Goal: Task Accomplishment & Management: Use online tool/utility

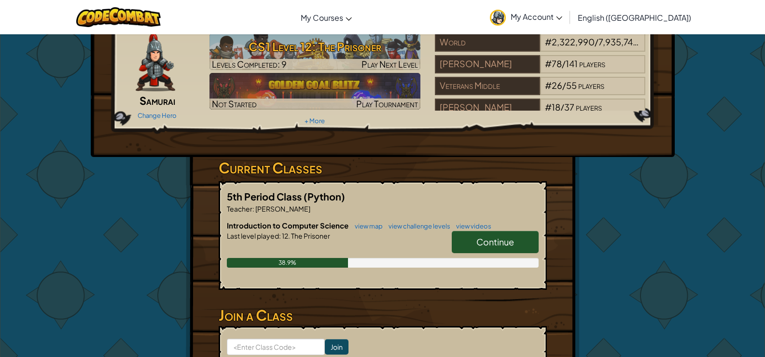
scroll to position [97, 0]
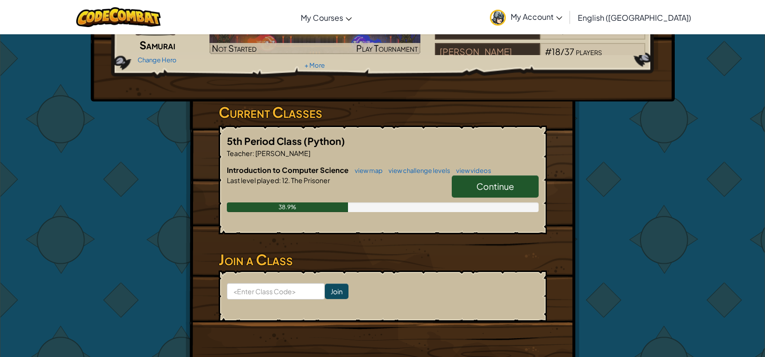
click at [485, 194] on link "Continue" at bounding box center [495, 186] width 87 height 22
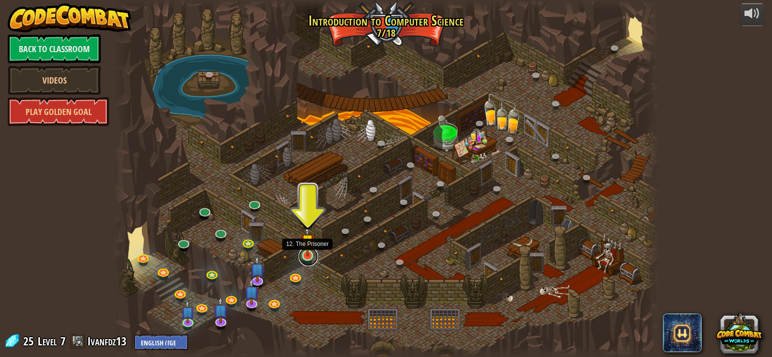
click at [304, 258] on link at bounding box center [308, 256] width 19 height 19
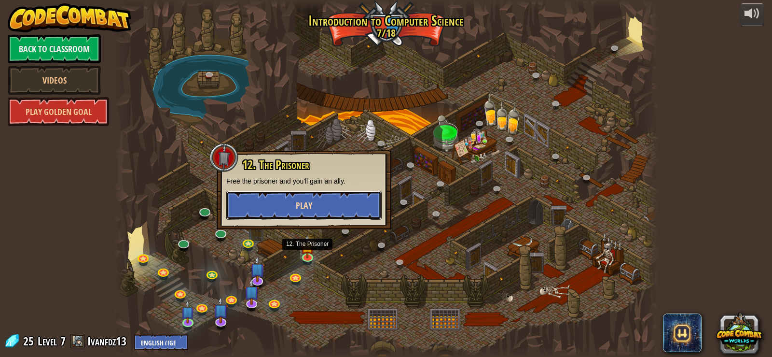
click at [323, 207] on button "Play" at bounding box center [303, 205] width 155 height 29
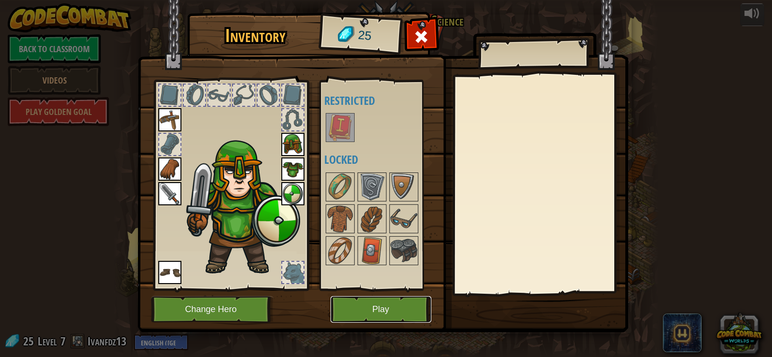
click at [354, 302] on button "Play" at bounding box center [381, 309] width 101 height 27
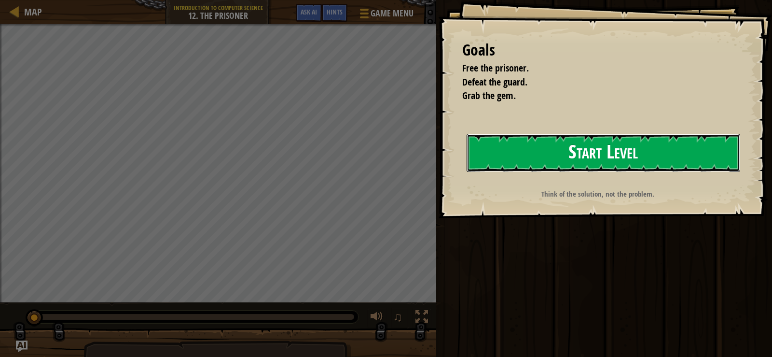
click at [626, 170] on button "Start Level" at bounding box center [604, 153] width 274 height 38
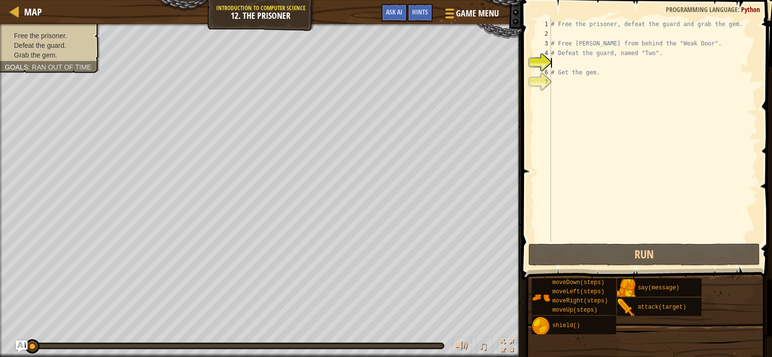
click at [573, 64] on div "# Free the prisoner, defeat the guard and grab the gem. # Free [PERSON_NAME] fr…" at bounding box center [653, 139] width 209 height 241
type textarea "o"
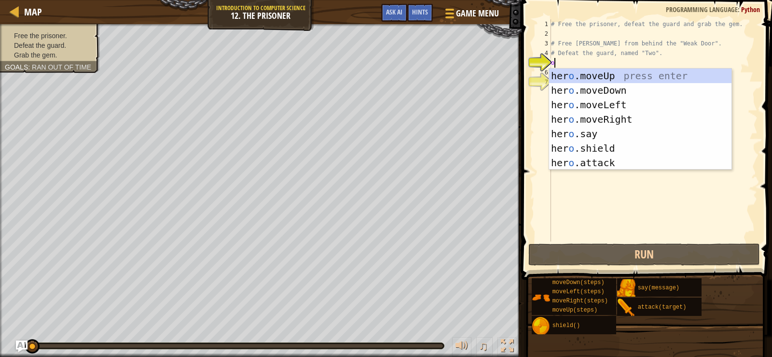
scroll to position [4, 0]
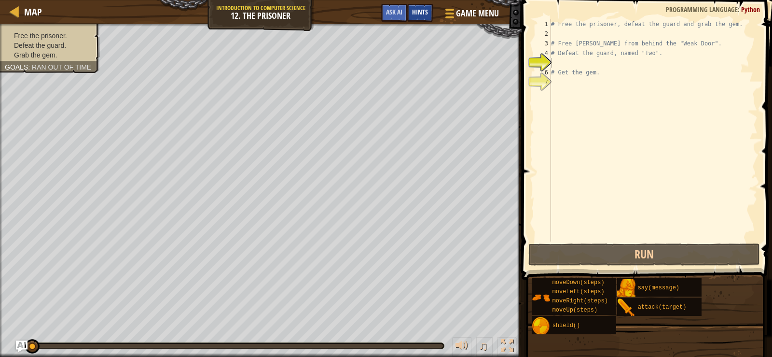
click at [419, 16] on div "Hints" at bounding box center [420, 13] width 26 height 18
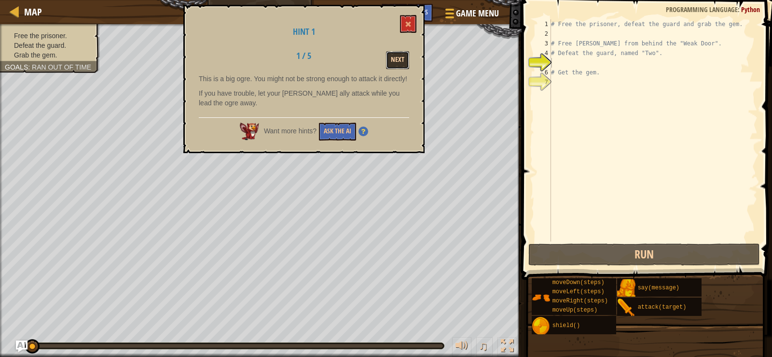
click at [395, 56] on button "Next" at bounding box center [397, 60] width 23 height 18
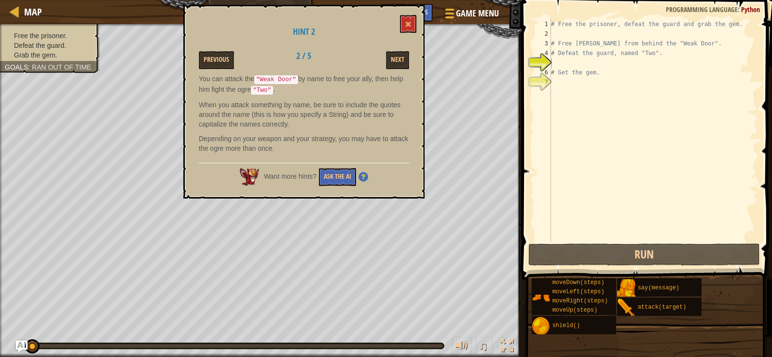
click at [391, 50] on div "Hint 2 Previous 2 / 5 Next You can attack the "Weak Door" by name to free your …" at bounding box center [303, 102] width 241 height 194
click at [402, 27] on button at bounding box center [408, 24] width 16 height 18
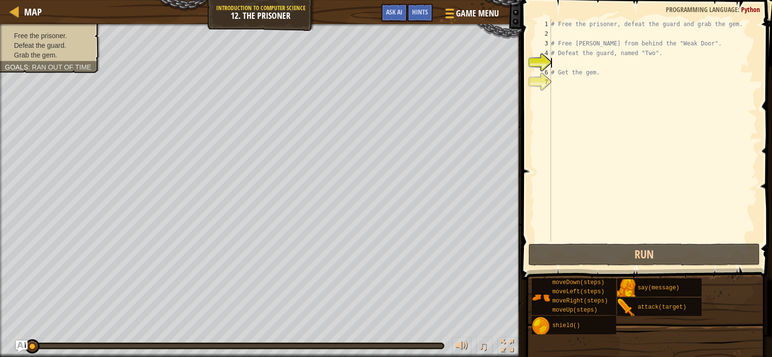
click at [630, 61] on div "# Free the prisoner, defeat the guard and grab the gem. # Free [PERSON_NAME] fr…" at bounding box center [653, 139] width 209 height 241
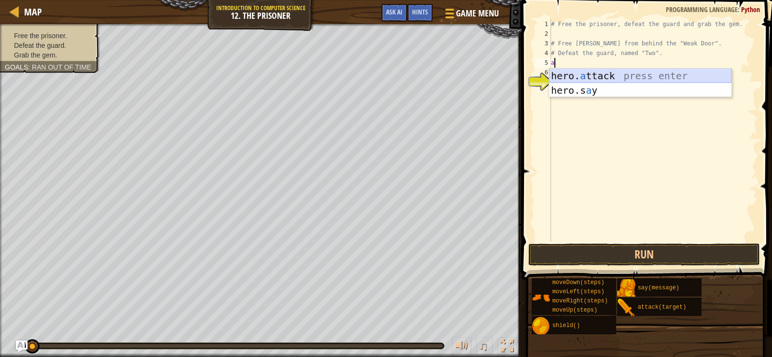
click at [599, 74] on div "hero. a ttack press enter hero.s a y press enter" at bounding box center [640, 98] width 182 height 58
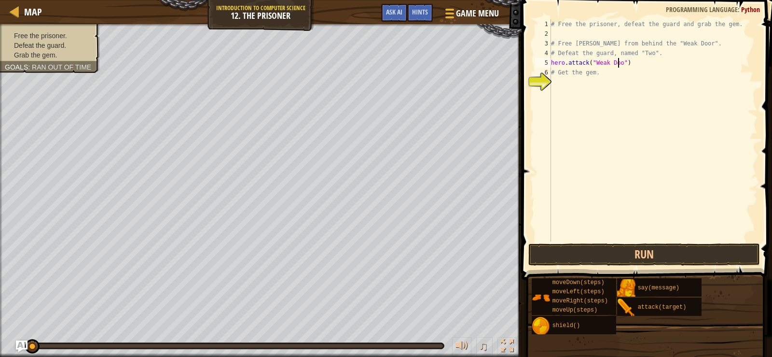
scroll to position [4, 6]
type textarea "hero.attack("Weak Door")"
click at [729, 261] on button "Run" at bounding box center [645, 254] width 232 height 22
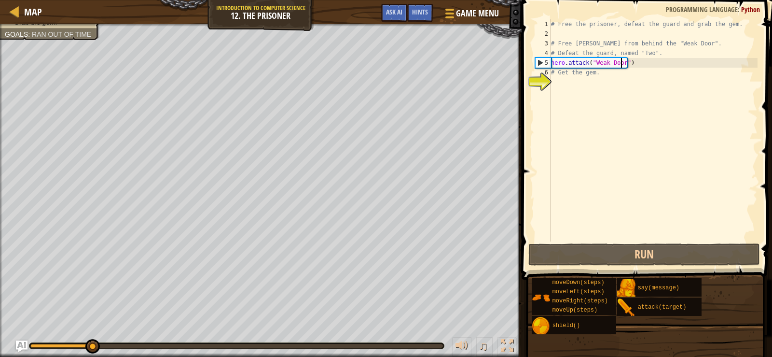
click at [633, 88] on div "# Free the prisoner, defeat the guard and grab the gem. # Free [PERSON_NAME] fr…" at bounding box center [653, 139] width 209 height 241
type textarea "m"
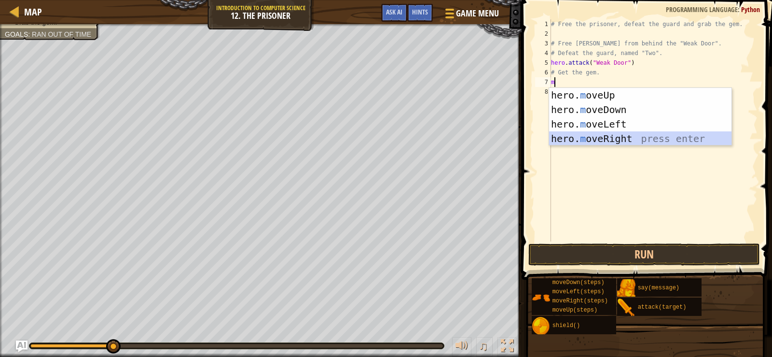
click at [614, 137] on div "hero. m oveUp press enter hero. m oveDown press enter hero. m oveLeft press ent…" at bounding box center [640, 131] width 182 height 87
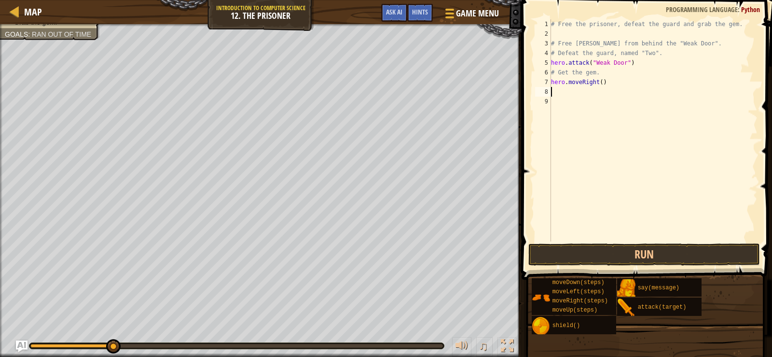
click at [598, 81] on div "# Free the prisoner, defeat the guard and grab the gem. # Free [PERSON_NAME] fr…" at bounding box center [653, 139] width 209 height 241
type textarea "hero.moveRight(3)"
click at [628, 257] on button "Run" at bounding box center [645, 254] width 232 height 22
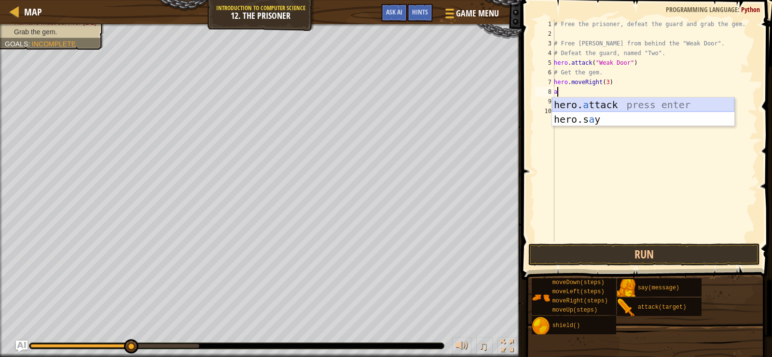
click at [605, 99] on div "hero. a ttack press enter hero.s a y press enter" at bounding box center [643, 126] width 182 height 58
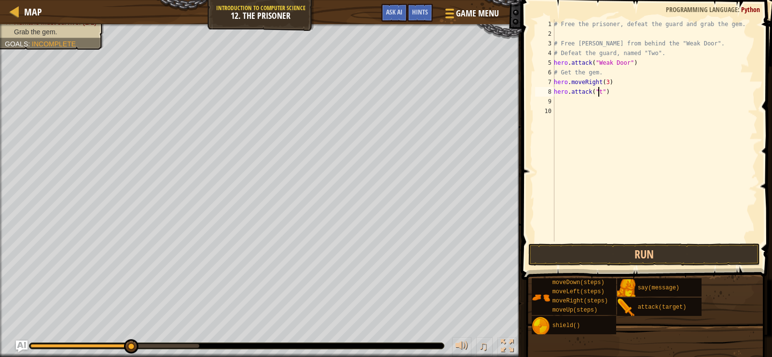
scroll to position [4, 4]
type textarea "hero.attack("two")"
click at [692, 251] on button "Run" at bounding box center [645, 254] width 232 height 22
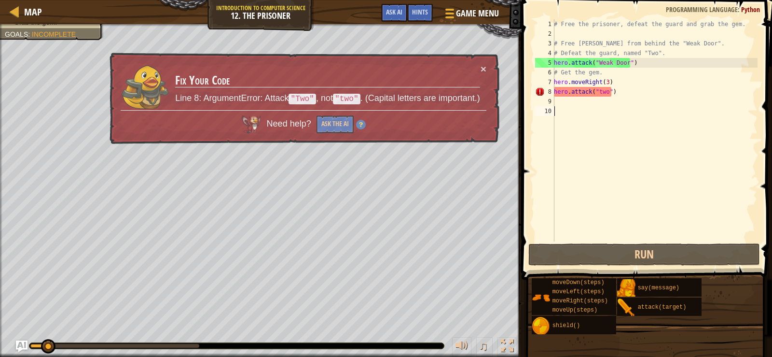
click at [585, 108] on div "# Free the prisoner, defeat the guard and grab the gem. # Free [PERSON_NAME] fr…" at bounding box center [655, 139] width 206 height 241
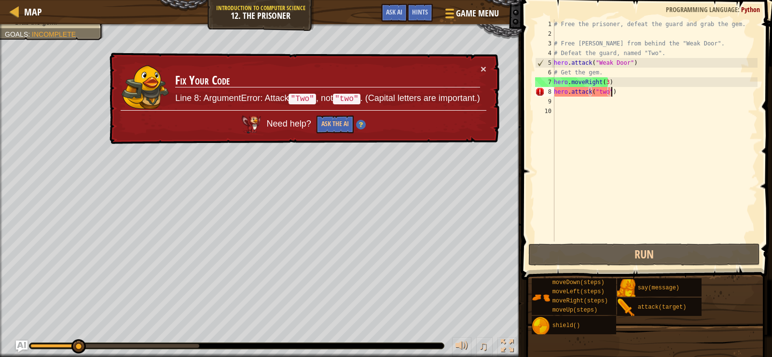
click at [611, 91] on div "# Free the prisoner, defeat the guard and grab the gem. # Free [PERSON_NAME] fr…" at bounding box center [655, 139] width 206 height 241
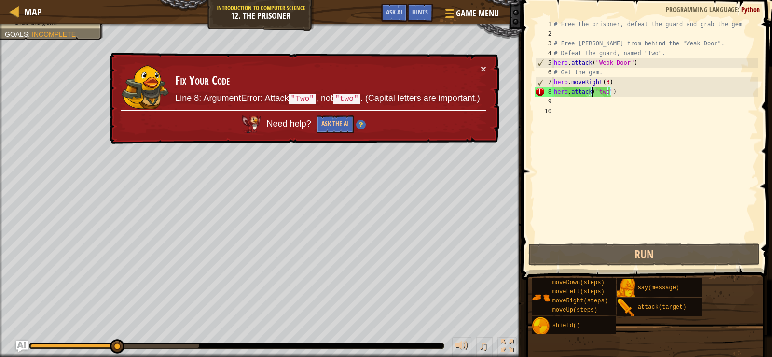
click at [595, 93] on div "# Free the prisoner, defeat the guard and grab the gem. # Free [PERSON_NAME] fr…" at bounding box center [655, 139] width 206 height 241
click at [598, 96] on div "# Free the prisoner, defeat the guard and grab the gem. # Free [PERSON_NAME] fr…" at bounding box center [655, 139] width 206 height 241
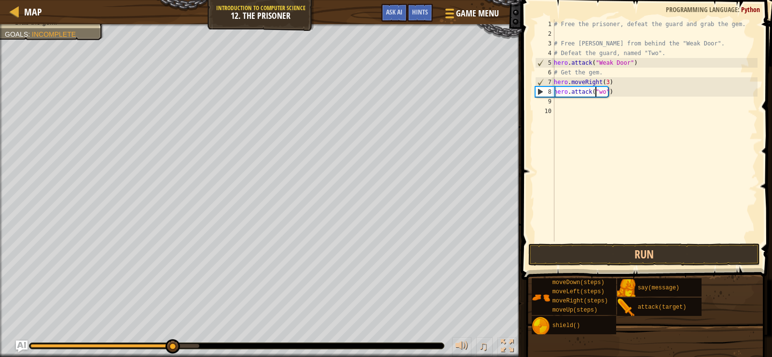
scroll to position [4, 3]
type textarea "hero.attack("Two")"
click at [599, 254] on button "Run" at bounding box center [645, 254] width 232 height 22
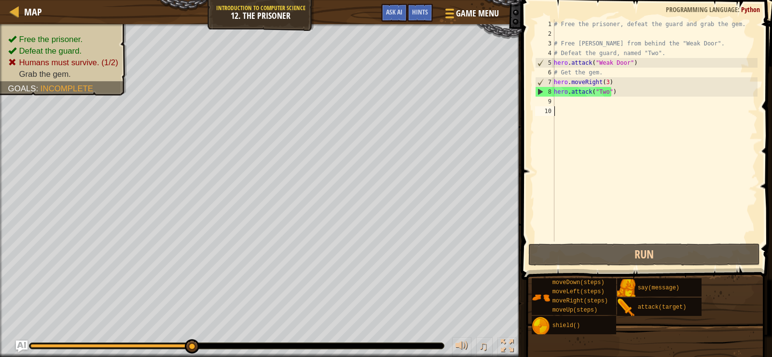
click at [568, 107] on div "# Free the prisoner, defeat the guard and grab the gem. # Free [PERSON_NAME] fr…" at bounding box center [655, 139] width 206 height 241
click at [570, 96] on div "# Free the prisoner, defeat the guard and grab the gem. # Free [PERSON_NAME] fr…" at bounding box center [655, 139] width 206 height 241
type textarea "hero.attack("Two")"
click at [574, 110] on div "# Free the prisoner, defeat the guard and grab the gem. # Free [PERSON_NAME] fr…" at bounding box center [655, 139] width 206 height 241
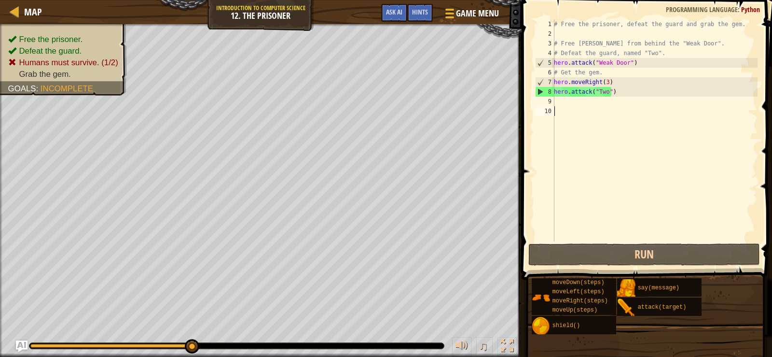
click at [574, 107] on div "# Free the prisoner, defeat the guard and grab the gem. # Free [PERSON_NAME] fr…" at bounding box center [655, 139] width 206 height 241
click at [632, 89] on div "# Free the prisoner, defeat the guard and grab the gem. # Free [PERSON_NAME] fr…" at bounding box center [655, 139] width 206 height 241
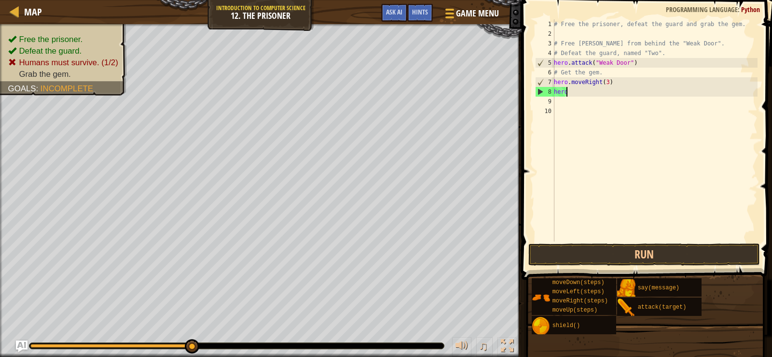
type textarea "h"
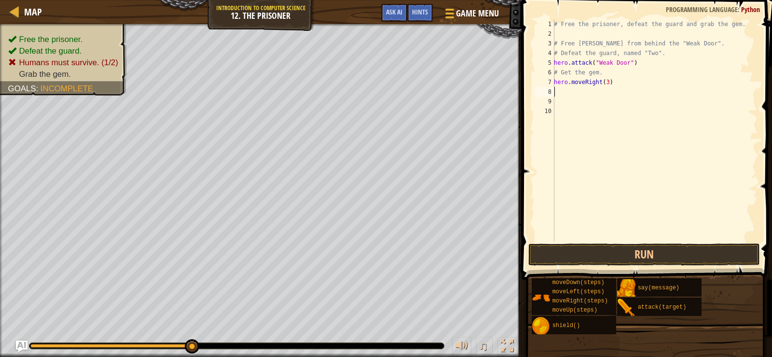
type textarea "m"
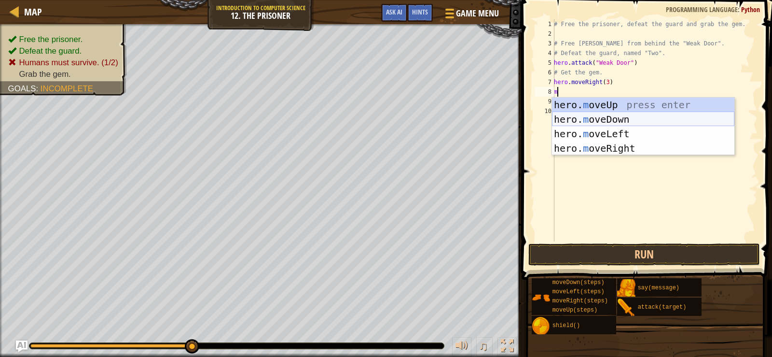
click at [673, 125] on div "hero. m oveUp press enter hero. m oveDown press enter hero. m oveLeft press ent…" at bounding box center [643, 140] width 182 height 87
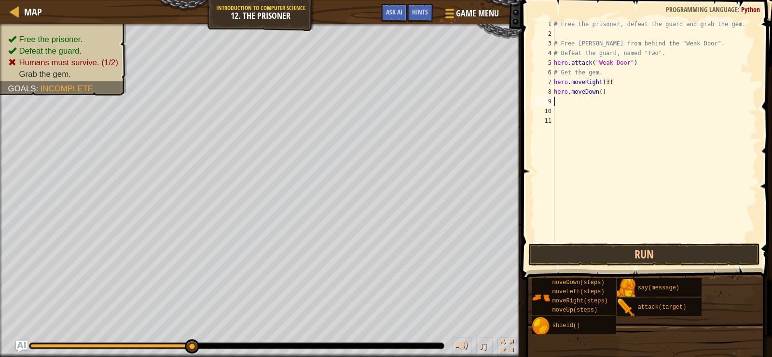
click at [598, 95] on div "# Free the prisoner, defeat the guard and grab the gem. # Free [PERSON_NAME] fr…" at bounding box center [655, 139] width 206 height 241
type textarea "hero.moveDown(4)"
click at [675, 254] on button "Run" at bounding box center [645, 254] width 232 height 22
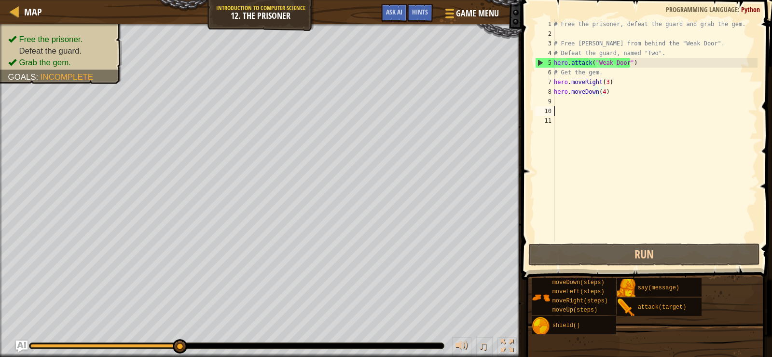
click at [593, 107] on div "# Free the prisoner, defeat the guard and grab the gem. # Free [PERSON_NAME] fr…" at bounding box center [655, 139] width 206 height 241
click at [592, 102] on div "# Free the prisoner, defeat the guard and grab the gem. # Free [PERSON_NAME] fr…" at bounding box center [655, 139] width 206 height 241
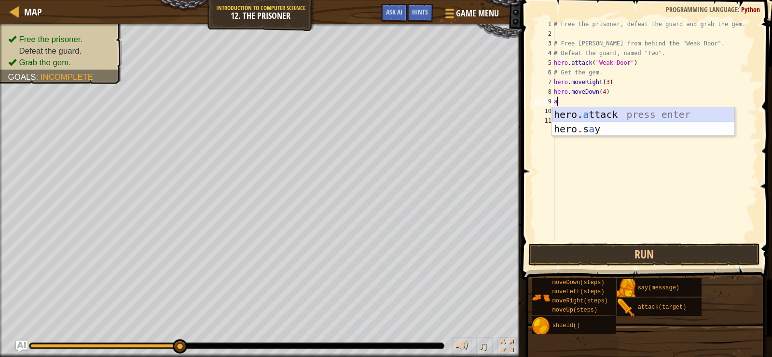
click at [622, 109] on div "hero. a ttack press enter hero.s a y press enter" at bounding box center [643, 136] width 182 height 58
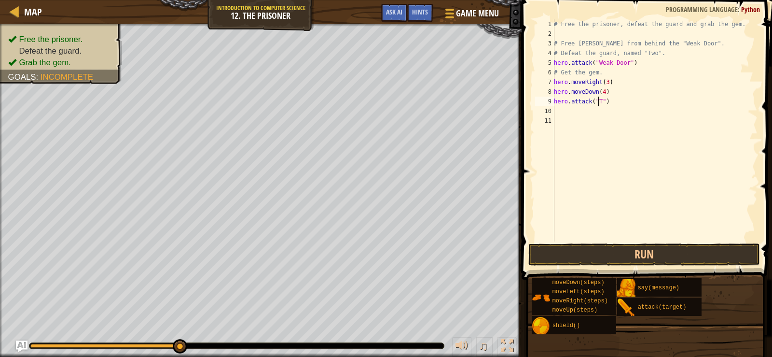
scroll to position [4, 4]
click at [649, 252] on button "Run" at bounding box center [645, 254] width 232 height 22
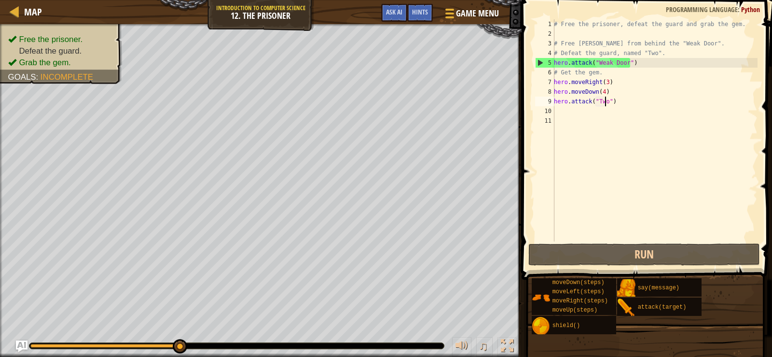
click at [600, 95] on div "# Free the prisoner, defeat the guard and grab the gem. # Free [PERSON_NAME] fr…" at bounding box center [655, 139] width 206 height 241
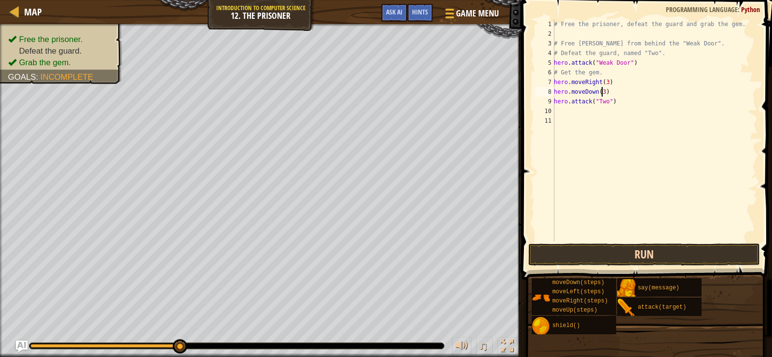
type textarea "hero.moveDown(3)"
click at [648, 244] on button "Run" at bounding box center [645, 254] width 232 height 22
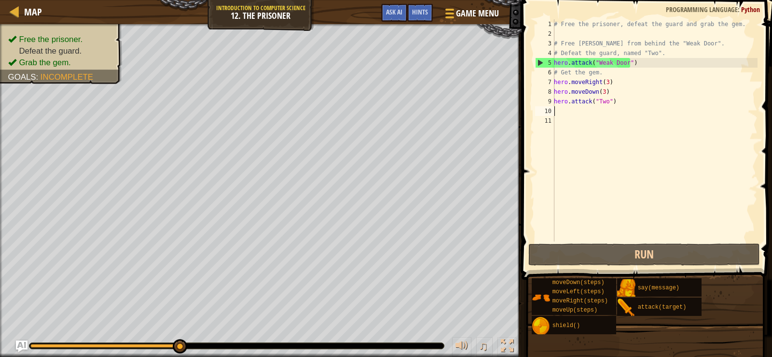
click at [573, 115] on div "# Free the prisoner, defeat the guard and grab the gem. # Free [PERSON_NAME] fr…" at bounding box center [655, 139] width 206 height 241
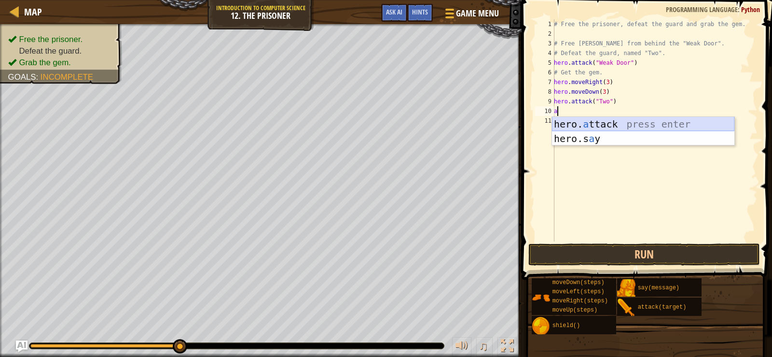
click at [584, 121] on div "hero. a ttack press enter hero.s a y press enter" at bounding box center [643, 146] width 182 height 58
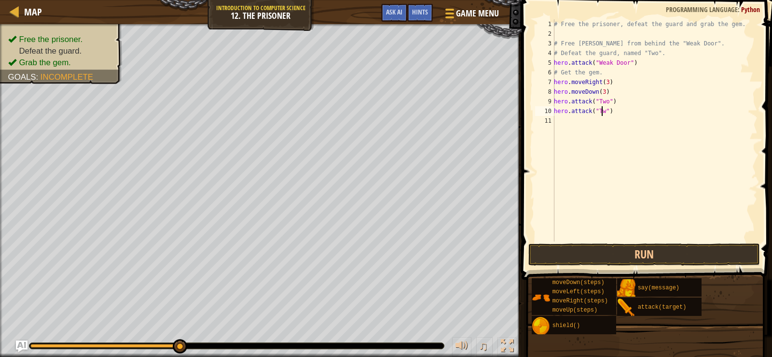
scroll to position [4, 4]
type textarea "hero.attack("Two")"
click at [576, 128] on div "# Free the prisoner, defeat the guard and grab the gem. # Free [PERSON_NAME] fr…" at bounding box center [655, 139] width 206 height 241
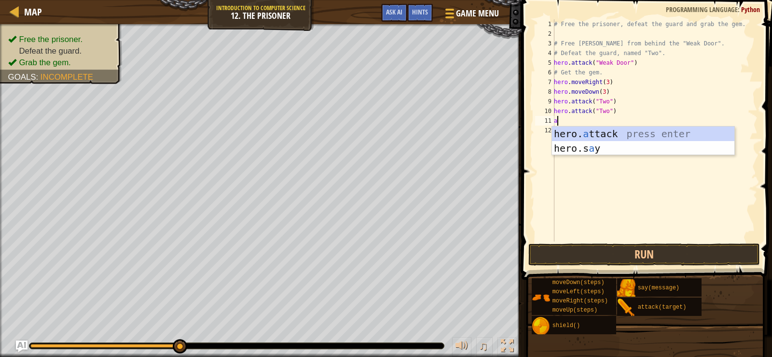
click at [576, 128] on div "hero. a ttack press enter hero.s a y press enter" at bounding box center [643, 155] width 182 height 58
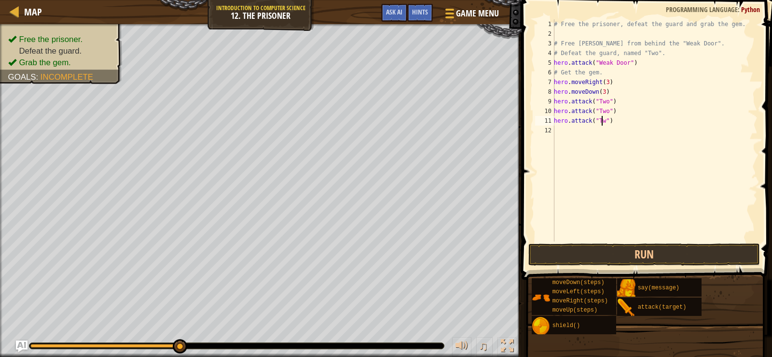
scroll to position [4, 4]
type textarea "hero.attack("Two")"
click at [655, 255] on button "Run" at bounding box center [645, 254] width 232 height 22
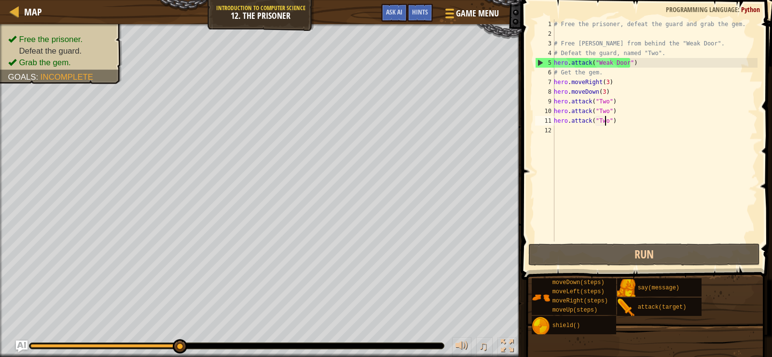
click at [570, 134] on div "# Free the prisoner, defeat the guard and grab the gem. # Free [PERSON_NAME] fr…" at bounding box center [655, 139] width 206 height 241
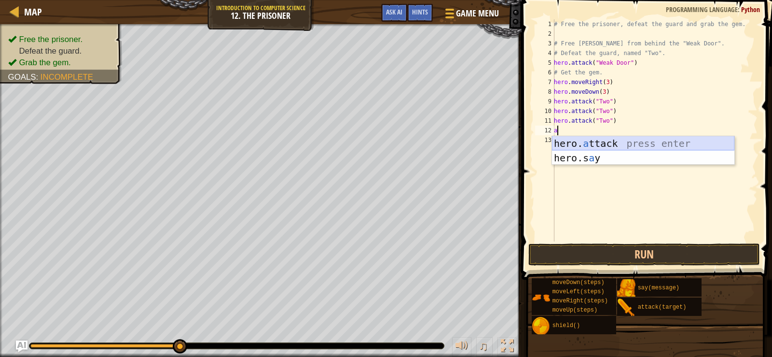
click at [598, 142] on div "hero. a ttack press enter hero.s a y press enter" at bounding box center [643, 165] width 182 height 58
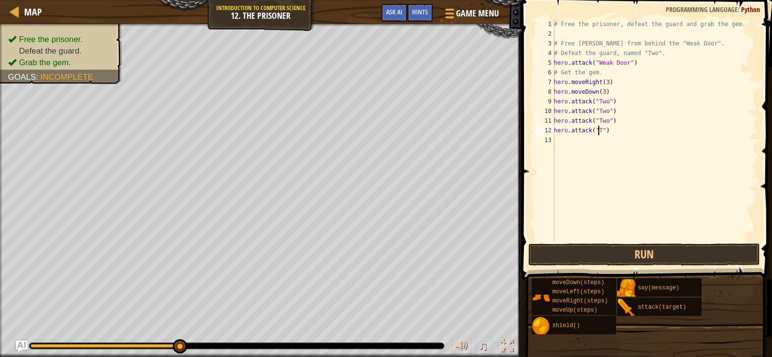
scroll to position [4, 4]
type textarea "hero.attack("Two")"
click at [655, 251] on button "Run" at bounding box center [645, 254] width 232 height 22
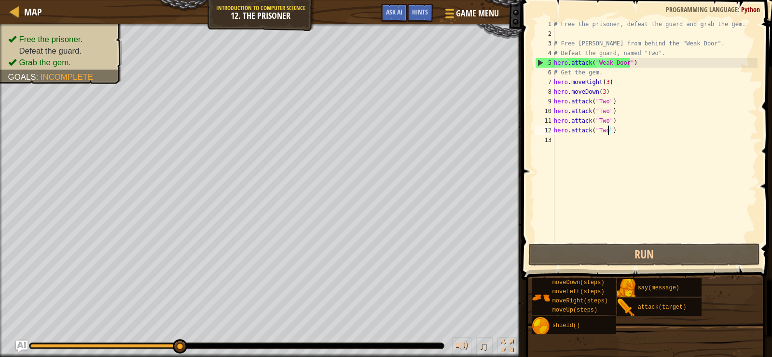
click at [607, 134] on div "# Free the prisoner, defeat the guard and grab the gem. # Free [PERSON_NAME] fr…" at bounding box center [655, 139] width 206 height 241
click at [610, 152] on div "# Free the prisoner, defeat the guard and grab the gem. # Free [PERSON_NAME] fr…" at bounding box center [655, 139] width 206 height 241
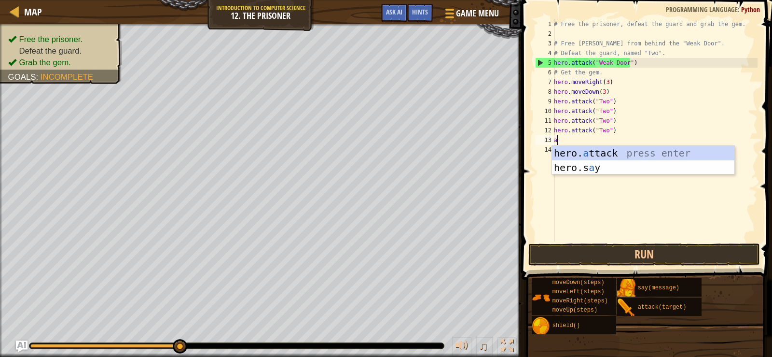
click at [610, 152] on div "hero. a ttack press enter hero.s a y press enter" at bounding box center [643, 175] width 182 height 58
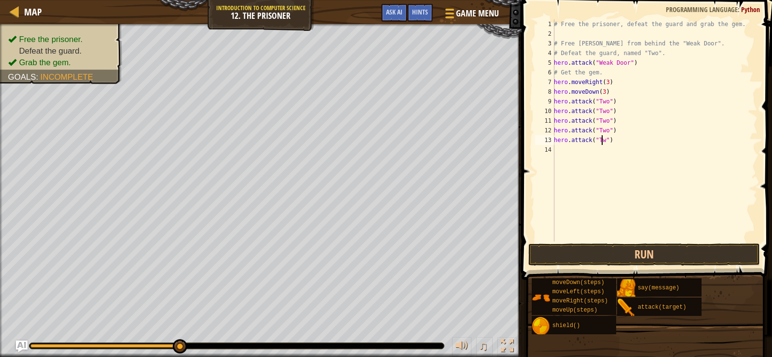
scroll to position [4, 4]
type textarea "hero.attack("Two")"
click at [657, 250] on button "Run" at bounding box center [645, 254] width 232 height 22
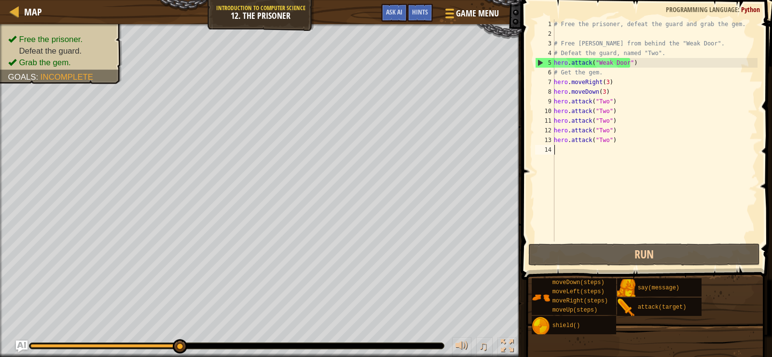
click at [594, 161] on div "# Free the prisoner, defeat the guard and grab the gem. # Free [PERSON_NAME] fr…" at bounding box center [655, 139] width 206 height 241
click at [626, 142] on div "# Free the prisoner, defeat the guard and grab the gem. # Free [PERSON_NAME] fr…" at bounding box center [655, 139] width 206 height 241
click at [599, 93] on div "# Free the prisoner, defeat the guard and grab the gem. # Free [PERSON_NAME] fr…" at bounding box center [655, 139] width 206 height 241
click at [603, 94] on div "# Free the prisoner, defeat the guard and grab the gem. # Free [PERSON_NAME] fr…" at bounding box center [655, 139] width 206 height 241
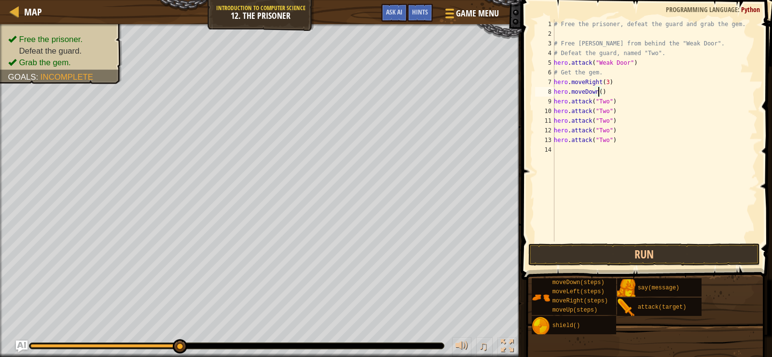
scroll to position [4, 3]
click at [624, 246] on button "Run" at bounding box center [645, 254] width 232 height 22
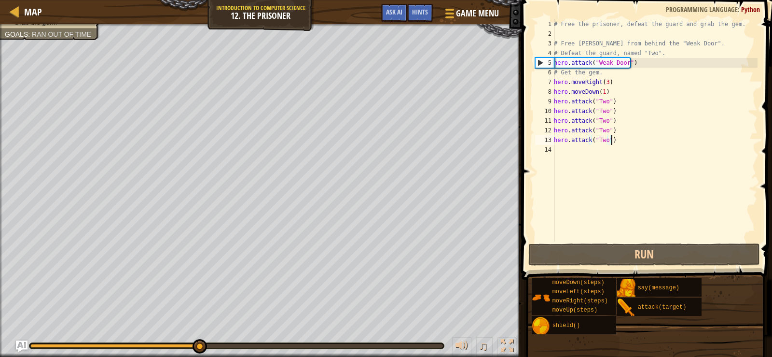
click at [631, 141] on div "# Free the prisoner, defeat the guard and grab the gem. # Free [PERSON_NAME] fr…" at bounding box center [655, 139] width 206 height 241
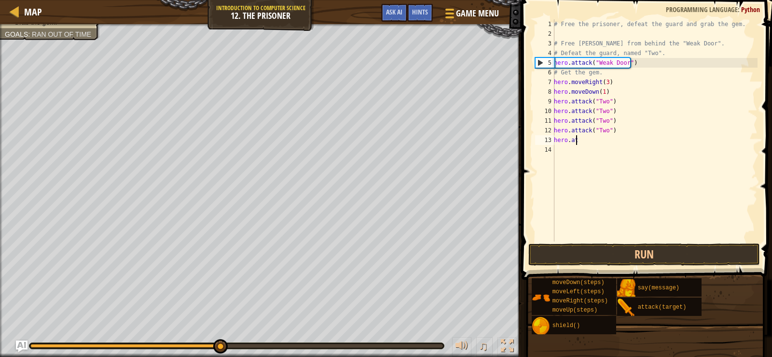
scroll to position [4, 1]
type textarea "h"
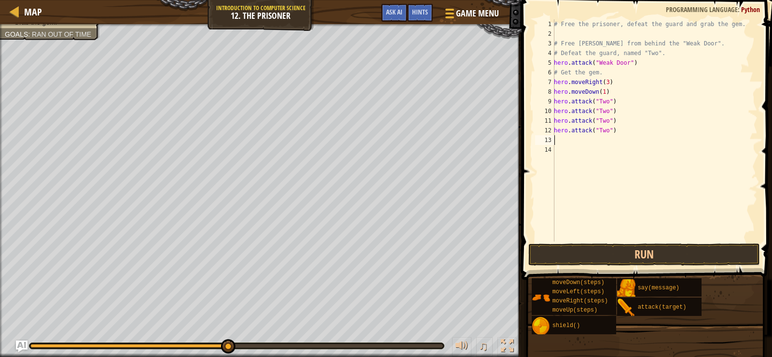
click at [644, 251] on button "Run" at bounding box center [645, 254] width 232 height 22
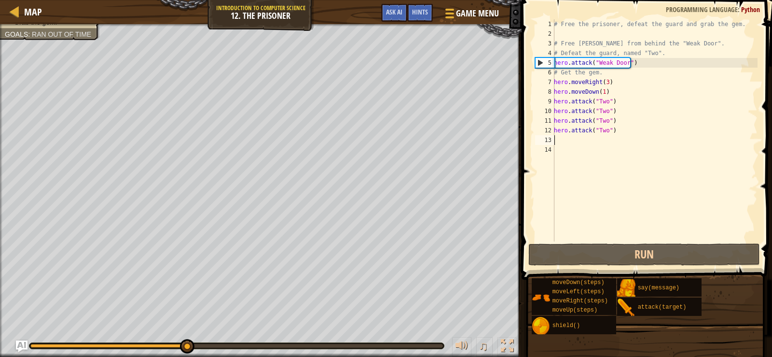
click at [635, 136] on div "# Free the prisoner, defeat the guard and grab the gem. # Free [PERSON_NAME] fr…" at bounding box center [655, 139] width 206 height 241
type textarea "m"
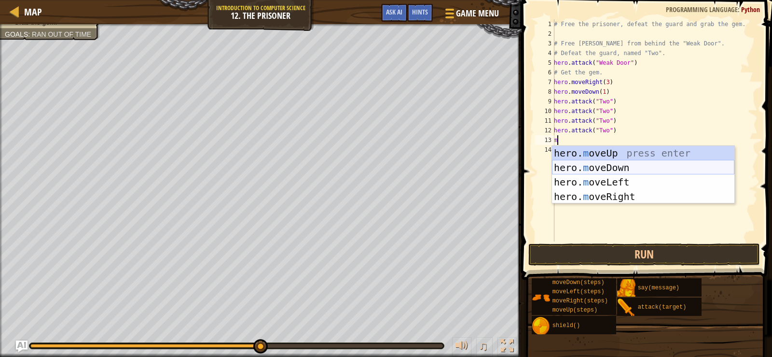
click at [631, 169] on div "hero. m oveUp press enter hero. m oveDown press enter hero. m oveLeft press ent…" at bounding box center [643, 189] width 182 height 87
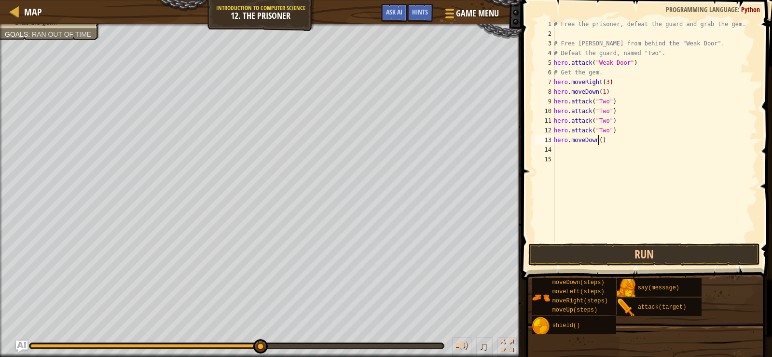
click at [600, 143] on div "# Free the prisoner, defeat the guard and grab the gem. # Free [PERSON_NAME] fr…" at bounding box center [655, 139] width 206 height 241
type textarea "hero.moveDown(3)"
click at [697, 244] on button "Run" at bounding box center [645, 254] width 232 height 22
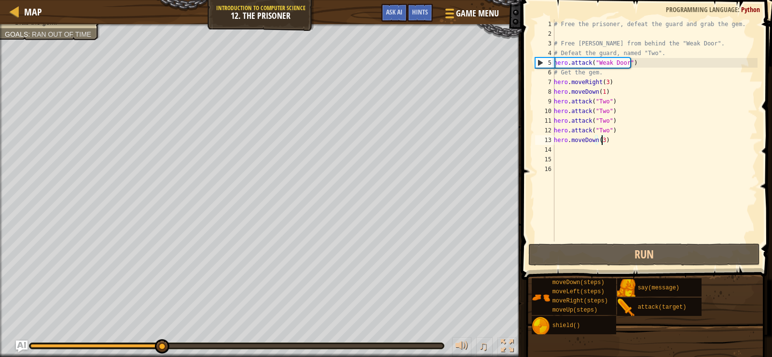
click at [602, 140] on div "# Free the prisoner, defeat the guard and grab the gem. # Free [PERSON_NAME] fr…" at bounding box center [655, 139] width 206 height 241
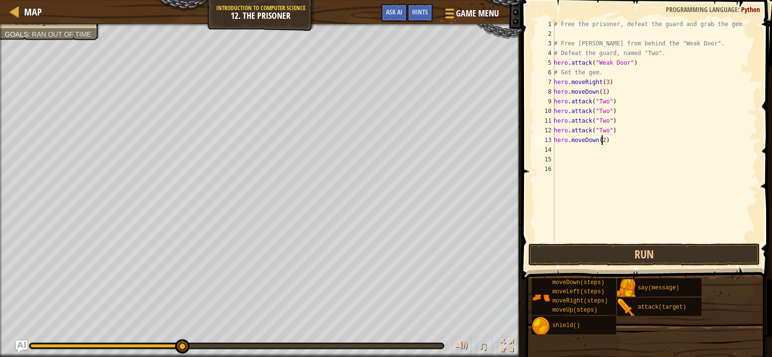
scroll to position [4, 3]
type textarea "hero.moveDown(2)"
click at [579, 246] on button "Run" at bounding box center [645, 254] width 232 height 22
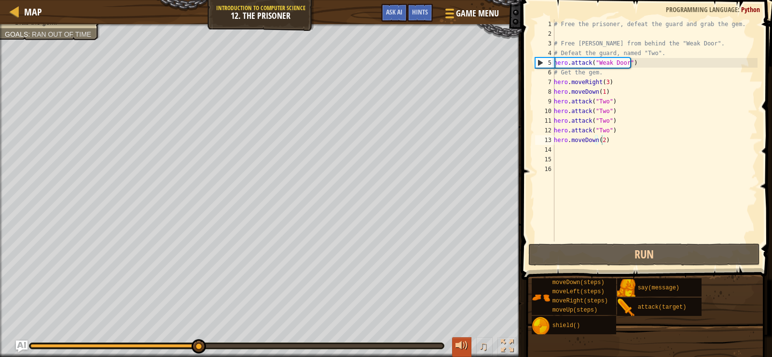
click at [462, 346] on div at bounding box center [462, 345] width 13 height 13
click at [619, 163] on div "# Free the prisoner, defeat the guard and grab the gem. # Free [PERSON_NAME] fr…" at bounding box center [655, 139] width 206 height 241
click at [608, 151] on div "# Free the prisoner, defeat the guard and grab the gem. # Free [PERSON_NAME] fr…" at bounding box center [655, 139] width 206 height 241
type textarea "m"
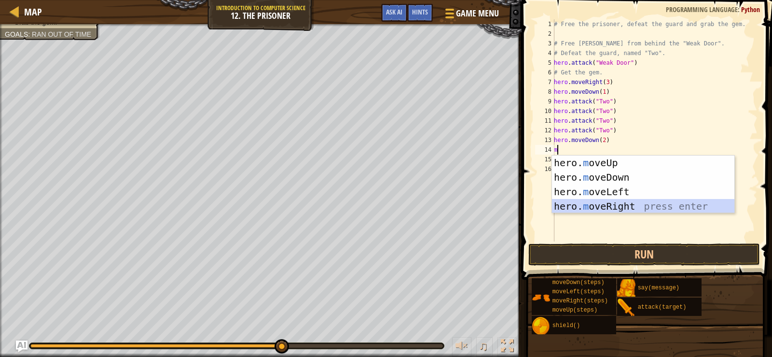
click at [607, 209] on div "hero. m oveUp press enter hero. m oveDown press enter hero. m oveLeft press ent…" at bounding box center [643, 198] width 182 height 87
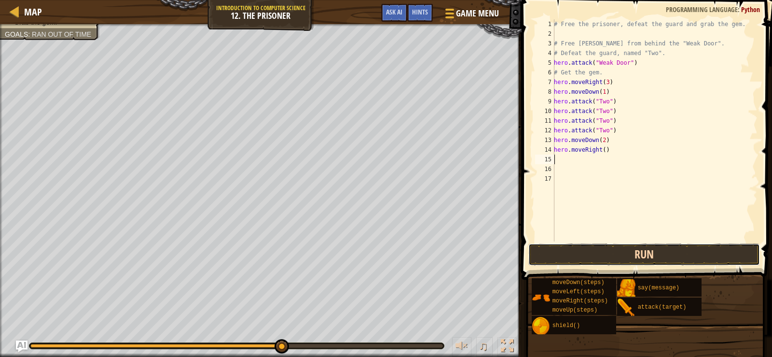
click at [647, 253] on button "Run" at bounding box center [645, 254] width 232 height 22
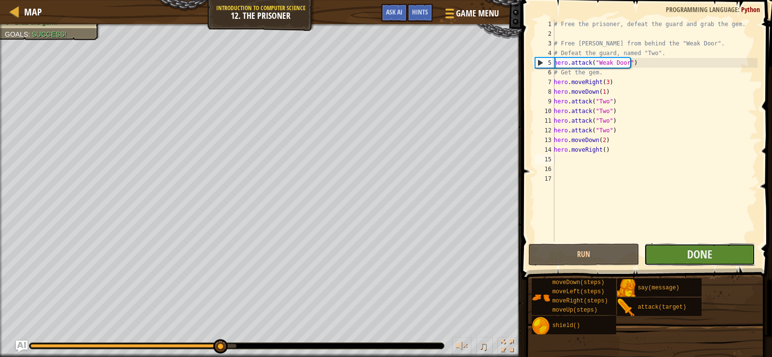
click at [718, 247] on button "Done" at bounding box center [699, 254] width 111 height 22
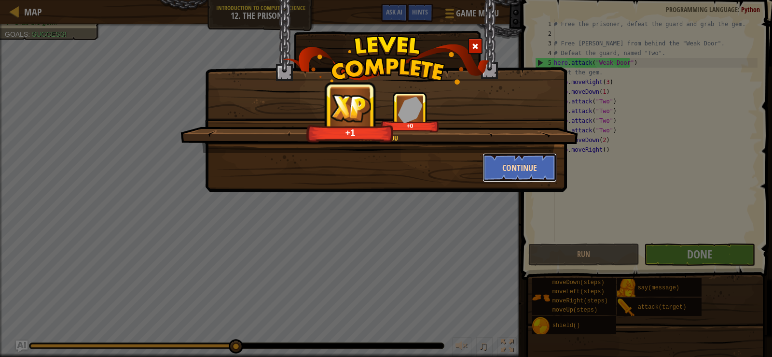
click at [508, 170] on button "Continue" at bounding box center [520, 167] width 75 height 29
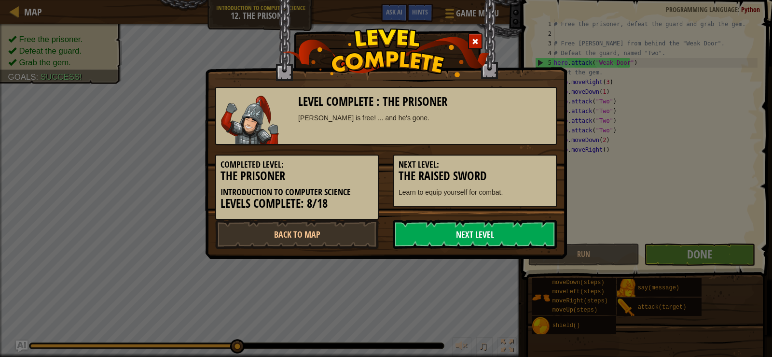
click at [418, 247] on link "Next Level" at bounding box center [475, 234] width 164 height 29
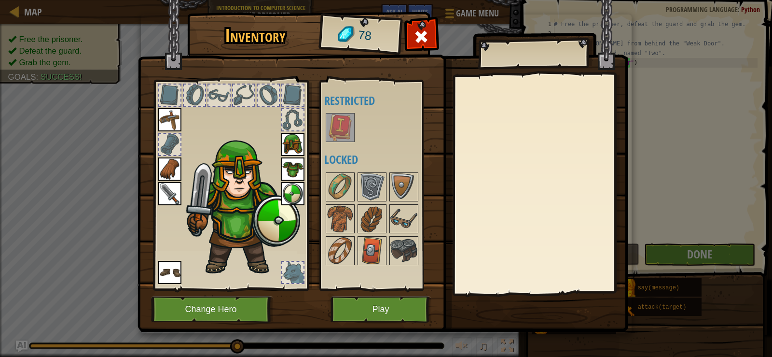
click at [353, 116] on img at bounding box center [340, 127] width 27 height 27
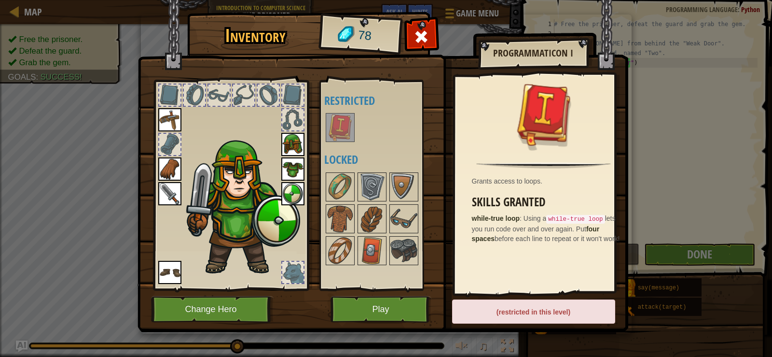
click at [341, 130] on img at bounding box center [340, 127] width 27 height 27
click at [432, 154] on h4 "Locked" at bounding box center [384, 159] width 121 height 13
click at [372, 199] on img at bounding box center [372, 186] width 27 height 27
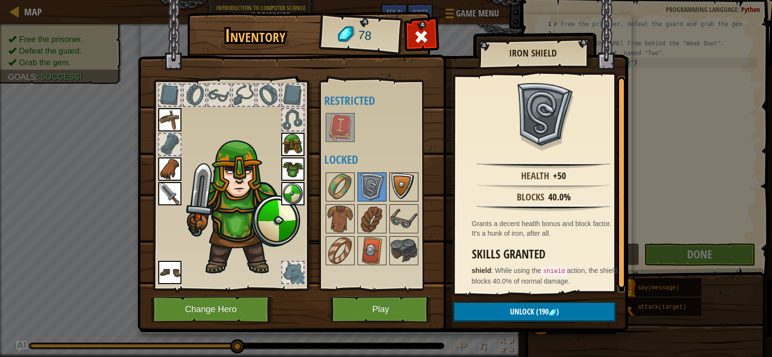
click at [396, 195] on img at bounding box center [403, 186] width 27 height 27
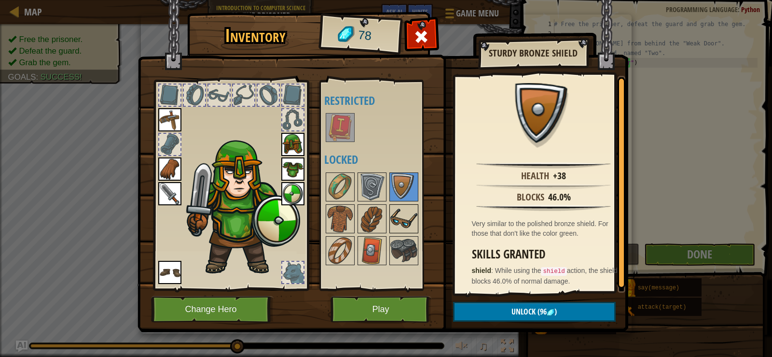
click at [396, 217] on img at bounding box center [403, 218] width 27 height 27
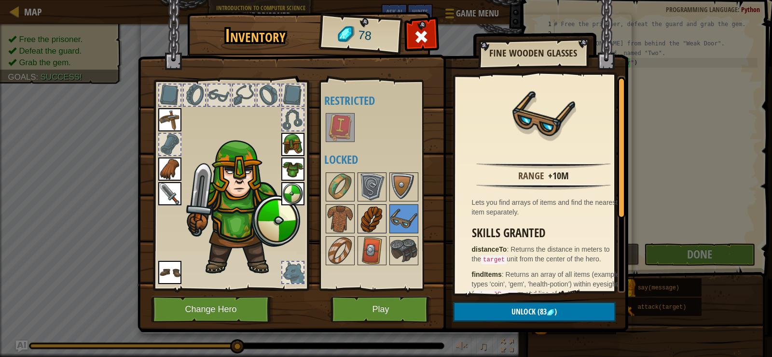
click at [373, 215] on img at bounding box center [372, 218] width 27 height 27
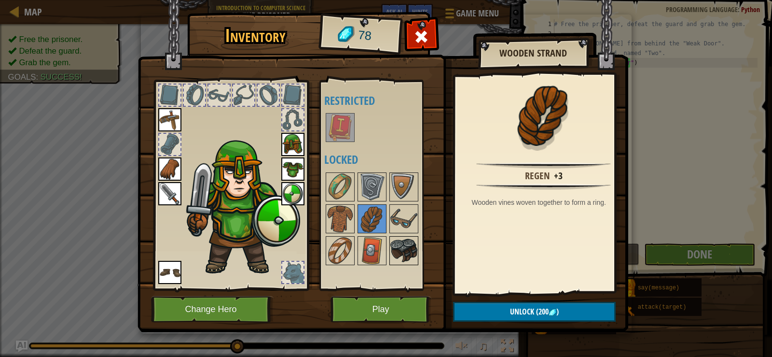
click at [398, 245] on img at bounding box center [403, 250] width 27 height 27
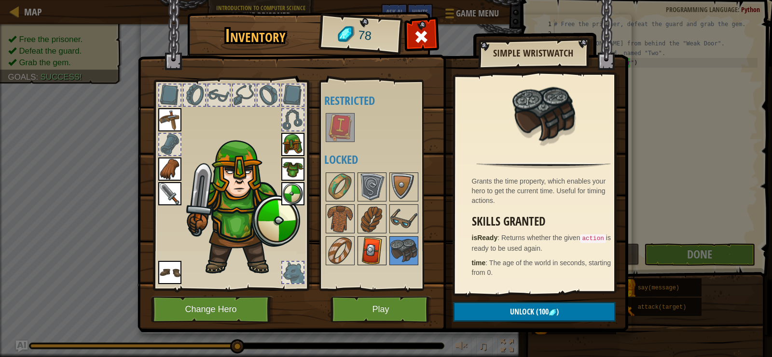
click at [376, 248] on img at bounding box center [372, 250] width 27 height 27
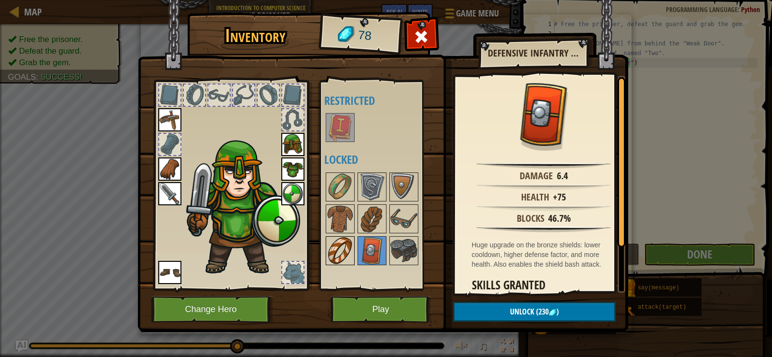
click at [345, 254] on img at bounding box center [340, 250] width 27 height 27
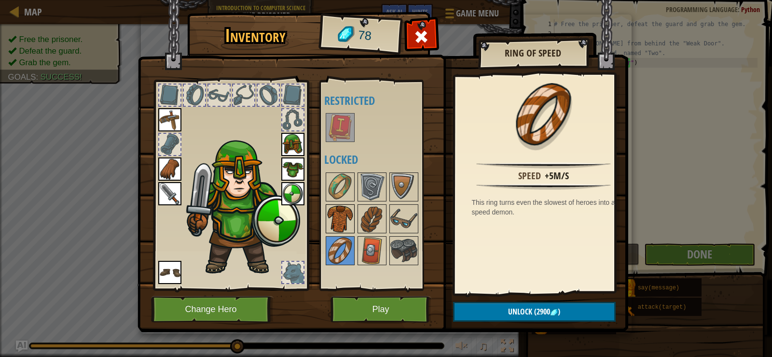
click at [338, 220] on img at bounding box center [340, 218] width 27 height 27
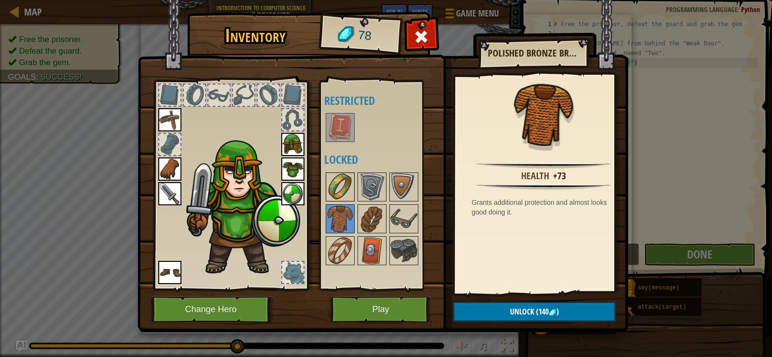
click at [342, 187] on img at bounding box center [340, 186] width 27 height 27
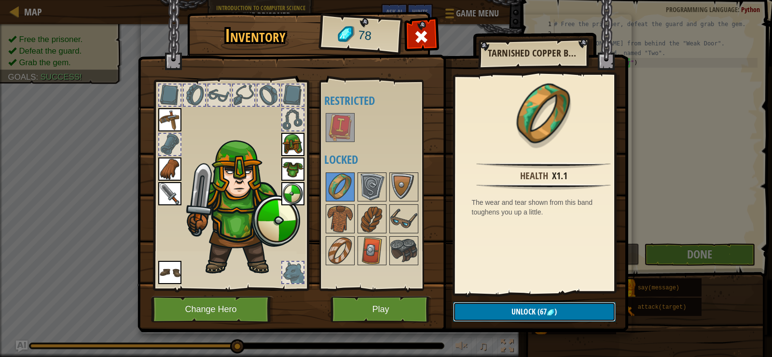
click at [512, 310] on span "Unlock" at bounding box center [524, 311] width 24 height 11
click at [511, 311] on button "Confirm" at bounding box center [534, 312] width 163 height 20
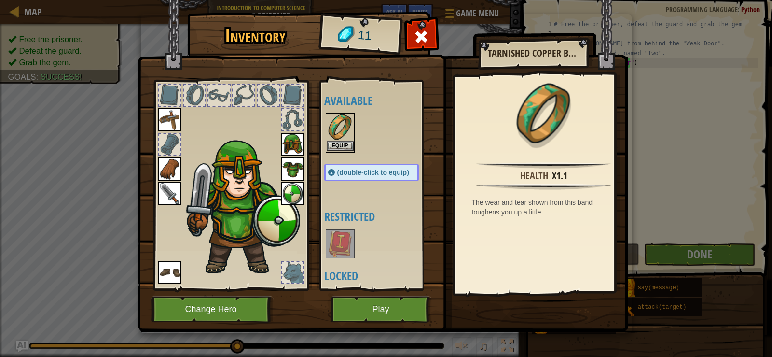
drag, startPoint x: 331, startPoint y: 126, endPoint x: 338, endPoint y: 134, distance: 10.2
click at [331, 126] on img at bounding box center [340, 127] width 27 height 27
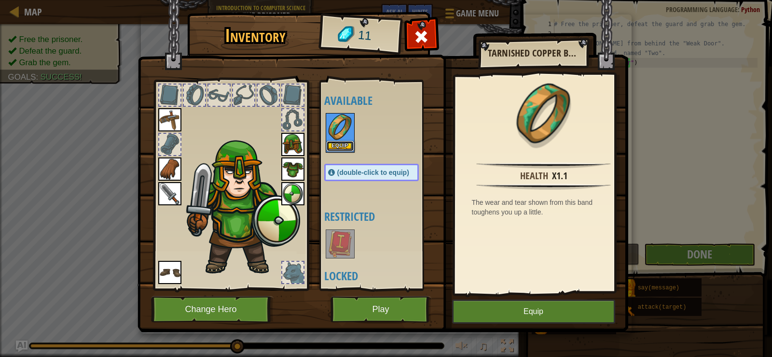
click at [348, 147] on button "Equip" at bounding box center [340, 146] width 27 height 10
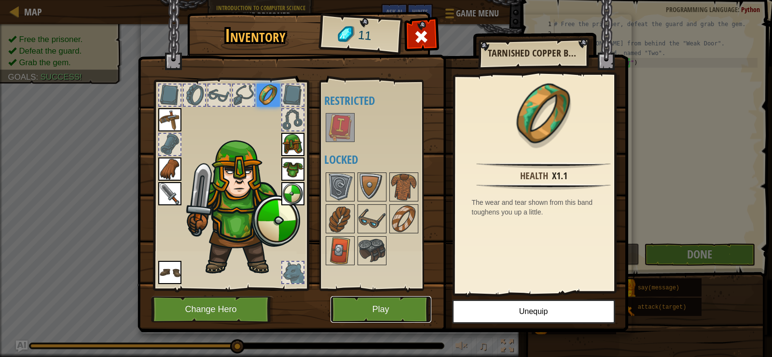
click at [355, 298] on button "Play" at bounding box center [381, 309] width 101 height 27
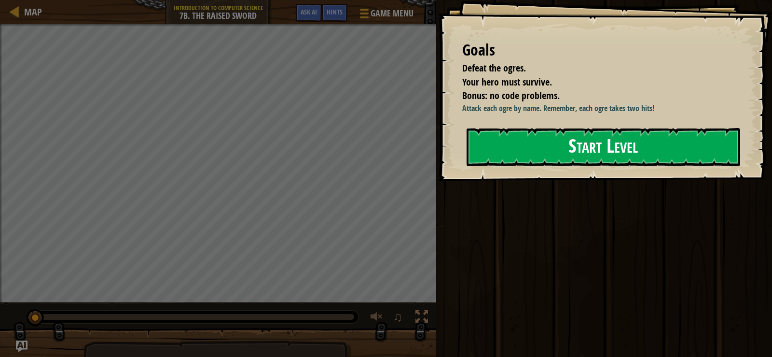
click at [631, 143] on button "Start Level" at bounding box center [604, 147] width 274 height 38
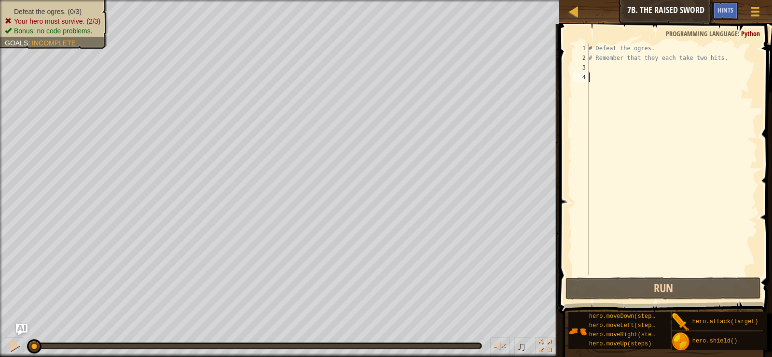
click at [641, 68] on div "# Defeat the ogres. # Remember that they each take two hits." at bounding box center [672, 168] width 171 height 251
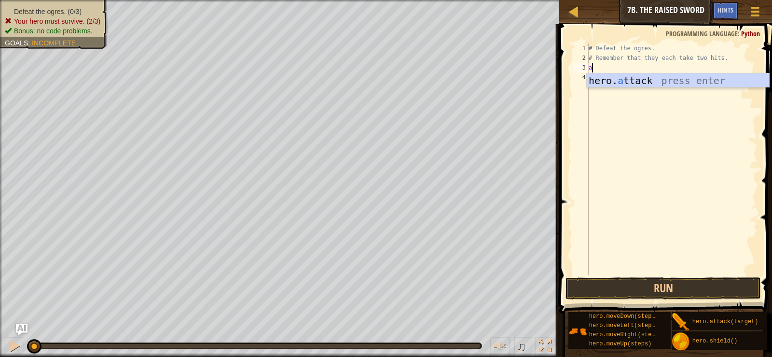
scroll to position [4, 0]
click at [639, 80] on div "hero. a ttack press enter" at bounding box center [678, 94] width 182 height 43
type textarea "hero.attack("Rig")"
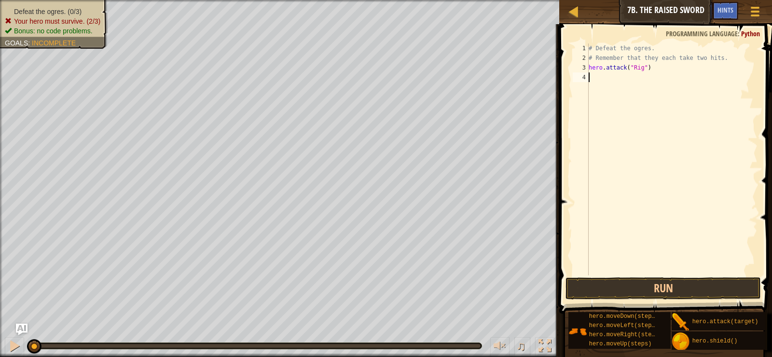
click at [663, 82] on div "# Defeat the ogres. # Remember that they each take two hits. hero . attack ( "R…" at bounding box center [672, 168] width 171 height 251
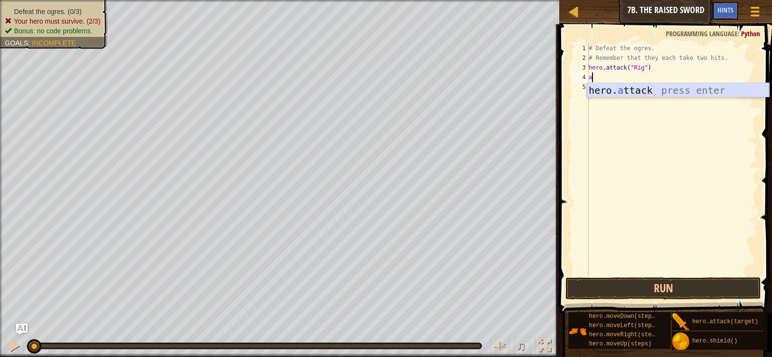
click at [661, 84] on div "hero. a ttack press enter" at bounding box center [678, 104] width 182 height 43
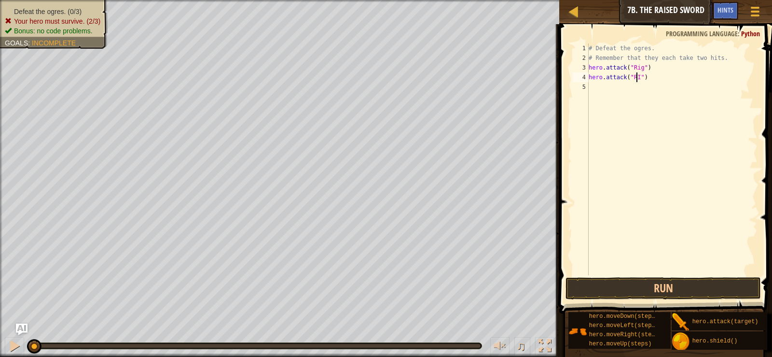
type textarea "hero.attack("RIG")"
click at [656, 99] on div "# Defeat the ogres. # Remember that they each take two hits. hero . attack ( "R…" at bounding box center [672, 168] width 171 height 251
click at [645, 80] on div "# Defeat the ogres. # Remember that they each take two hits. hero . attack ( "R…" at bounding box center [672, 168] width 171 height 251
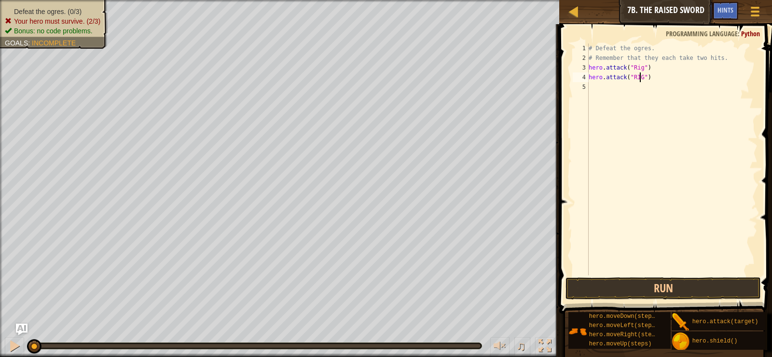
click at [640, 81] on div "# Defeat the ogres. # Remember that they each take two hits. hero . attack ( "R…" at bounding box center [672, 168] width 171 height 251
type textarea "hero.attack("Rig")"
click at [661, 102] on div "# Defeat the ogres. # Remember that they each take two hits. hero . attack ( "R…" at bounding box center [672, 168] width 171 height 251
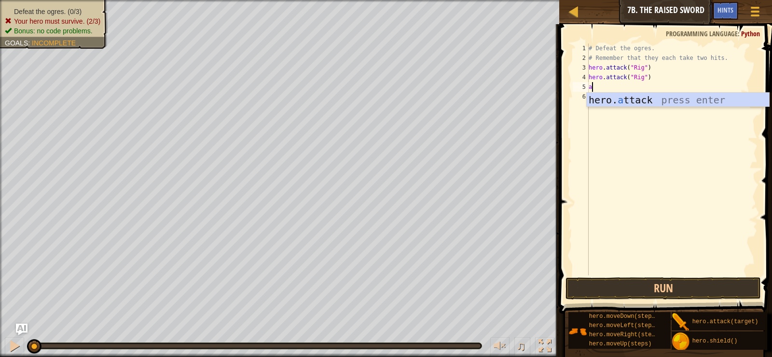
click at [655, 102] on div "hero. a ttack press enter" at bounding box center [678, 114] width 182 height 43
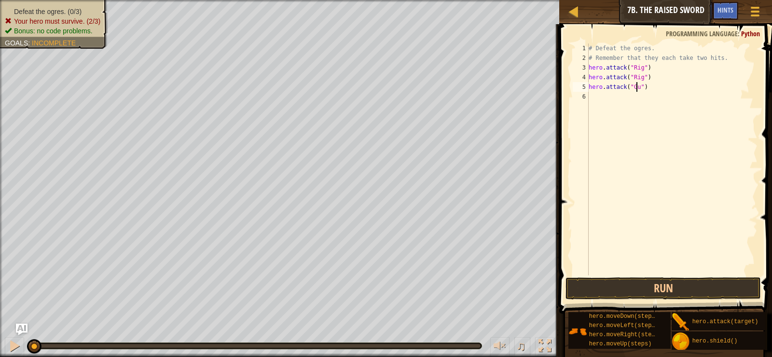
scroll to position [4, 4]
type textarea "hero.attack("Gurt")"
click at [653, 102] on div "# Defeat the ogres. # Remember that they each take two hits. hero . attack ( "R…" at bounding box center [672, 168] width 171 height 251
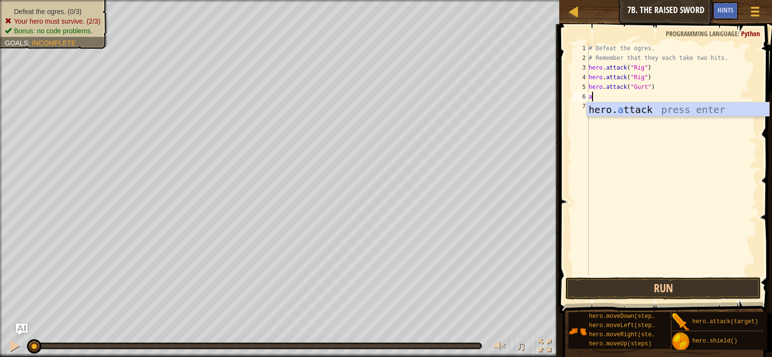
click at [653, 103] on div "hero. a ttack press enter" at bounding box center [678, 123] width 182 height 43
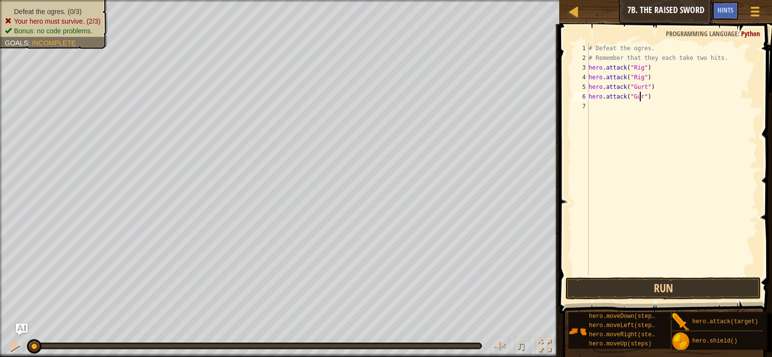
scroll to position [4, 4]
type textarea "hero.attack("Gurt")"
click at [653, 103] on div "# Defeat the ogres. # Remember that they each take two hits. hero . attack ( "R…" at bounding box center [672, 168] width 171 height 251
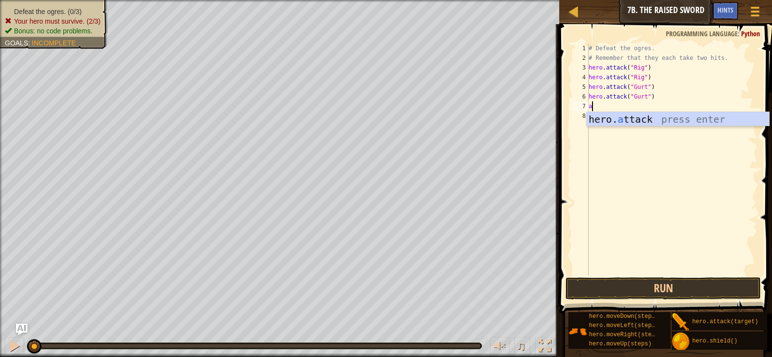
type textarea "a"
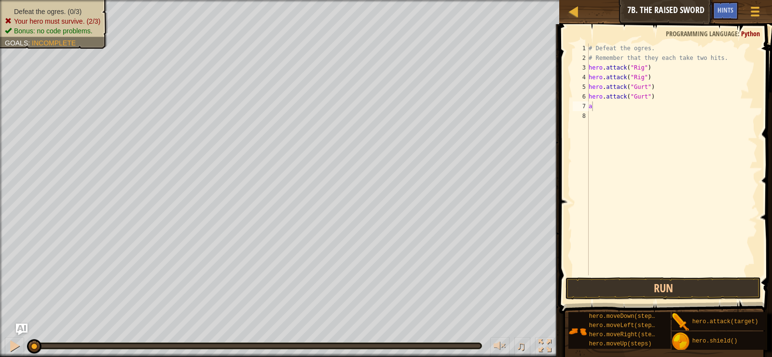
click at [651, 0] on body "Map Introduction to Computer Science 7b. The Raised Sword Game Menu Done Hints …" at bounding box center [386, 0] width 772 height 0
click at [639, 111] on div "# Defeat the ogres. # Remember that they each take two hits. hero . attack ( "R…" at bounding box center [672, 168] width 171 height 251
click at [634, 109] on div "# Defeat the ogres. # Remember that they each take two hits. hero . attack ( "R…" at bounding box center [672, 168] width 171 height 251
type textarea "a"
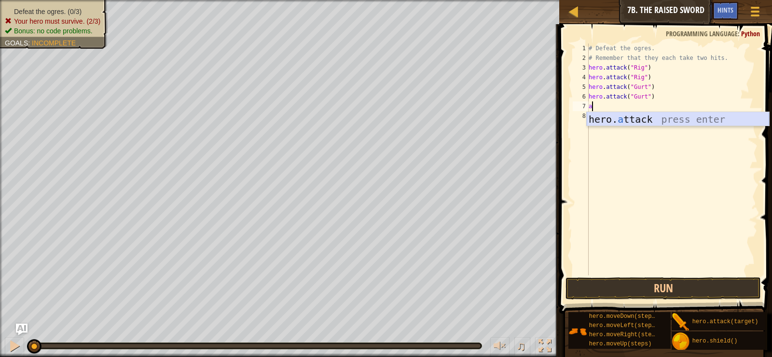
click at [641, 119] on div "hero. a ttack press enter" at bounding box center [678, 133] width 182 height 43
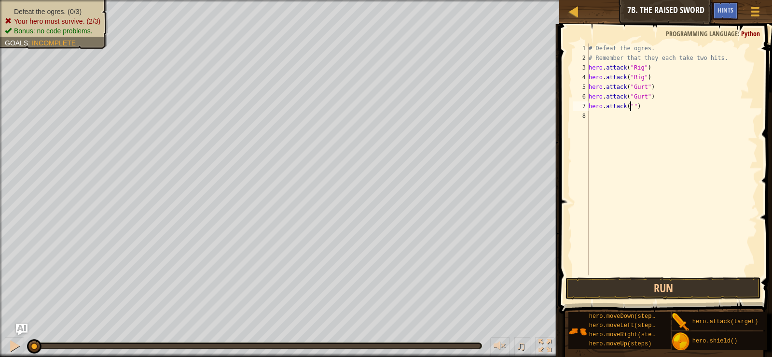
scroll to position [4, 4]
type textarea "hero.attack("Ack")"
click at [639, 117] on div "# Defeat the ogres. # Remember that they each take two hits. hero . attack ( "R…" at bounding box center [672, 168] width 171 height 251
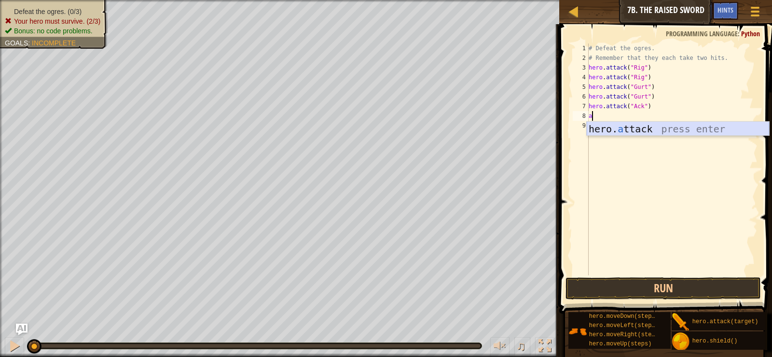
click at [640, 128] on div "hero. a ttack press enter" at bounding box center [678, 143] width 182 height 43
type textarea "hero.attack("Ack")"
click at [690, 282] on button "Run" at bounding box center [663, 288] width 195 height 22
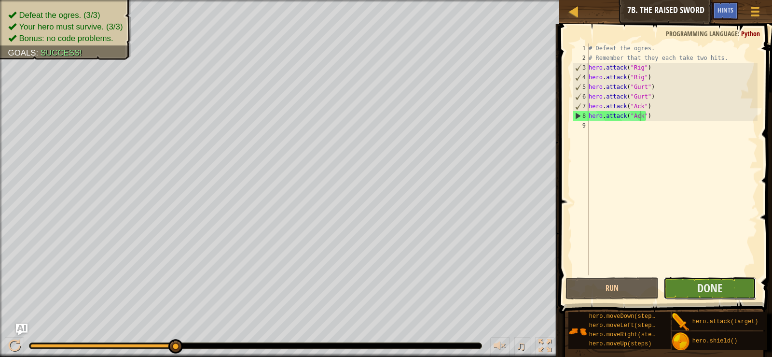
click at [737, 277] on button "Done" at bounding box center [710, 288] width 93 height 22
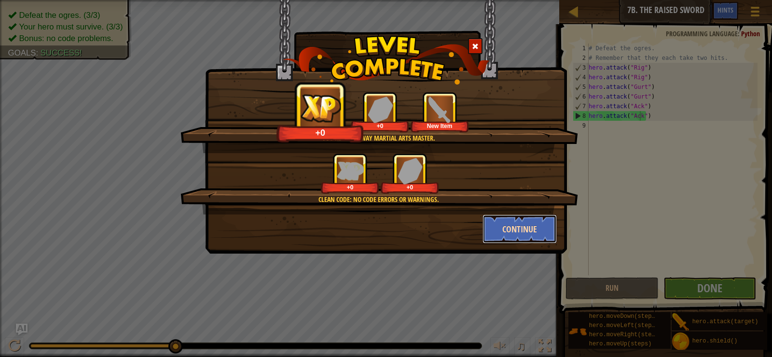
click at [521, 229] on button "Continue" at bounding box center [520, 228] width 75 height 29
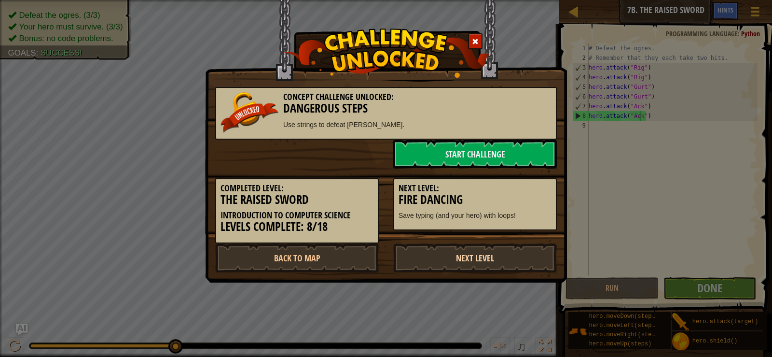
click at [431, 257] on link "Next Level" at bounding box center [475, 257] width 164 height 29
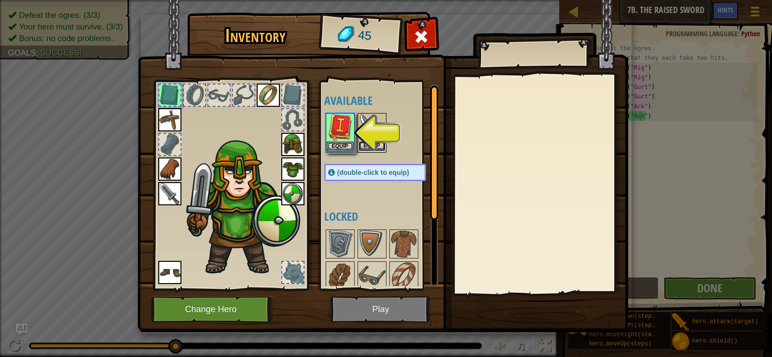
click at [359, 143] on button "Equip" at bounding box center [372, 146] width 27 height 10
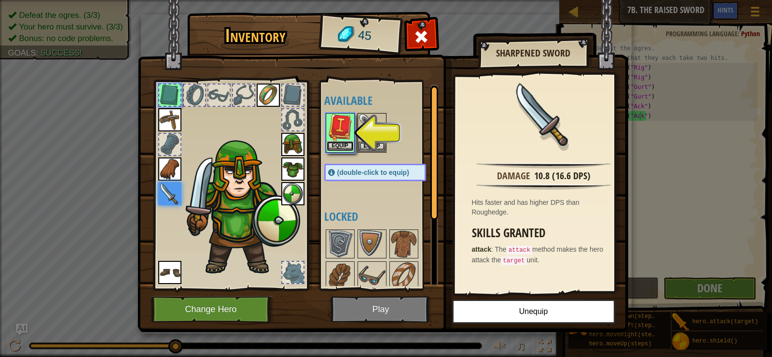
click at [333, 149] on button "Equip" at bounding box center [340, 146] width 27 height 10
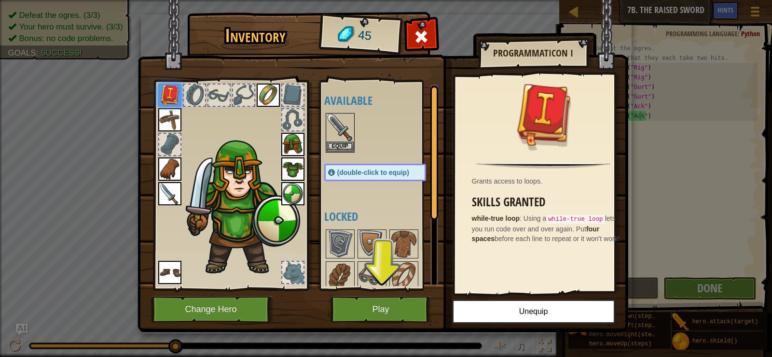
click at [169, 194] on img at bounding box center [169, 193] width 23 height 23
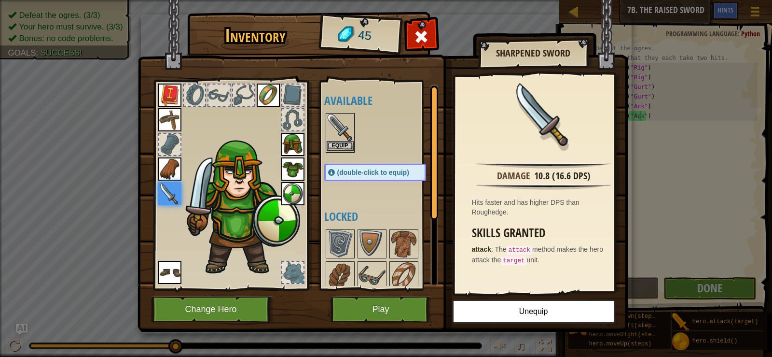
click at [328, 133] on img at bounding box center [340, 127] width 27 height 27
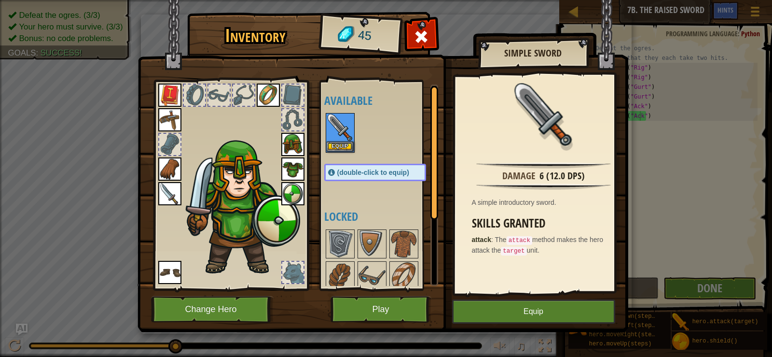
click at [164, 186] on img at bounding box center [169, 193] width 23 height 23
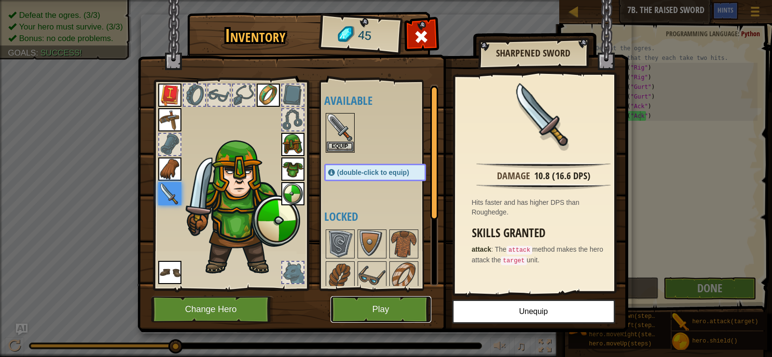
click at [378, 307] on button "Play" at bounding box center [381, 309] width 101 height 27
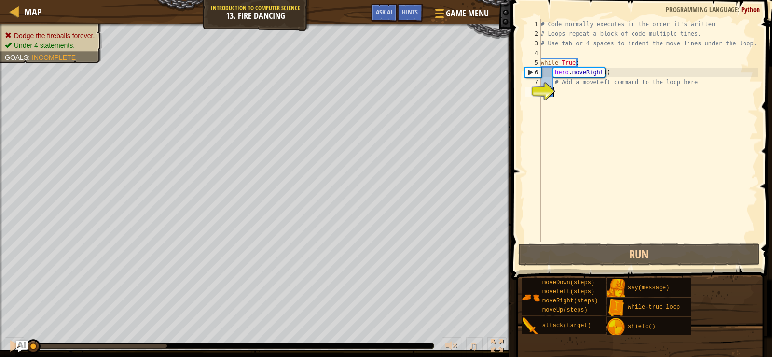
click at [570, 100] on div "# Code normally executes in the order it's written. # Loops repeat a block of c…" at bounding box center [648, 139] width 219 height 241
click at [572, 70] on div "# Code normally executes in the order it's written. # Loops repeat a block of c…" at bounding box center [648, 139] width 219 height 241
type textarea "hero.moveRight()"
click at [571, 92] on div "# Code normally executes in the order it's written. # Loops repeat a block of c…" at bounding box center [648, 139] width 219 height 241
type textarea "m"
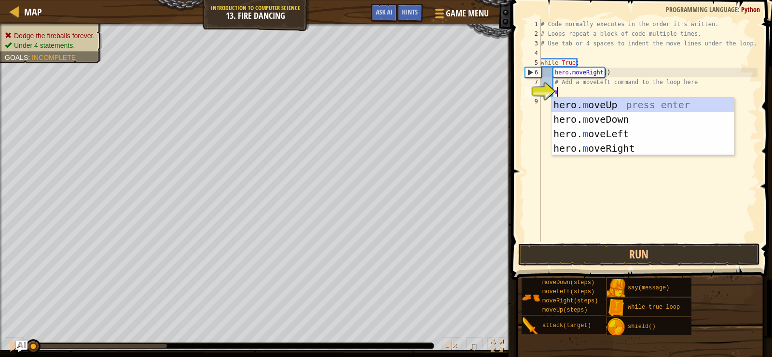
scroll to position [4, 0]
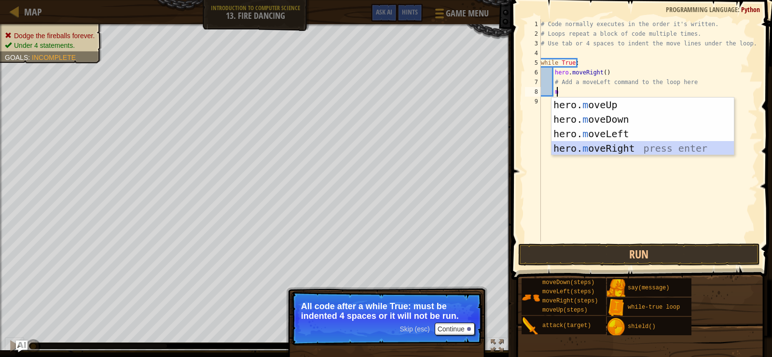
click at [597, 148] on div "hero. m oveUp press enter hero. m oveDown press enter hero. m oveLeft press ent…" at bounding box center [643, 140] width 182 height 87
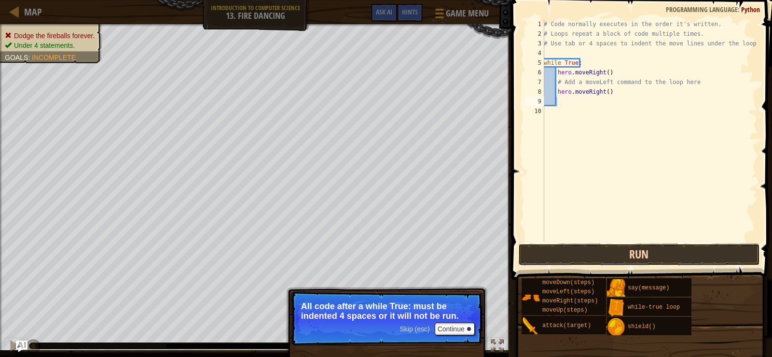
click at [592, 263] on button "Run" at bounding box center [639, 254] width 242 height 22
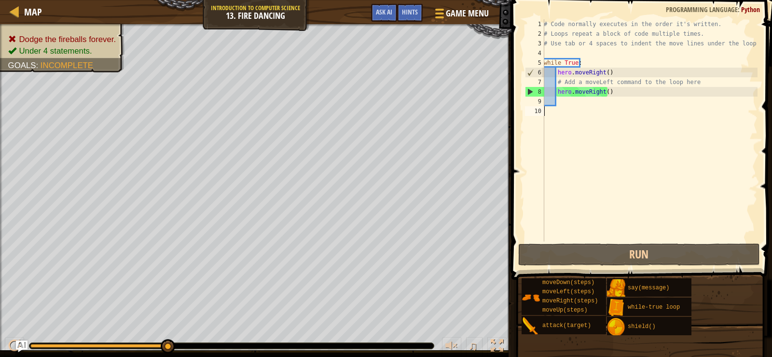
click at [603, 106] on div "# Code normally executes in the order it's written. # Loops repeat a block of c…" at bounding box center [650, 139] width 216 height 241
click at [604, 104] on div "# Code normally executes in the order it's written. # Loops repeat a block of c…" at bounding box center [650, 139] width 216 height 241
type textarea "m"
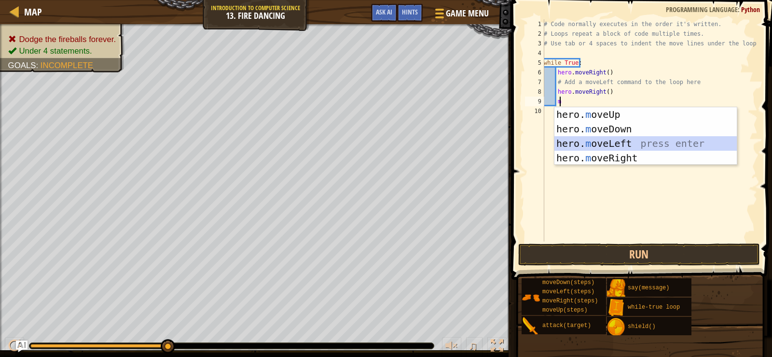
click at [595, 138] on div "hero. m oveUp press enter hero. m oveDown press enter hero. m oveLeft press ent…" at bounding box center [646, 150] width 182 height 87
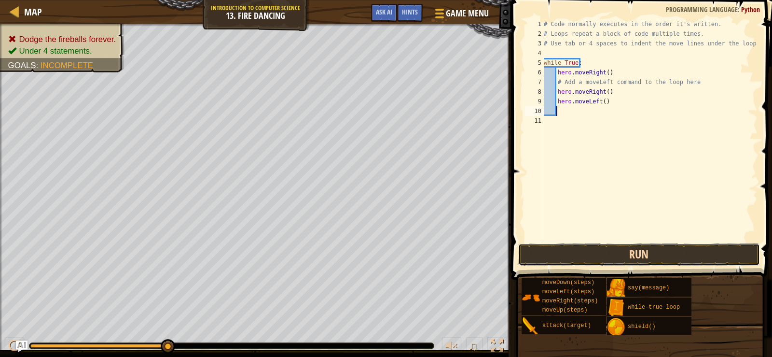
click at [599, 252] on button "Run" at bounding box center [639, 254] width 242 height 22
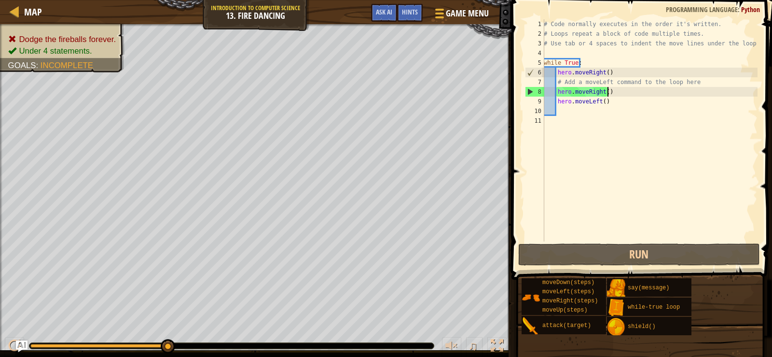
click at [625, 88] on div "# Code normally executes in the order it's written. # Loops repeat a block of c…" at bounding box center [650, 139] width 216 height 241
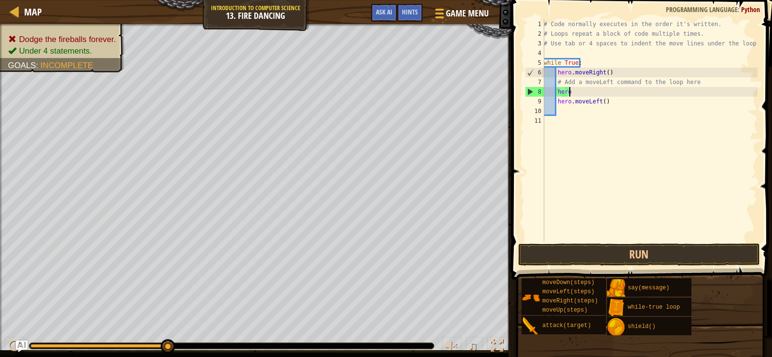
type textarea "h"
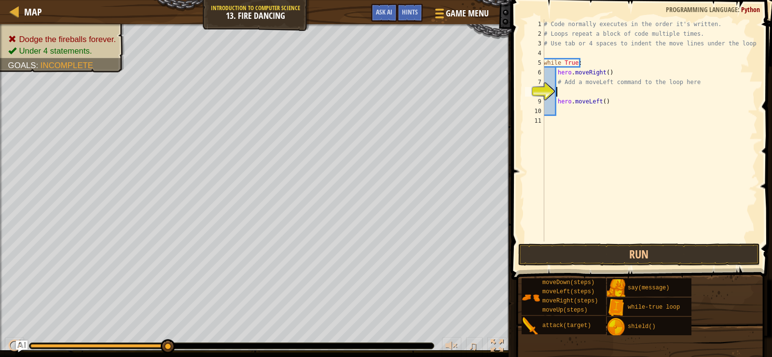
type textarea "m"
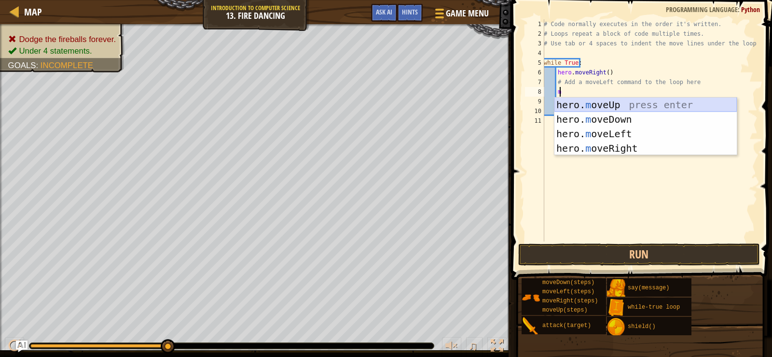
click at [554, 97] on div "1 2 3 4 hero. m oveUp press enter hero. m oveDown press enter hero. m oveLeft p…" at bounding box center [645, 126] width 183 height 58
click at [573, 107] on div "hero. m oveUp press enter hero. m oveDown press enter hero. m oveLeft press ent…" at bounding box center [646, 140] width 182 height 87
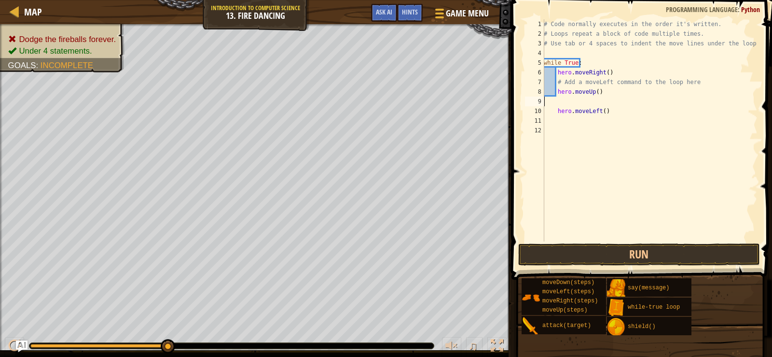
scroll to position [4, 0]
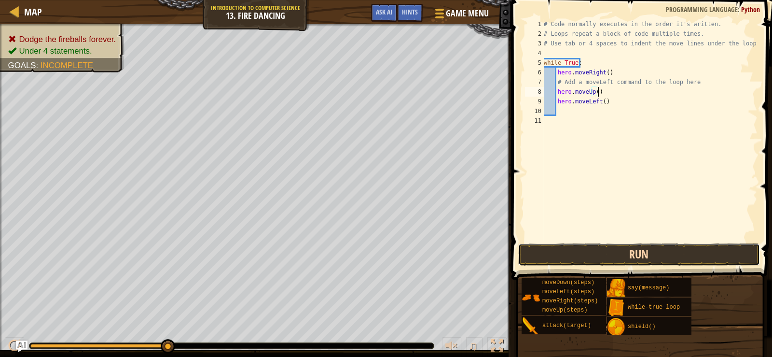
click at [647, 258] on button "Run" at bounding box center [639, 254] width 242 height 22
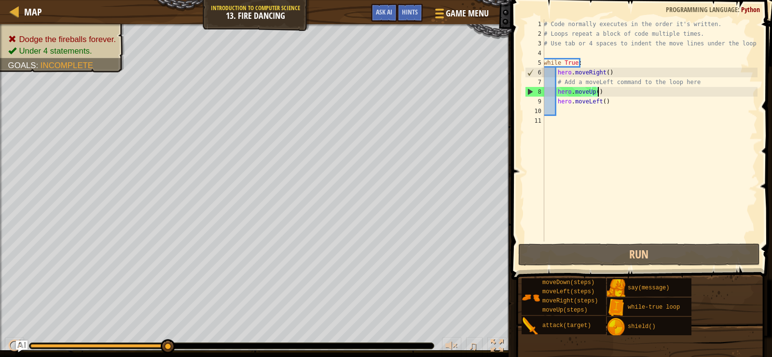
click at [605, 92] on div "# Code normally executes in the order it's written. # Loops repeat a block of c…" at bounding box center [650, 139] width 216 height 241
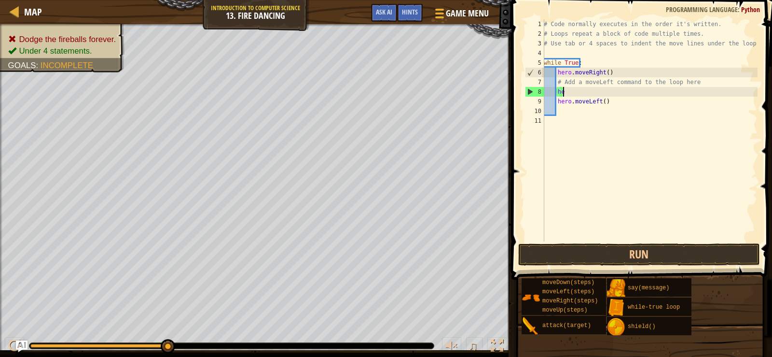
type textarea "h"
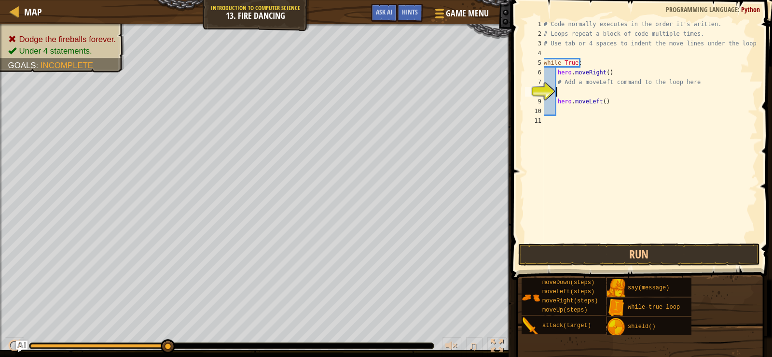
type textarea "m"
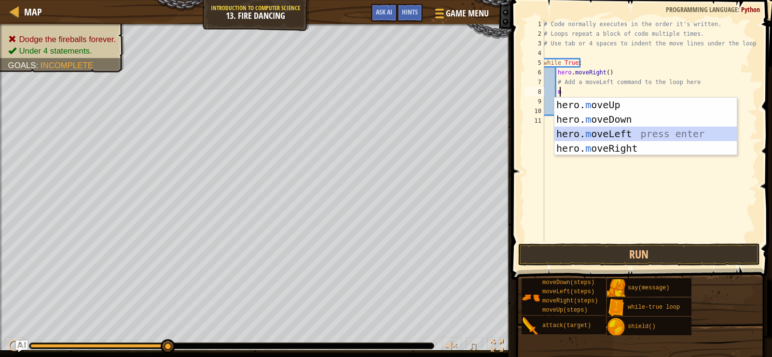
click at [605, 135] on div "hero. m oveUp press enter hero. m oveDown press enter hero. m oveLeft press ent…" at bounding box center [646, 140] width 182 height 87
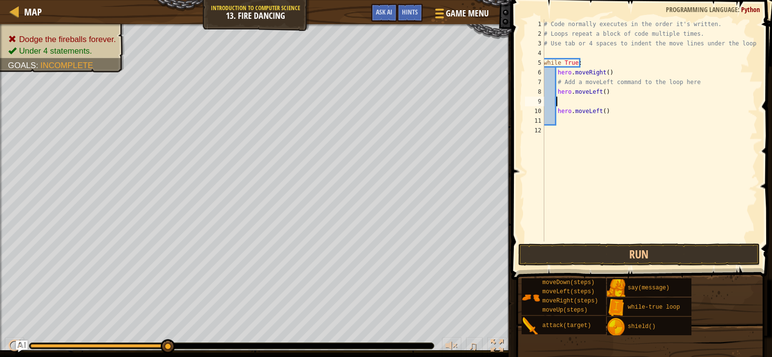
scroll to position [4, 0]
click at [652, 260] on button "Run" at bounding box center [639, 254] width 242 height 22
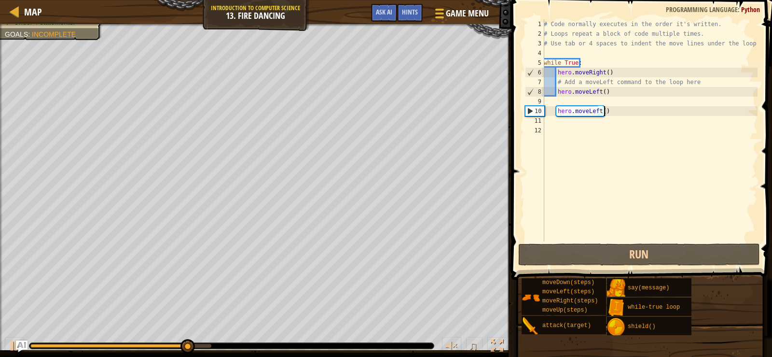
click at [641, 107] on div "# Code normally executes in the order it's written. # Loops repeat a block of c…" at bounding box center [650, 139] width 216 height 241
click at [641, 116] on div "# Code normally executes in the order it's written. # Loops repeat a block of c…" at bounding box center [650, 139] width 216 height 241
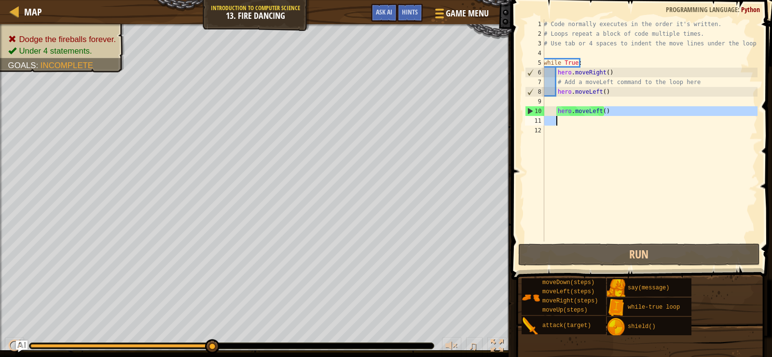
click at [641, 106] on div "# Code normally executes in the order it's written. # Loops repeat a block of c…" at bounding box center [650, 130] width 216 height 222
click at [643, 107] on div "# Code normally executes in the order it's written. # Loops repeat a block of c…" at bounding box center [650, 139] width 216 height 241
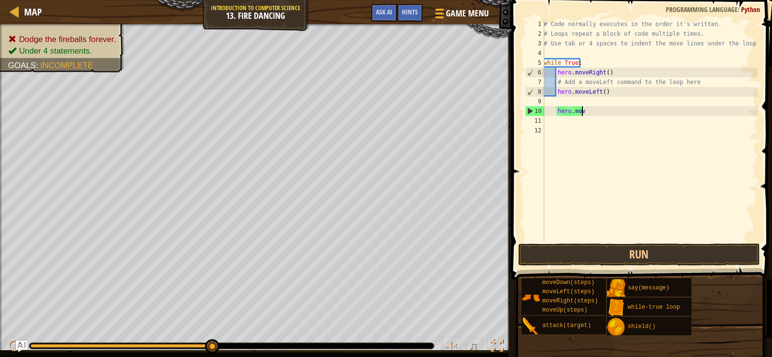
type textarea "h"
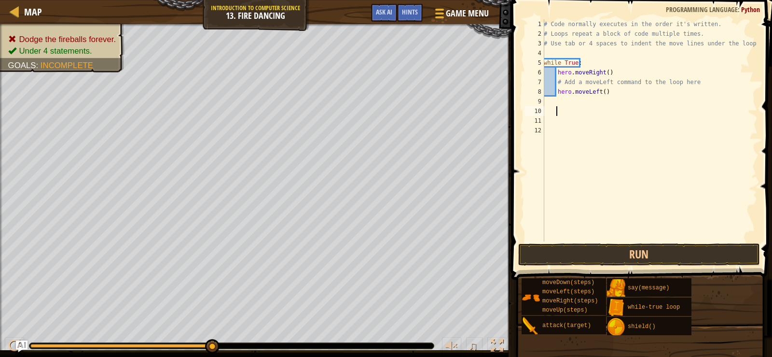
type textarea "m"
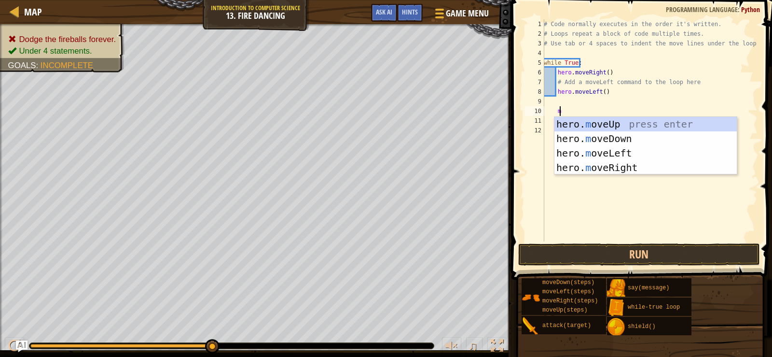
scroll to position [4, 0]
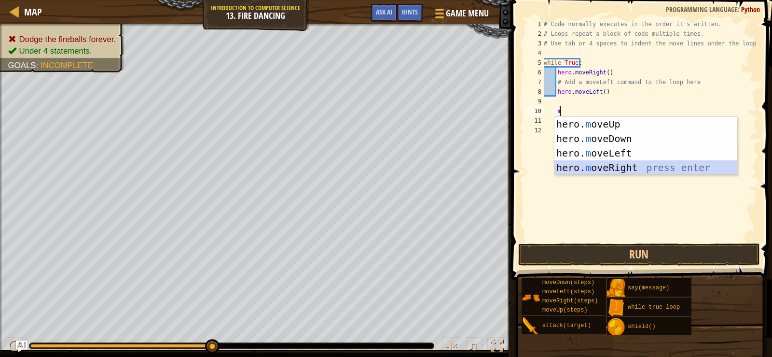
click at [638, 171] on div "hero. m oveUp press enter hero. m oveDown press enter hero. m oveLeft press ent…" at bounding box center [646, 160] width 182 height 87
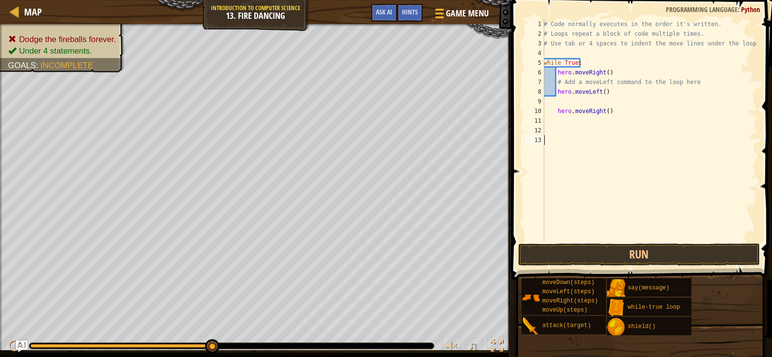
click at [609, 239] on div "# Code normally executes in the order it's written. # Loops repeat a block of c…" at bounding box center [650, 139] width 216 height 241
click at [610, 250] on button "Run" at bounding box center [639, 254] width 242 height 22
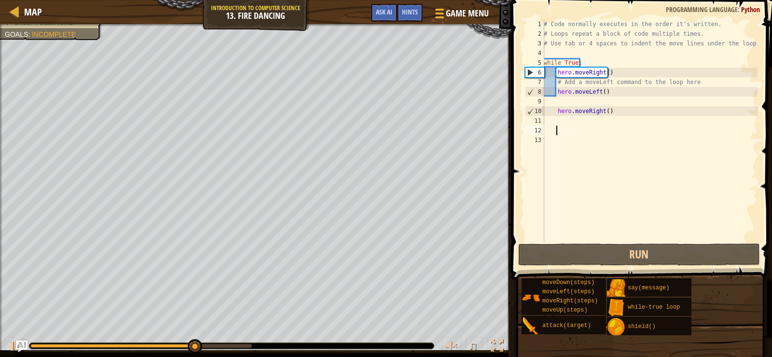
click at [602, 126] on div "# Code normally executes in the order it's written. # Loops repeat a block of c…" at bounding box center [650, 139] width 216 height 241
click at [599, 116] on div "# Code normally executes in the order it's written. # Loops repeat a block of c…" at bounding box center [650, 139] width 216 height 241
type textarea "m"
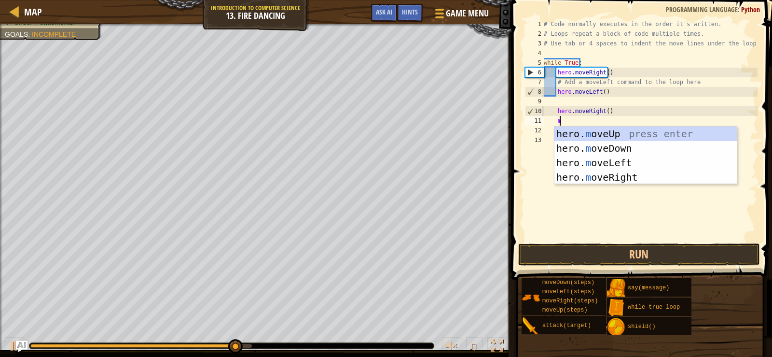
scroll to position [4, 0]
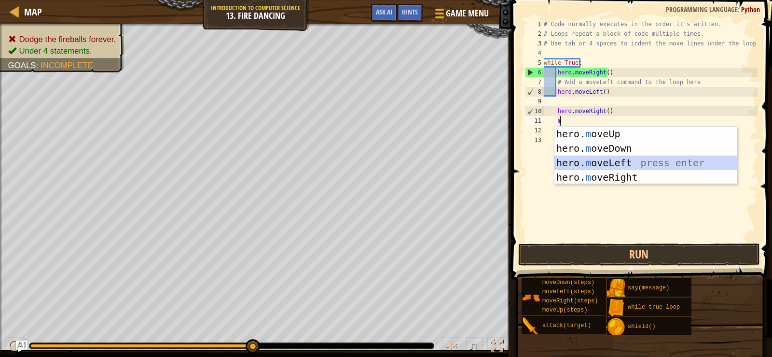
click at [613, 166] on div "hero. m oveUp press enter hero. m oveDown press enter hero. m oveLeft press ent…" at bounding box center [646, 169] width 182 height 87
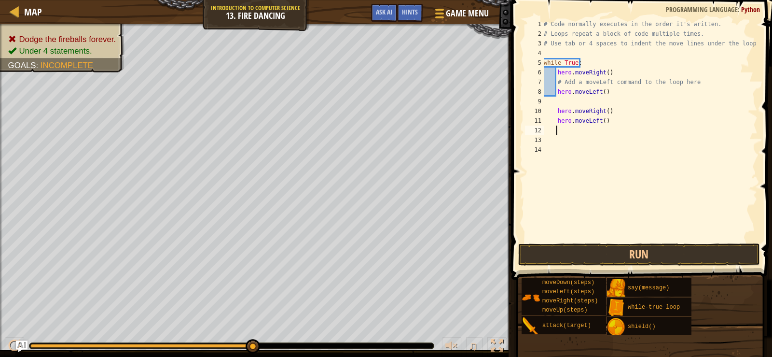
type textarea "m"
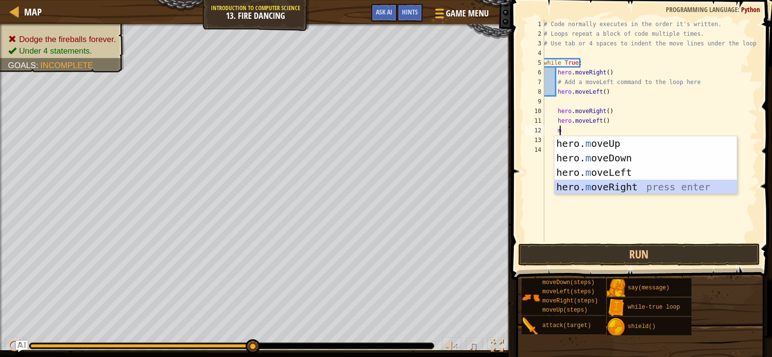
click at [624, 183] on div "hero. m oveUp press enter hero. m oveDown press enter hero. m oveLeft press ent…" at bounding box center [646, 179] width 182 height 87
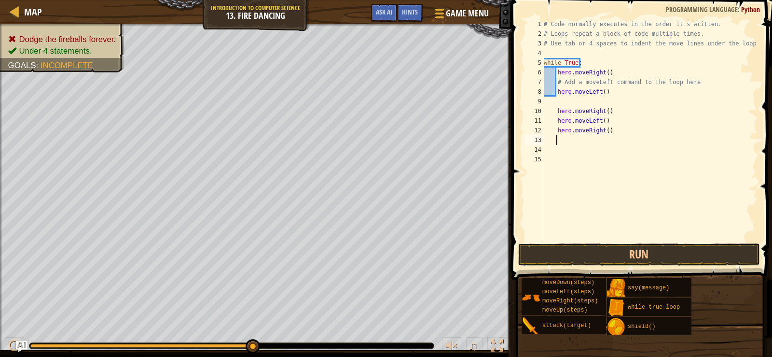
type textarea "m"
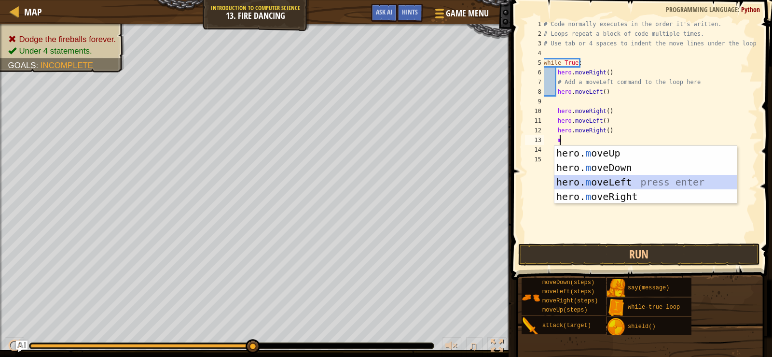
click at [623, 181] on div "hero. m oveUp press enter hero. m oveDown press enter hero. m oveLeft press ent…" at bounding box center [646, 189] width 182 height 87
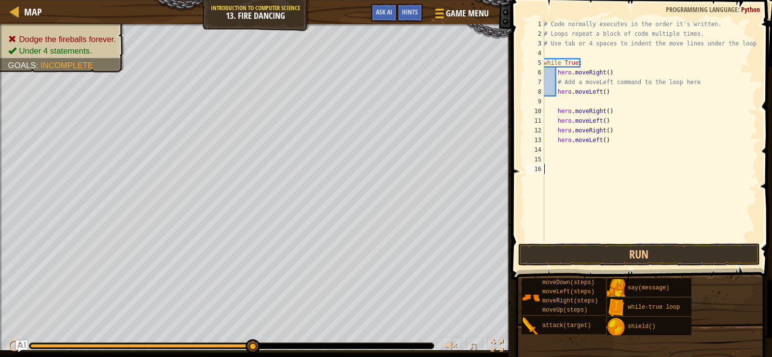
click at [632, 240] on div "# Code normally executes in the order it's written. # Loops repeat a block of c…" at bounding box center [650, 139] width 216 height 241
click at [648, 254] on button "Run" at bounding box center [639, 254] width 242 height 22
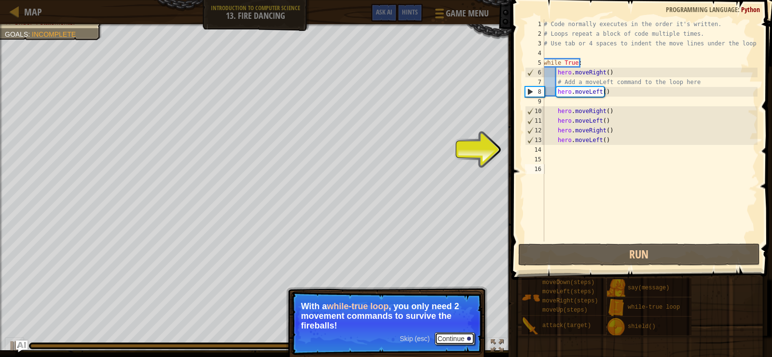
click at [461, 335] on button "Continue" at bounding box center [455, 338] width 40 height 13
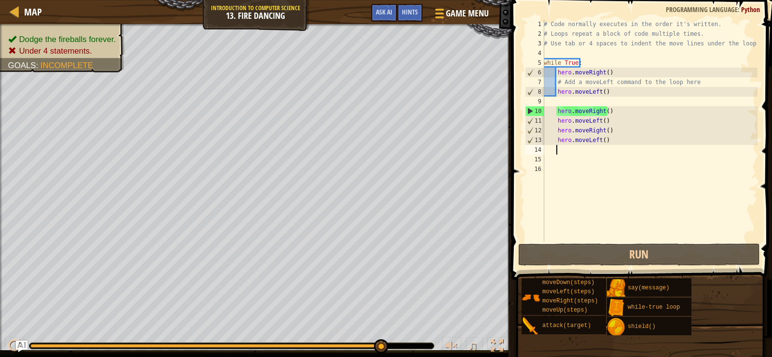
click at [649, 149] on div "# Code normally executes in the order it's written. # Loops repeat a block of c…" at bounding box center [650, 139] width 216 height 241
click at [648, 137] on div "# Code normally executes in the order it's written. # Loops repeat a block of c…" at bounding box center [650, 139] width 216 height 241
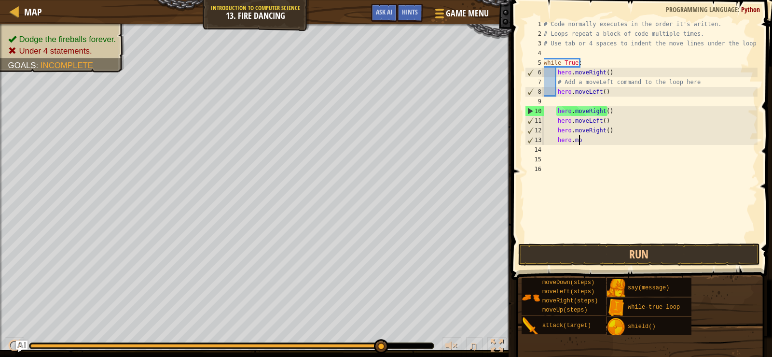
type textarea "h"
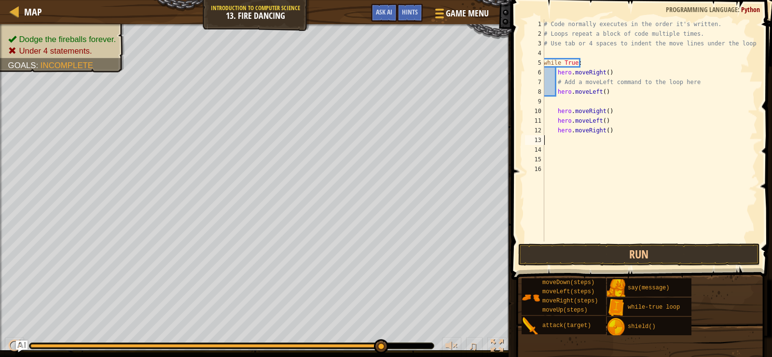
click at [648, 137] on div "# Code normally executes in the order it's written. # Loops repeat a block of c…" at bounding box center [650, 139] width 216 height 241
click at [645, 126] on div "# Code normally executes in the order it's written. # Loops repeat a block of c…" at bounding box center [650, 139] width 216 height 241
type textarea "h"
click at [645, 126] on div "# Code normally executes in the order it's written. # Loops repeat a block of c…" at bounding box center [650, 139] width 216 height 241
click at [651, 125] on div "# Code normally executes in the order it's written. # Loops repeat a block of c…" at bounding box center [650, 139] width 216 height 241
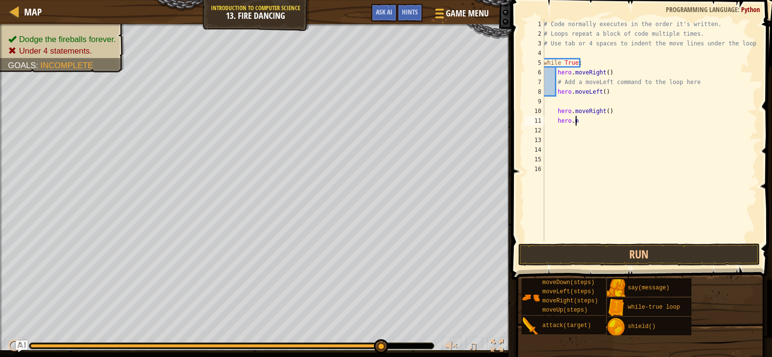
type textarea "h"
click at [648, 112] on div "# Code normally executes in the order it's written. # Loops repeat a block of c…" at bounding box center [650, 139] width 216 height 241
type textarea "h"
click at [622, 103] on div "# Code normally executes in the order it's written. # Loops repeat a block of c…" at bounding box center [650, 139] width 216 height 241
drag, startPoint x: 385, startPoint y: 348, endPoint x: 426, endPoint y: 344, distance: 41.2
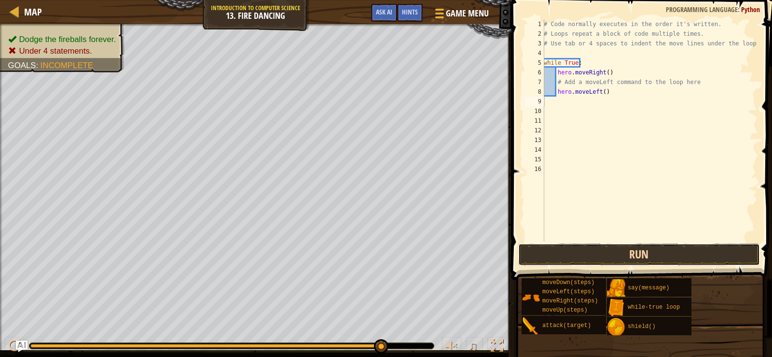
click at [623, 251] on button "Run" at bounding box center [639, 254] width 242 height 22
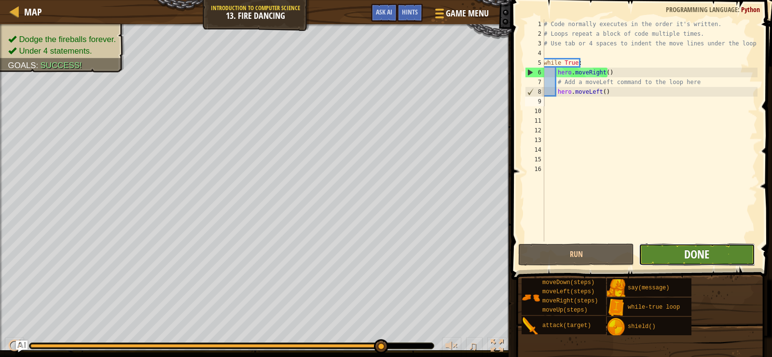
click at [694, 257] on span "Done" at bounding box center [696, 253] width 25 height 15
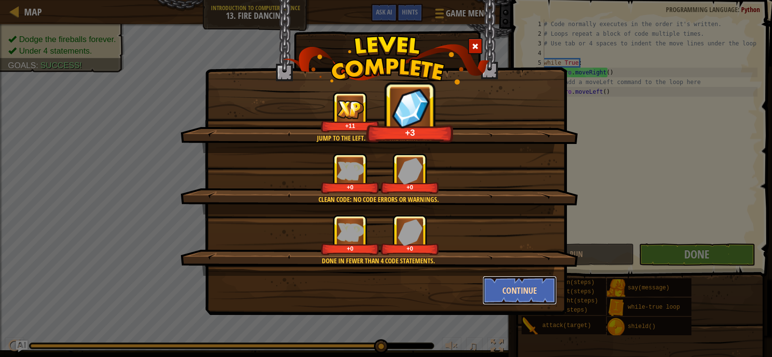
click at [523, 287] on button "Continue" at bounding box center [520, 290] width 75 height 29
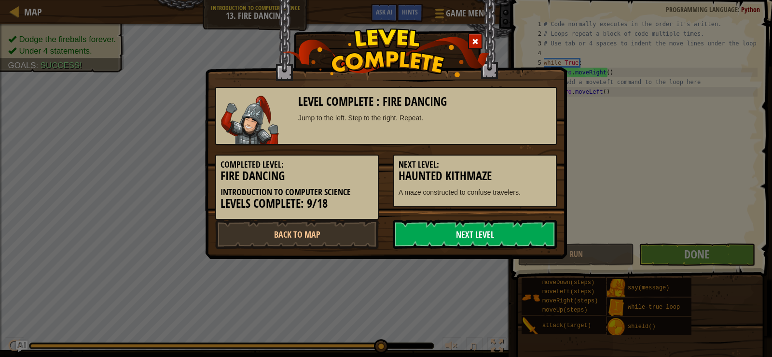
click at [475, 229] on link "Next Level" at bounding box center [475, 234] width 164 height 29
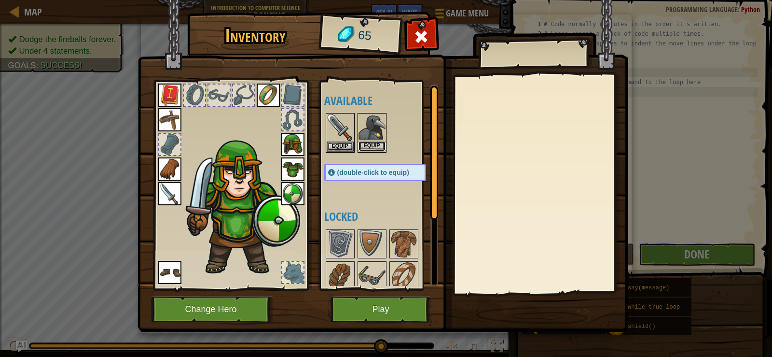
click at [373, 150] on button "Equip" at bounding box center [372, 146] width 27 height 10
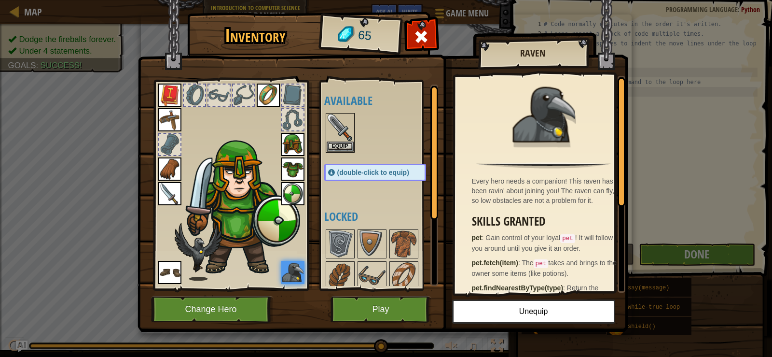
click at [357, 199] on div "Available Equip Equip Equip Equip Equip Equip Equip Equip Equip Equip Equip (do…" at bounding box center [384, 184] width 121 height 201
click at [411, 300] on button "Play" at bounding box center [381, 309] width 101 height 27
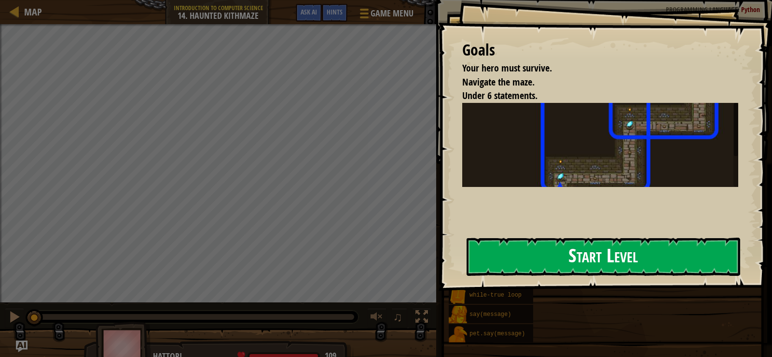
click at [537, 264] on button "Start Level" at bounding box center [604, 256] width 274 height 38
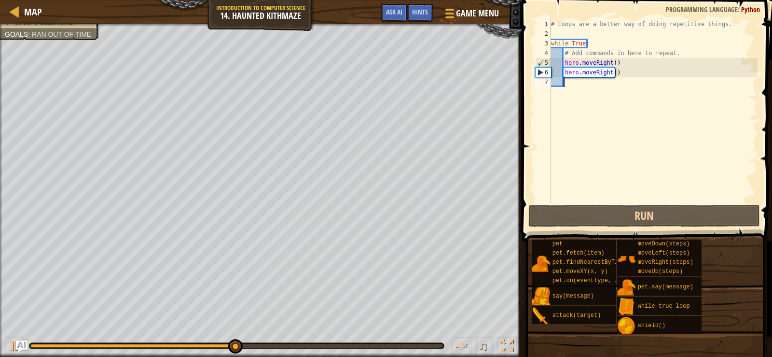
click at [679, 79] on div "# Loops are a better way of doing repetitive things. while True : # Add command…" at bounding box center [653, 120] width 209 height 203
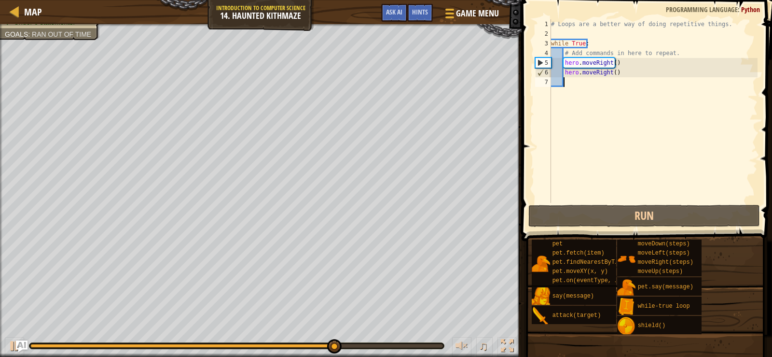
click at [679, 79] on div "# Loops are a better way of doing repetitive things. while True : # Add command…" at bounding box center [653, 120] width 209 height 203
click at [667, 78] on div "# Loops are a better way of doing repetitive things. while True : # Add command…" at bounding box center [653, 120] width 209 height 203
click at [656, 73] on div "# Loops are a better way of doing repetitive things. while True : # Add command…" at bounding box center [653, 120] width 209 height 203
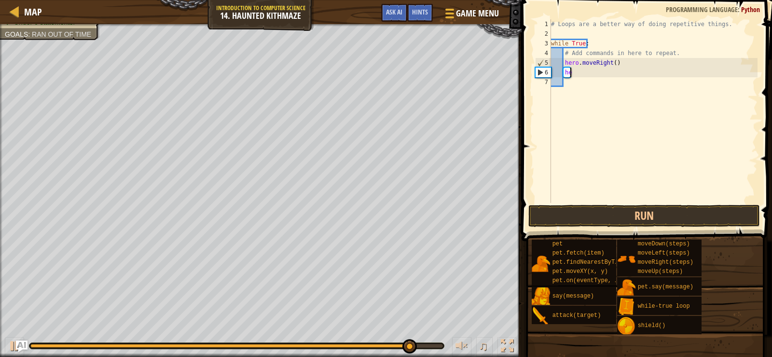
type textarea "h"
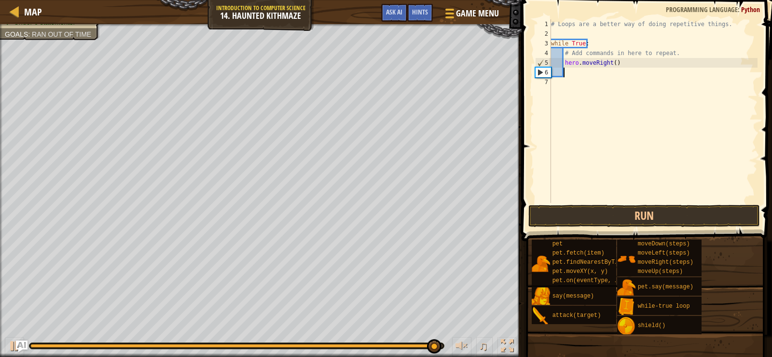
type textarea "u"
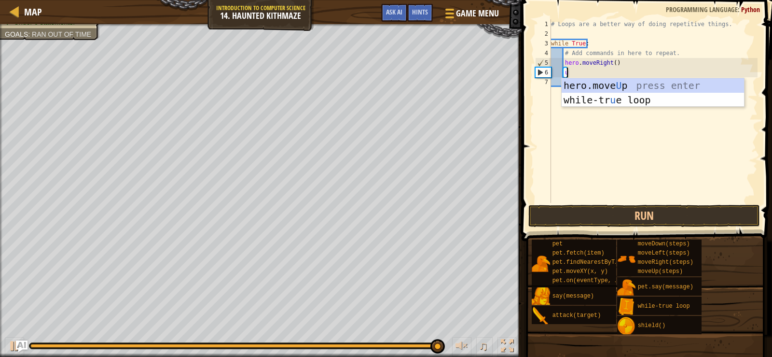
scroll to position [4, 0]
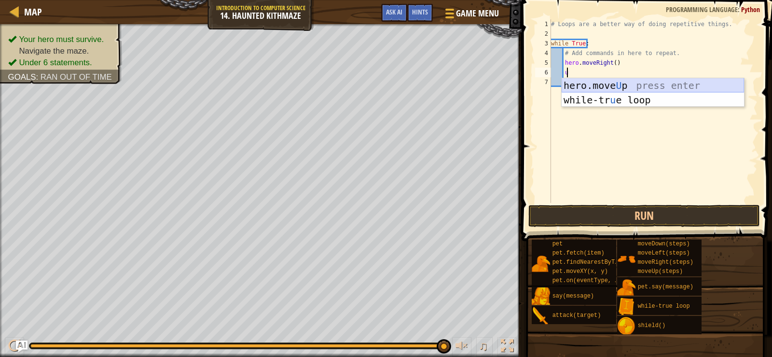
click at [641, 79] on div "hero.move U p press enter while-tr u e loop press enter" at bounding box center [653, 107] width 182 height 58
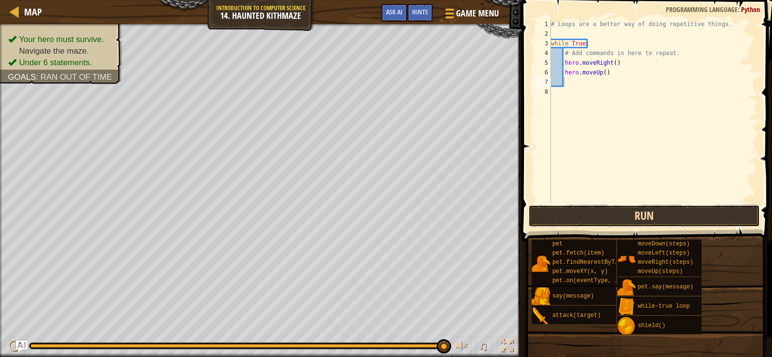
click at [668, 218] on button "Run" at bounding box center [645, 216] width 232 height 22
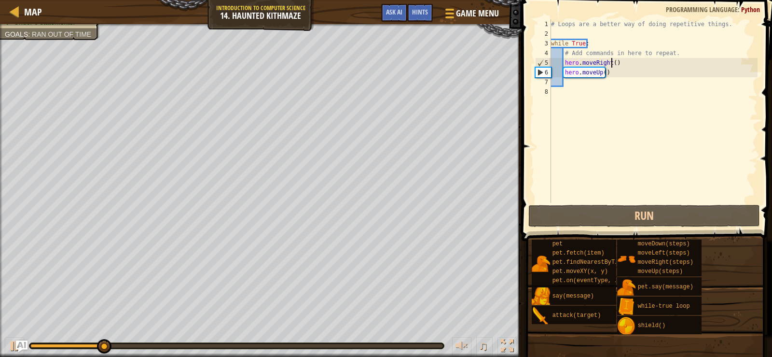
click at [612, 65] on div "# Loops are a better way of doing repetitive things. while True : # Add command…" at bounding box center [653, 120] width 209 height 203
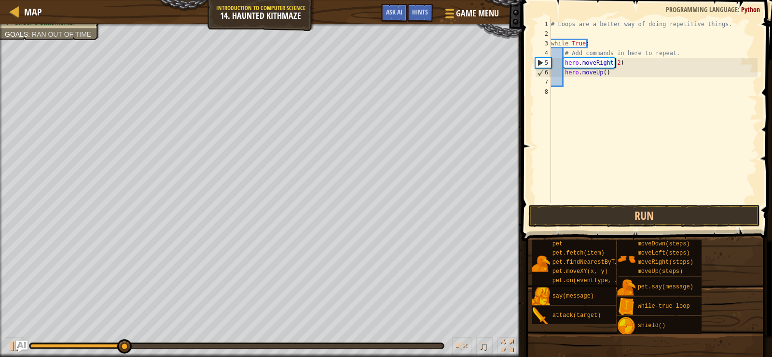
scroll to position [4, 5]
click at [601, 74] on div "# Loops are a better way of doing repetitive things. while True : # Add command…" at bounding box center [653, 120] width 209 height 203
type textarea "hero.moveUp(2)"
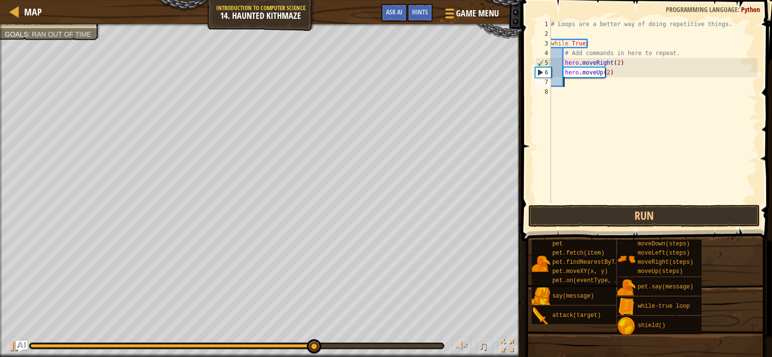
click at [612, 78] on div "# Loops are a better way of doing repetitive things. while True : # Add command…" at bounding box center [653, 120] width 209 height 203
click at [613, 100] on div "# Loops are a better way of doing repetitive things. while True : # Add command…" at bounding box center [653, 120] width 209 height 203
click at [610, 93] on div "# Loops are a better way of doing repetitive things. while True : # Add command…" at bounding box center [653, 120] width 209 height 203
click at [598, 75] on div "# Loops are a better way of doing repetitive things. while True : # Add command…" at bounding box center [653, 120] width 209 height 203
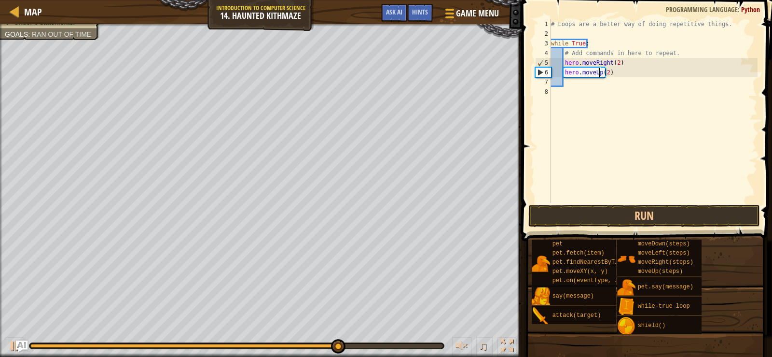
type textarea "hero.moveUp(2)"
click at [599, 84] on div "# Loops are a better way of doing repetitive things. while True : # Add command…" at bounding box center [653, 120] width 209 height 203
click at [611, 77] on div "# Loops are a better way of doing repetitive things. while True : # Add command…" at bounding box center [653, 120] width 209 height 203
type textarea "hero.moveUp(2)"
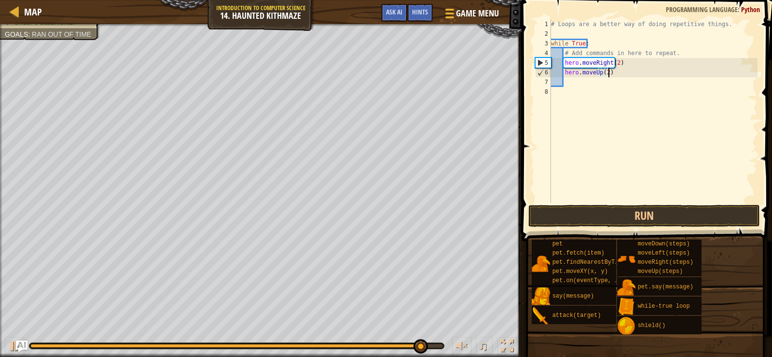
click at [598, 74] on div "# Loops are a better way of doing repetitive things. while True : # Add command…" at bounding box center [653, 120] width 209 height 203
click at [591, 74] on div "# Loops are a better way of doing repetitive things. while True : # Add command…" at bounding box center [653, 120] width 209 height 203
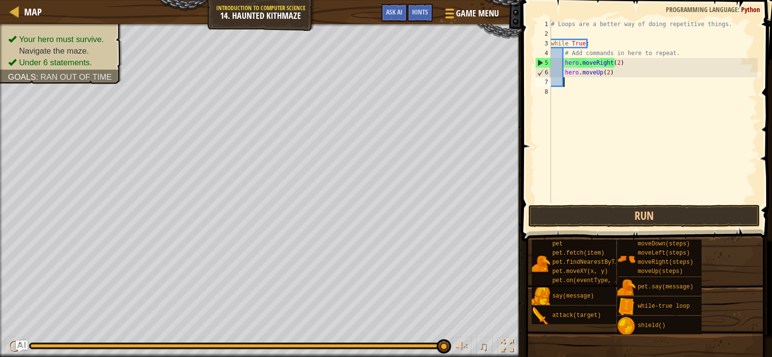
click at [571, 85] on div "# Loops are a better way of doing repetitive things. while True : # Add command…" at bounding box center [653, 120] width 209 height 203
click at [628, 68] on div "# Loops are a better way of doing repetitive things. while True : # Add command…" at bounding box center [653, 120] width 209 height 203
click at [633, 60] on div "# Loops are a better way of doing repetitive things. while True : # Add command…" at bounding box center [653, 120] width 209 height 203
click at [637, 77] on div "# Loops are a better way of doing repetitive things. while True : # Add command…" at bounding box center [653, 120] width 209 height 203
type textarea "hero.moveUp(2)"
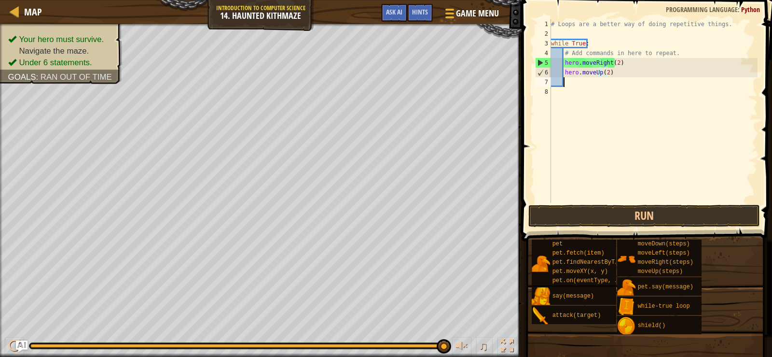
click at [625, 83] on div "# Loops are a better way of doing repetitive things. while True : # Add command…" at bounding box center [653, 120] width 209 height 203
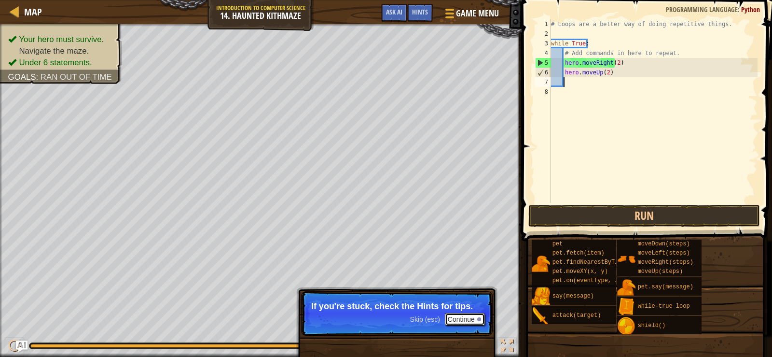
click at [478, 313] on button "Continue" at bounding box center [465, 319] width 40 height 13
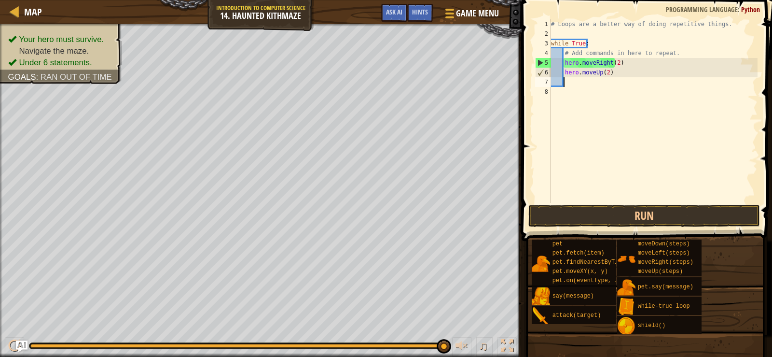
type textarea "m"
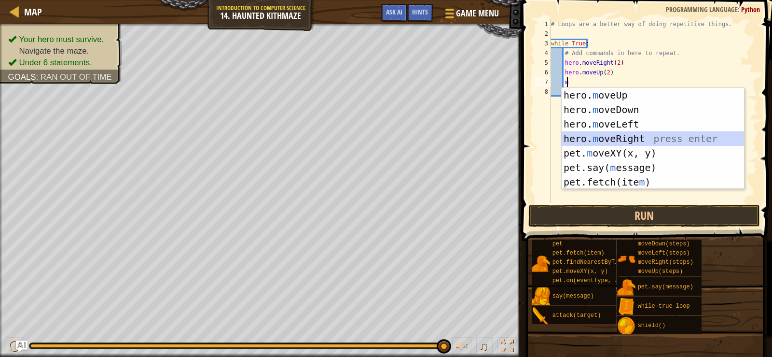
click at [630, 134] on div "hero. m oveUp press enter hero. m oveDown press enter hero. m oveLeft press ent…" at bounding box center [653, 153] width 182 height 130
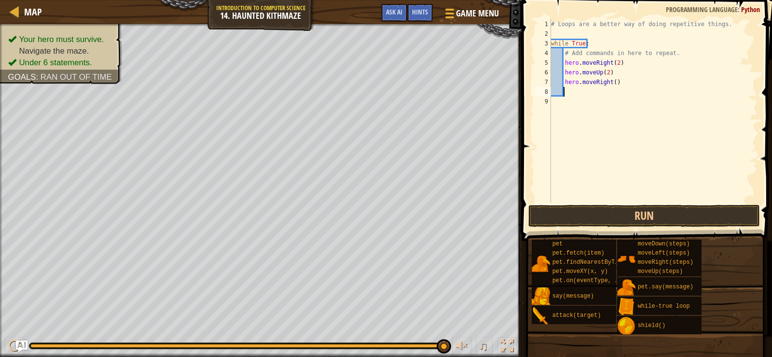
click at [609, 85] on div "# Loops are a better way of doing repetitive things. while True : # Add command…" at bounding box center [653, 120] width 209 height 203
click at [611, 86] on div "# Loops are a better way of doing repetitive things. while True : # Add command…" at bounding box center [653, 120] width 209 height 203
type textarea "hero.moveRight(2)"
click at [604, 89] on div "# Loops are a better way of doing repetitive things. while True : # Add command…" at bounding box center [653, 120] width 209 height 203
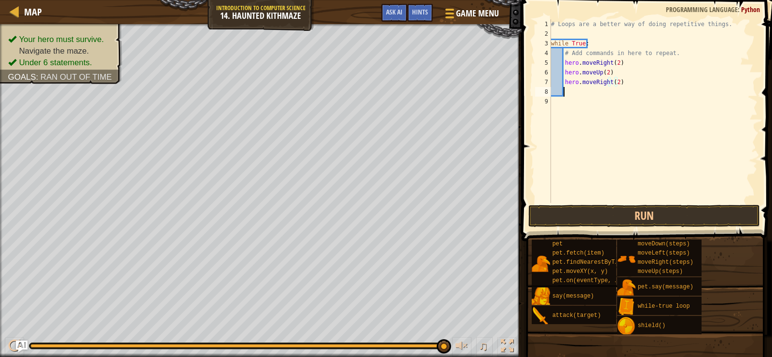
scroll to position [4, 0]
type textarea "m"
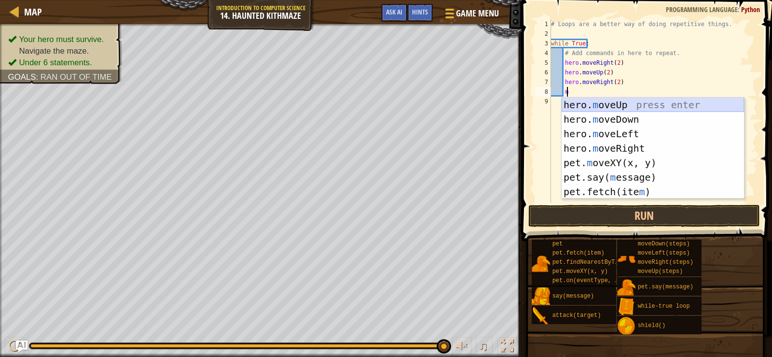
click at [600, 98] on div "hero. m oveUp press enter hero. m oveDown press enter hero. m oveLeft press ent…" at bounding box center [653, 162] width 182 height 130
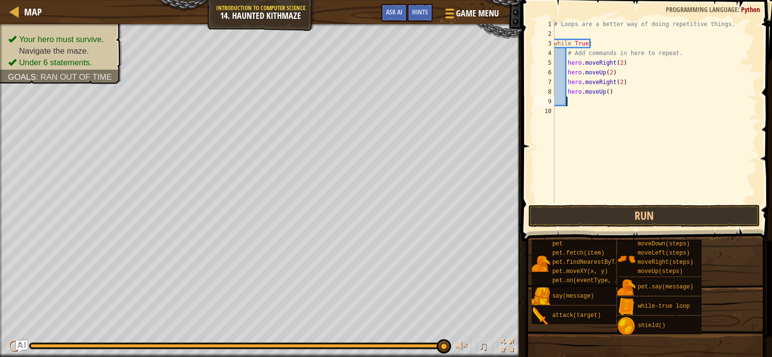
click at [603, 94] on div "# Loops are a better way of doing repetitive things. while True : # Add command…" at bounding box center [655, 120] width 206 height 203
type textarea "hero.moveUp()"
drag, startPoint x: 605, startPoint y: 101, endPoint x: 603, endPoint y: 91, distance: 10.3
click at [605, 97] on div "# Loops are a better way of doing repetitive things. while True : # Add command…" at bounding box center [655, 120] width 206 height 203
click at [603, 91] on div "# Loops are a better way of doing repetitive things. while True : # Add command…" at bounding box center [655, 120] width 206 height 203
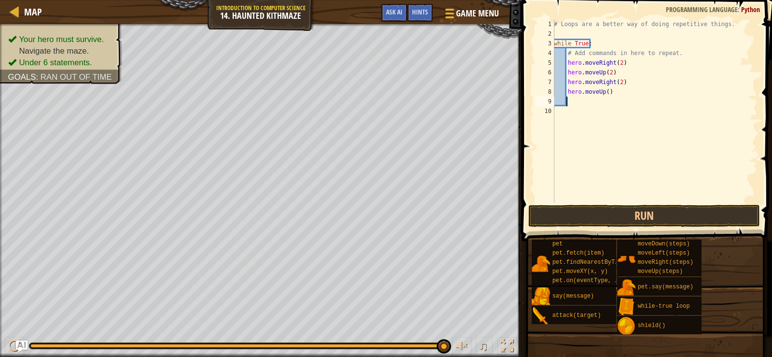
type textarea "hero.moveUp()"
click at [603, 95] on div "# Loops are a better way of doing repetitive things. while True : # Add command…" at bounding box center [655, 120] width 206 height 203
click at [603, 96] on div "# Loops are a better way of doing repetitive things. while True : # Add command…" at bounding box center [655, 120] width 206 height 203
click at [605, 97] on div "# Loops are a better way of doing repetitive things. while True : # Add command…" at bounding box center [655, 120] width 206 height 203
click at [606, 97] on div "# Loops are a better way of doing repetitive things. while True : # Add command…" at bounding box center [655, 120] width 206 height 203
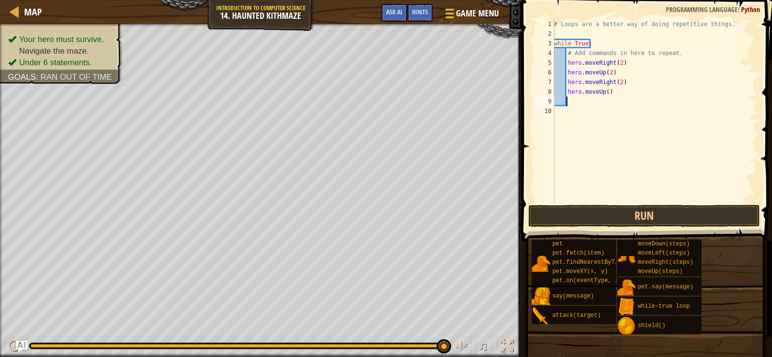
click at [606, 92] on div "# Loops are a better way of doing repetitive things. while True : # Add command…" at bounding box center [655, 120] width 206 height 203
type textarea "hero.moveUp(2)"
click at [641, 223] on button "Run" at bounding box center [645, 216] width 232 height 22
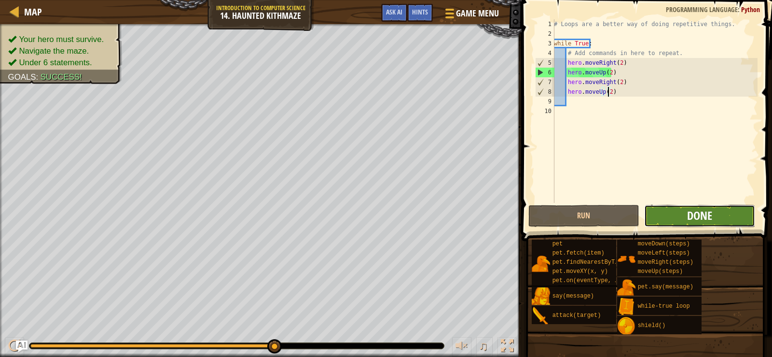
click at [689, 214] on span "Done" at bounding box center [699, 215] width 25 height 15
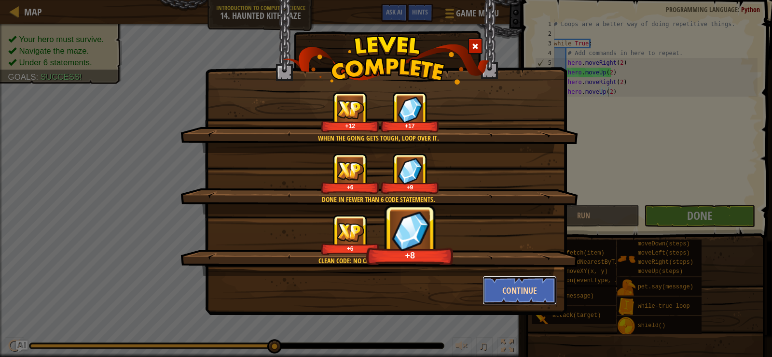
click at [525, 295] on button "Continue" at bounding box center [520, 290] width 75 height 29
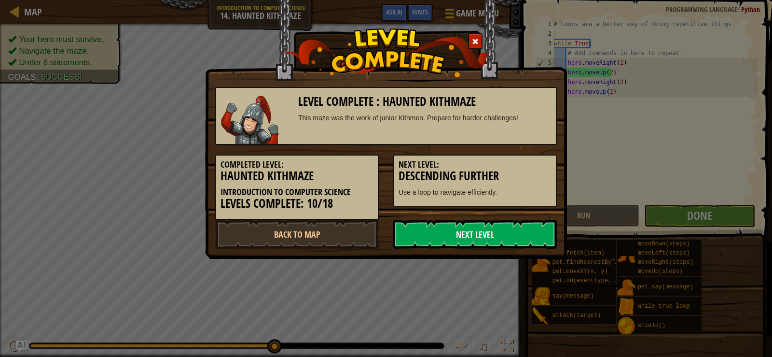
click at [492, 238] on link "Next Level" at bounding box center [475, 234] width 164 height 29
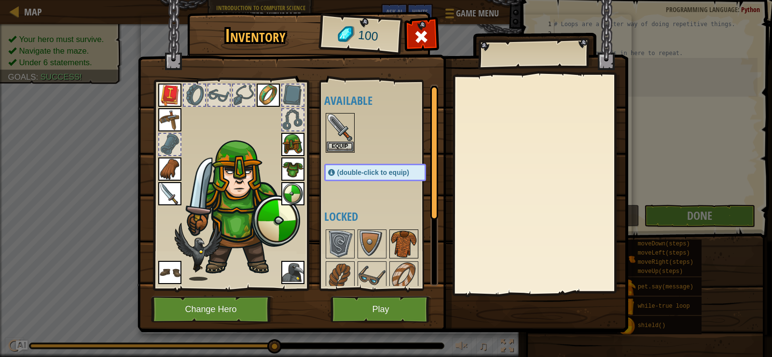
click at [402, 254] on img at bounding box center [403, 243] width 27 height 27
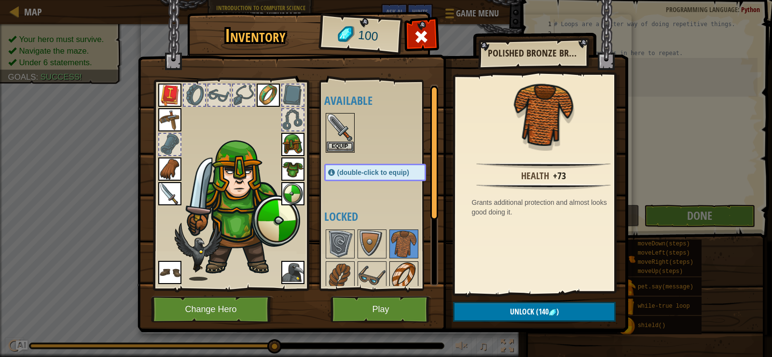
drag, startPoint x: 405, startPoint y: 263, endPoint x: 392, endPoint y: 268, distance: 13.9
click at [405, 267] on img at bounding box center [403, 275] width 27 height 27
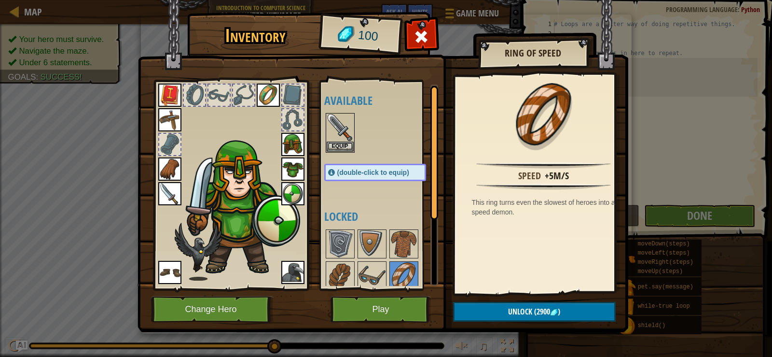
click at [387, 269] on div at bounding box center [384, 307] width 121 height 159
click at [371, 271] on img at bounding box center [372, 275] width 27 height 27
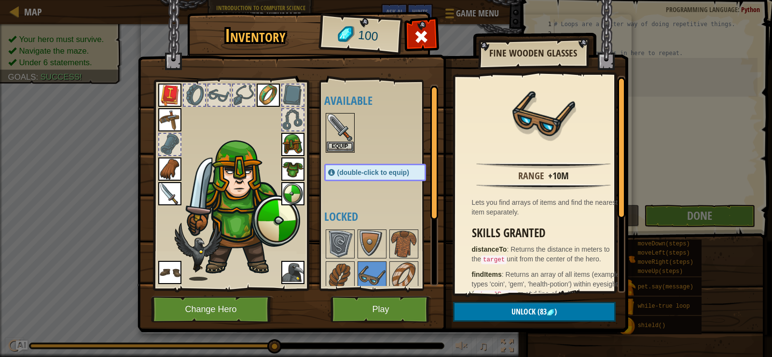
click at [375, 260] on div at bounding box center [384, 307] width 121 height 159
click at [377, 268] on img at bounding box center [372, 275] width 27 height 27
click at [381, 274] on img at bounding box center [372, 275] width 27 height 27
click at [395, 263] on img at bounding box center [403, 275] width 27 height 27
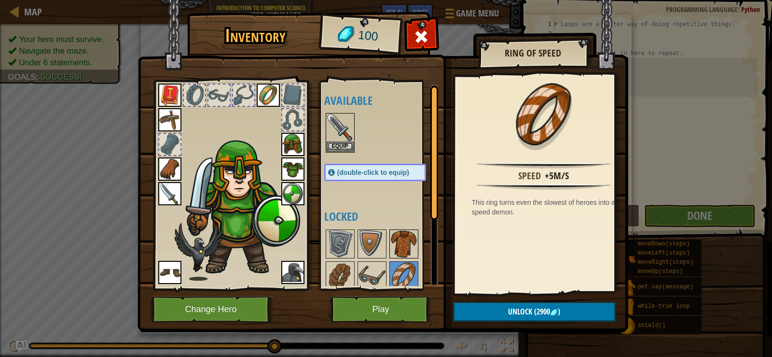
click at [395, 252] on img at bounding box center [403, 243] width 27 height 27
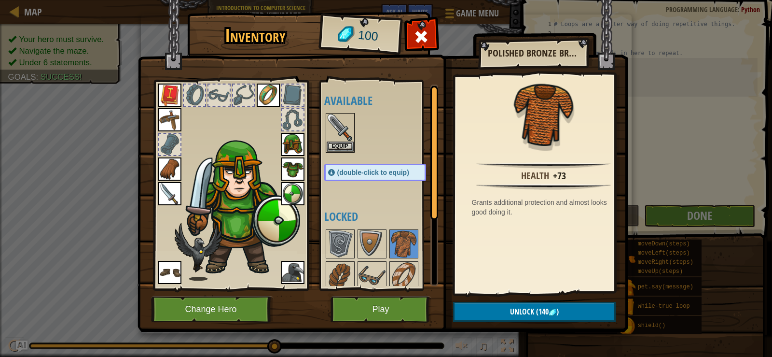
click at [292, 166] on img at bounding box center [292, 168] width 23 height 23
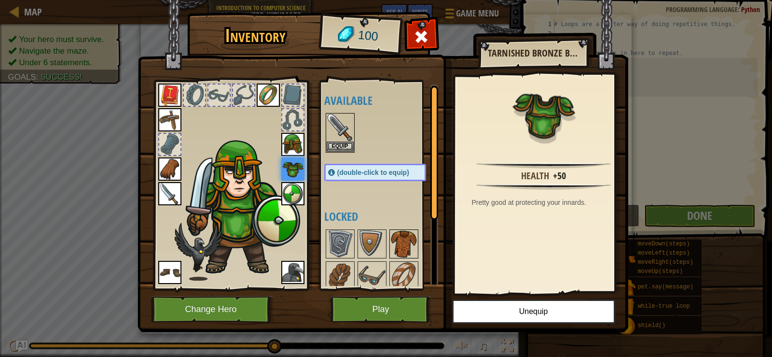
click at [413, 240] on img at bounding box center [403, 243] width 27 height 27
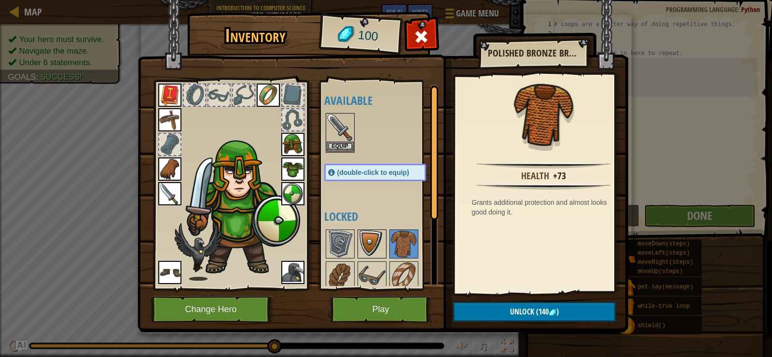
click at [366, 238] on img at bounding box center [372, 243] width 27 height 27
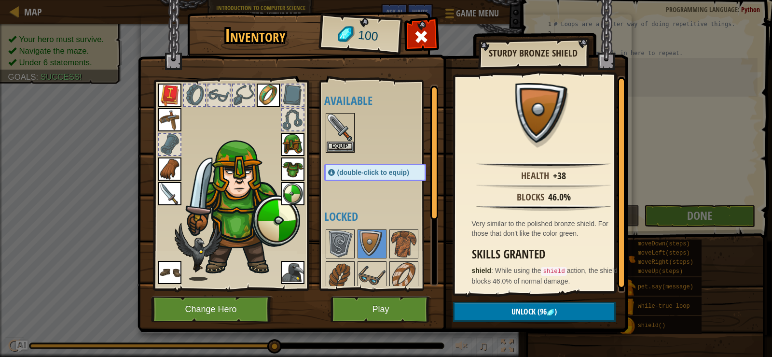
click at [285, 191] on img at bounding box center [292, 193] width 23 height 23
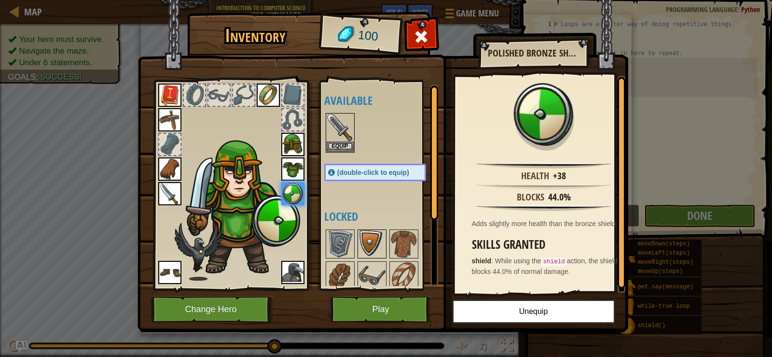
click at [381, 246] on img at bounding box center [372, 243] width 27 height 27
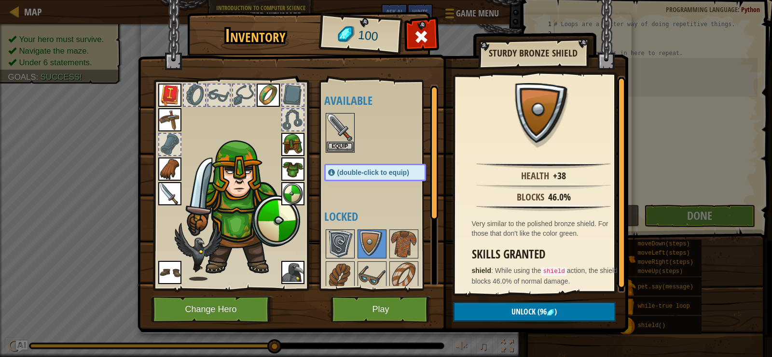
click at [352, 248] on img at bounding box center [340, 243] width 27 height 27
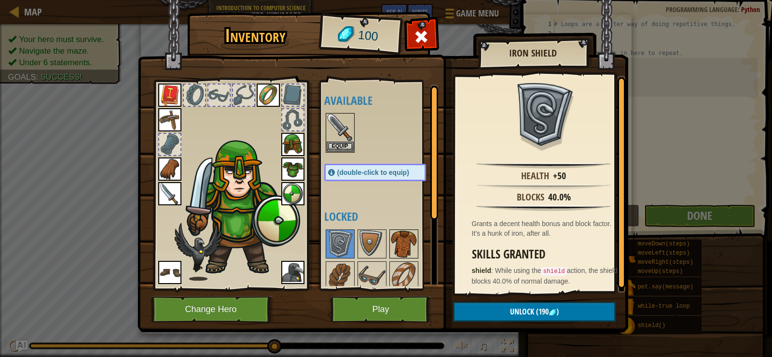
click at [392, 232] on img at bounding box center [403, 243] width 27 height 27
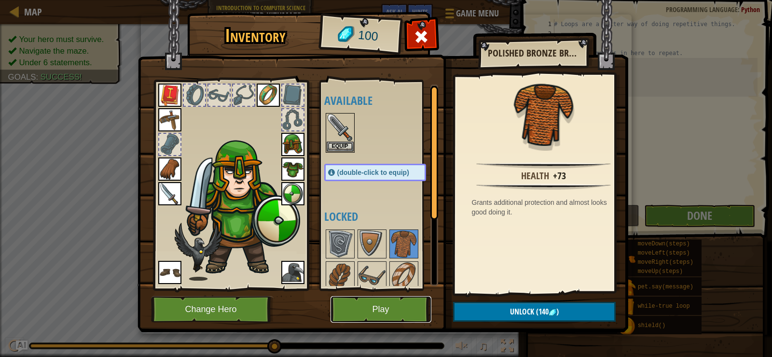
click at [376, 305] on button "Play" at bounding box center [381, 309] width 101 height 27
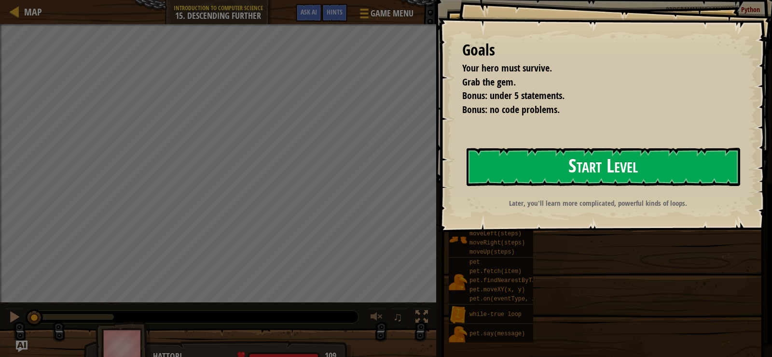
click at [593, 171] on button "Start Level" at bounding box center [604, 167] width 274 height 38
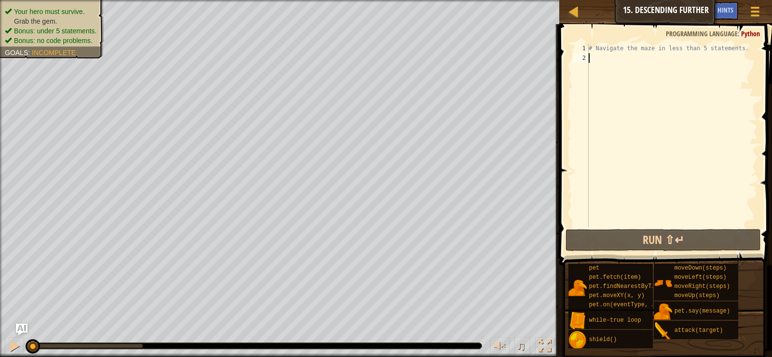
type textarea "m"
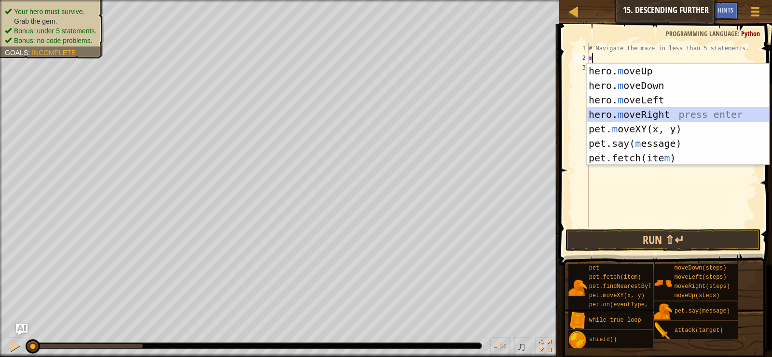
click at [660, 113] on div "hero. m oveUp press enter hero. m oveDown press enter hero. m oveLeft press ent…" at bounding box center [678, 129] width 182 height 130
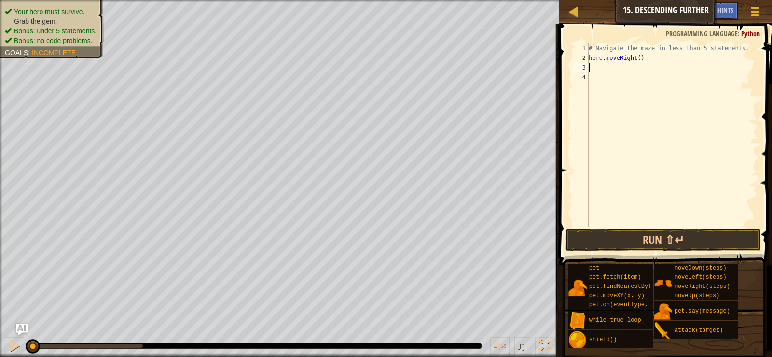
click at [633, 57] on div "# Navigate the maze in less than 5 statements. hero . moveRight ( )" at bounding box center [672, 144] width 171 height 203
click at [639, 61] on div "# Navigate the maze in less than 5 statements. hero . moveRight ( )" at bounding box center [672, 144] width 171 height 203
click at [636, 62] on div "# Navigate the maze in less than 5 statements. hero . moveRight ( )" at bounding box center [672, 144] width 171 height 203
type textarea "hero.moveRight(2)"
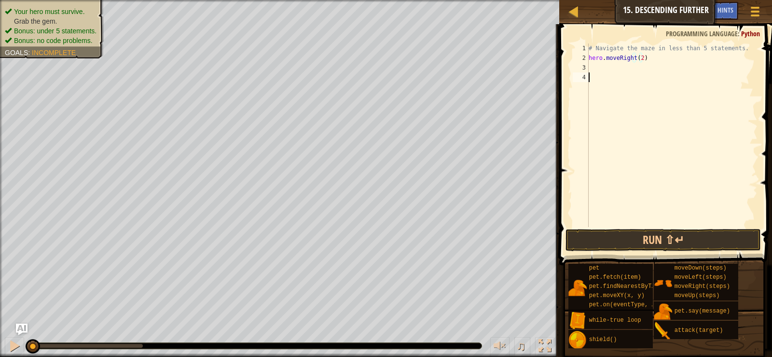
click at [642, 75] on div "# Navigate the maze in less than 5 statements. hero . moveRight ( 2 )" at bounding box center [672, 144] width 171 height 203
click at [637, 66] on div "# Navigate the maze in less than 5 statements. hero . moveRight ( 2 )" at bounding box center [672, 144] width 171 height 203
type textarea "m"
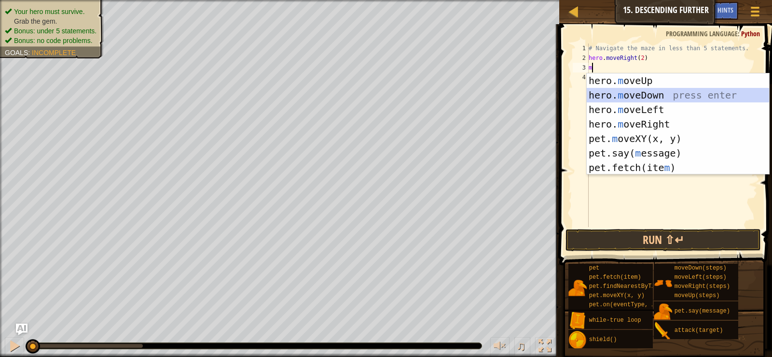
click at [624, 89] on div "hero. m oveUp press enter hero. m oveDown press enter hero. m oveLeft press ent…" at bounding box center [678, 138] width 182 height 130
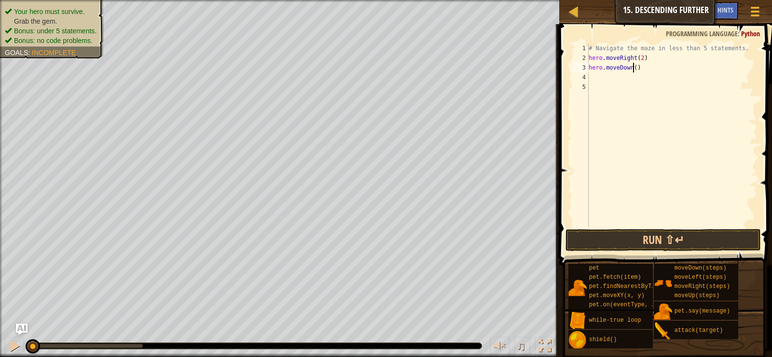
click at [635, 70] on div "# Navigate the maze in less than 5 statements. hero . moveRight ( 2 ) hero . mo…" at bounding box center [672, 144] width 171 height 203
type textarea "hero.moveDown(1)"
click at [677, 230] on button "Run ⇧↵" at bounding box center [663, 240] width 195 height 22
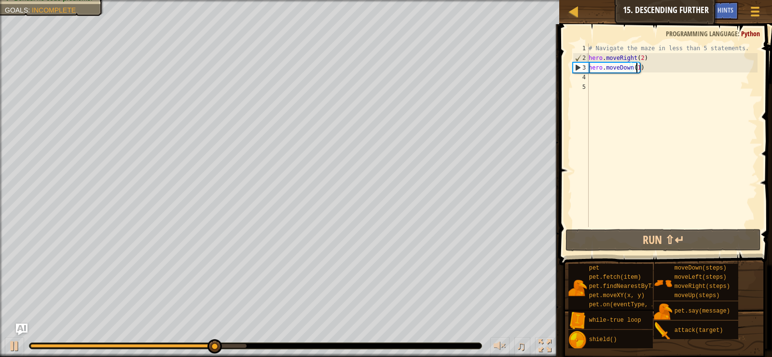
click at [624, 82] on div "# Navigate the maze in less than 5 statements. hero . moveRight ( 2 ) hero . mo…" at bounding box center [672, 144] width 171 height 203
click at [613, 79] on div "# Navigate the maze in less than 5 statements. hero . moveRight ( 2 ) hero . mo…" at bounding box center [672, 144] width 171 height 203
click at [645, 69] on div "# Navigate the maze in less than 5 statements. hero . moveRight ( 2 ) hero . mo…" at bounding box center [672, 144] width 171 height 203
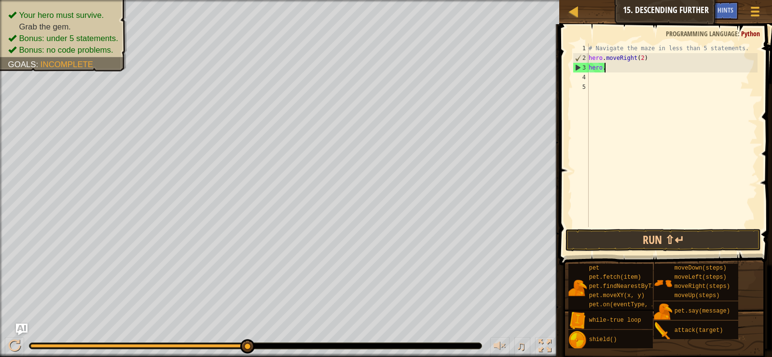
type textarea "h"
click at [655, 85] on div "# Navigate the maze in less than 5 statements. hero . moveRight ( 2 )" at bounding box center [672, 144] width 171 height 203
click at [655, 82] on div "# Navigate the maze in less than 5 statements. hero . moveRight ( 2 )" at bounding box center [672, 144] width 171 height 203
type textarea "m"
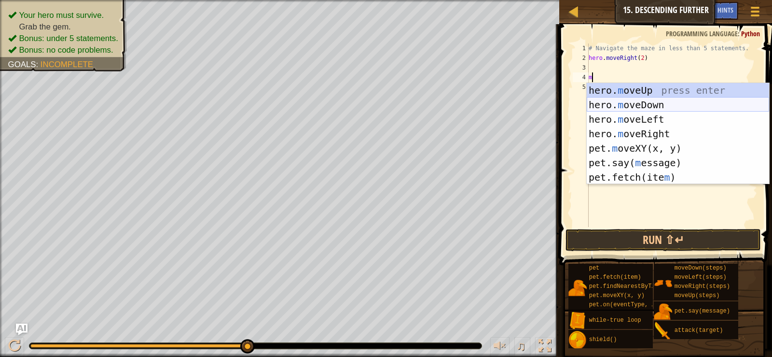
click at [658, 102] on div "hero. m oveUp press enter hero. m oveDown press enter hero. m oveLeft press ent…" at bounding box center [678, 148] width 182 height 130
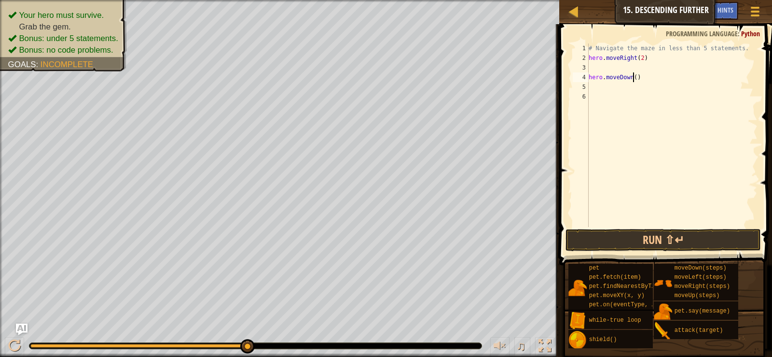
drag, startPoint x: 633, startPoint y: 76, endPoint x: 635, endPoint y: 81, distance: 5.0
click at [633, 77] on div "# Navigate the maze in less than 5 statements. hero . moveRight ( 2 ) hero . mo…" at bounding box center [672, 144] width 171 height 203
click at [726, 244] on button "Run ⇧↵" at bounding box center [663, 240] width 195 height 22
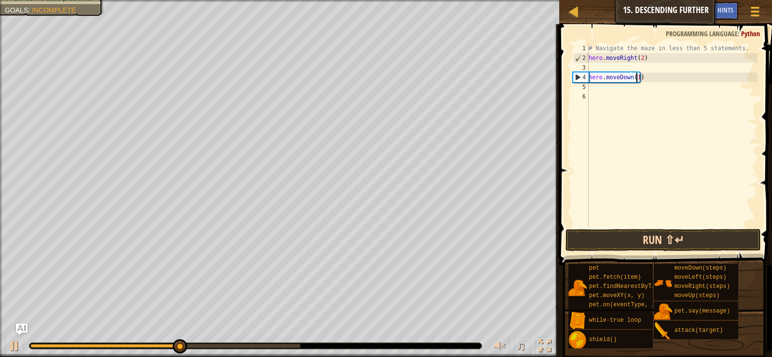
type textarea "hero.moveDown(1)"
click at [632, 241] on button "Run ⇧↵" at bounding box center [663, 240] width 195 height 22
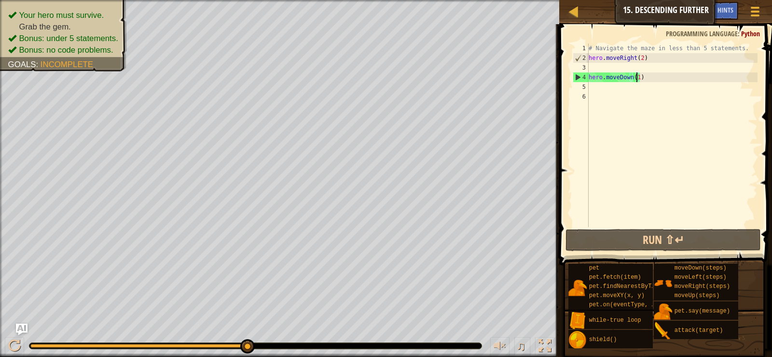
click at [627, 91] on div "# Navigate the maze in less than 5 statements. hero . moveRight ( 2 ) hero . mo…" at bounding box center [672, 144] width 171 height 203
type textarea "m"
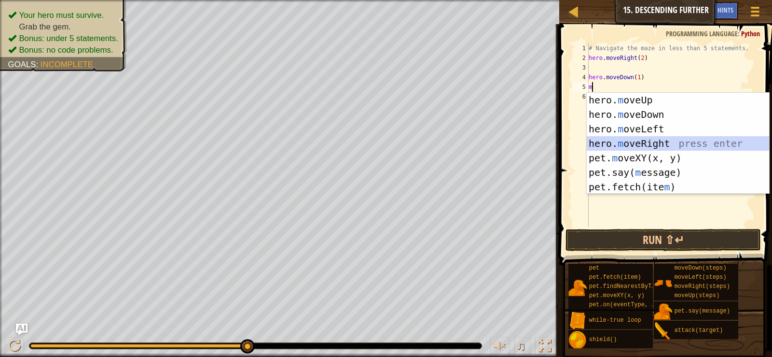
click at [640, 141] on div "hero. m oveUp press enter hero. m oveDown press enter hero. m oveLeft press ent…" at bounding box center [678, 158] width 182 height 130
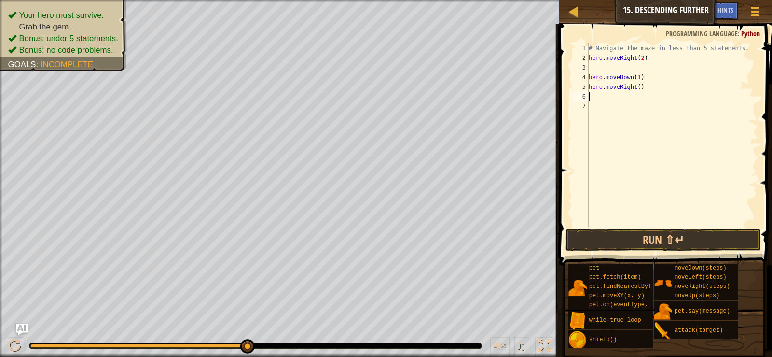
click at [637, 92] on div "# Navigate the maze in less than 5 statements. hero . moveRight ( 2 ) hero . mo…" at bounding box center [672, 144] width 171 height 203
click at [637, 87] on div "# Navigate the maze in less than 5 statements. hero . moveRight ( 2 ) hero . mo…" at bounding box center [672, 144] width 171 height 203
type textarea "hero.moveRight(2)"
click at [689, 106] on div "# Navigate the maze in less than 5 statements. hero . moveRight ( 2 ) hero . mo…" at bounding box center [672, 144] width 171 height 203
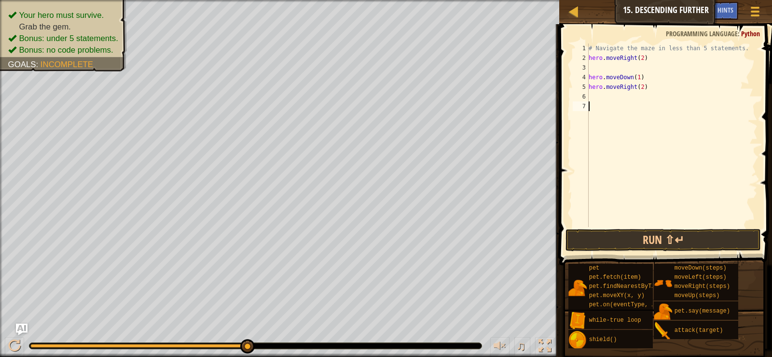
scroll to position [4, 0]
click at [653, 100] on div "# Navigate the maze in less than 5 statements. hero . moveRight ( 2 ) hero . mo…" at bounding box center [672, 144] width 171 height 203
type textarea "m"
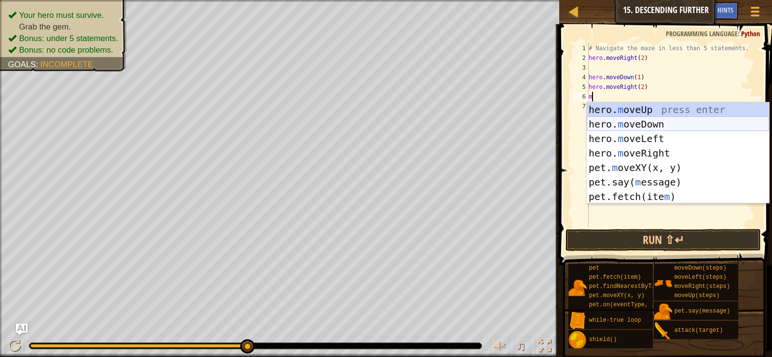
click at [692, 127] on div "hero. m oveUp press enter hero. m oveDown press enter hero. m oveLeft press ent…" at bounding box center [678, 167] width 182 height 130
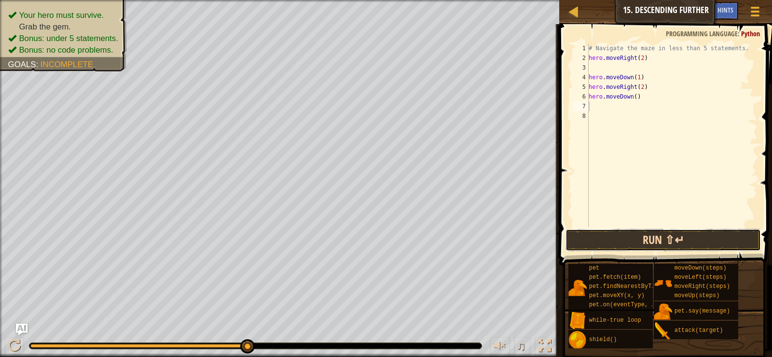
click at [664, 229] on button "Run ⇧↵" at bounding box center [663, 240] width 195 height 22
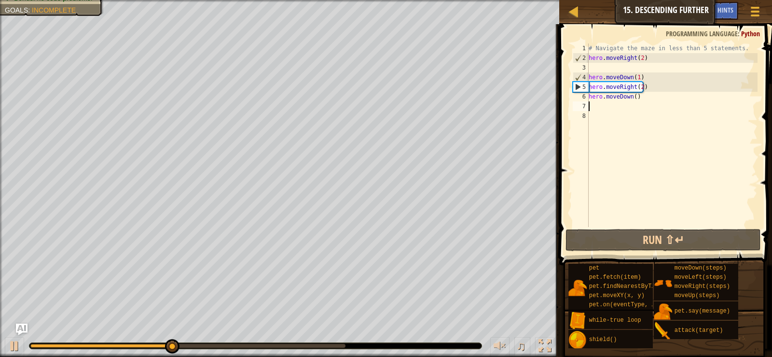
type textarea "m"
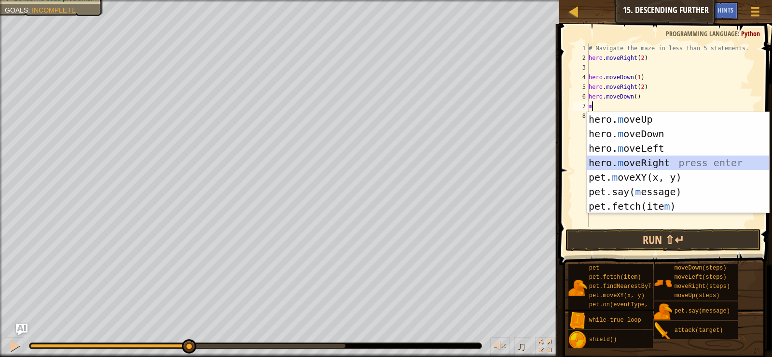
click at [652, 152] on div "hero. m oveUp press enter hero. m oveDown press enter hero. m oveLeft press ent…" at bounding box center [678, 177] width 182 height 130
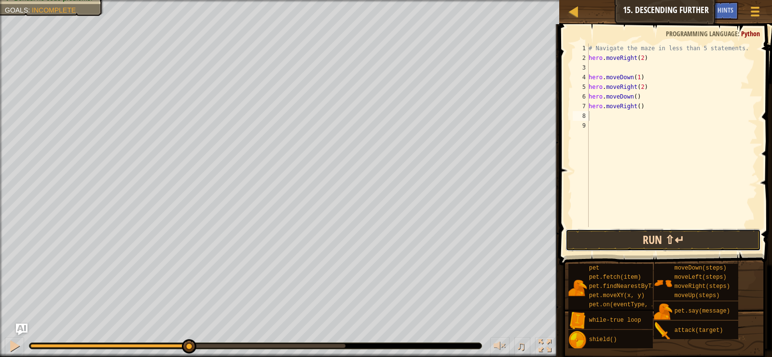
click at [671, 235] on button "Run ⇧↵" at bounding box center [663, 240] width 195 height 22
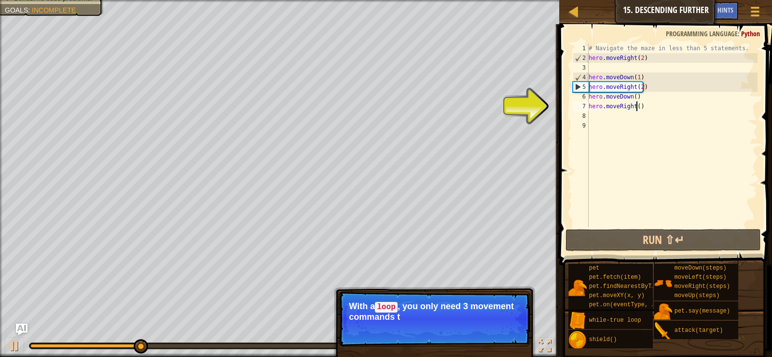
click at [636, 110] on div "# Navigate the maze in less than 5 statements. hero . moveRight ( 2 ) hero . mo…" at bounding box center [672, 144] width 171 height 203
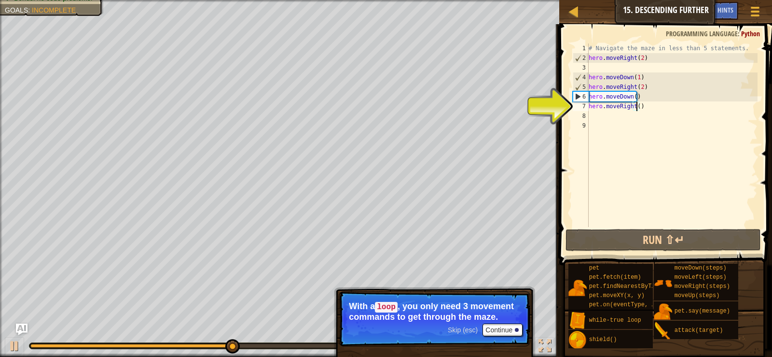
scroll to position [4, 4]
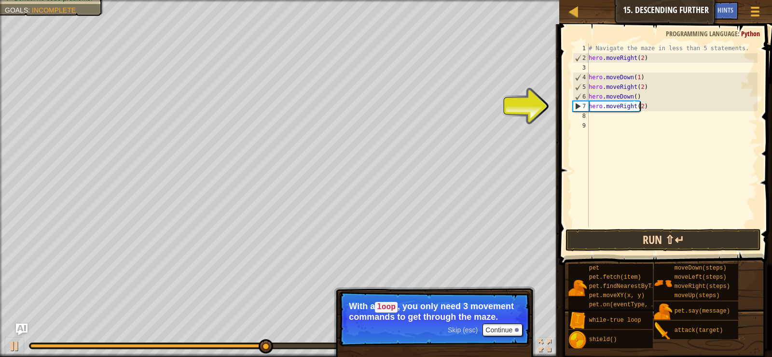
type textarea "hero.moveRight(2)"
click at [669, 235] on button "Run ⇧↵" at bounding box center [663, 240] width 195 height 22
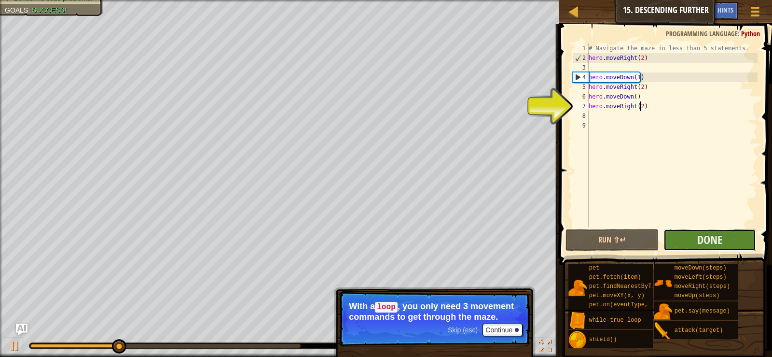
drag, startPoint x: 702, startPoint y: 234, endPoint x: 707, endPoint y: 231, distance: 5.2
click at [707, 231] on button "Done" at bounding box center [710, 240] width 93 height 22
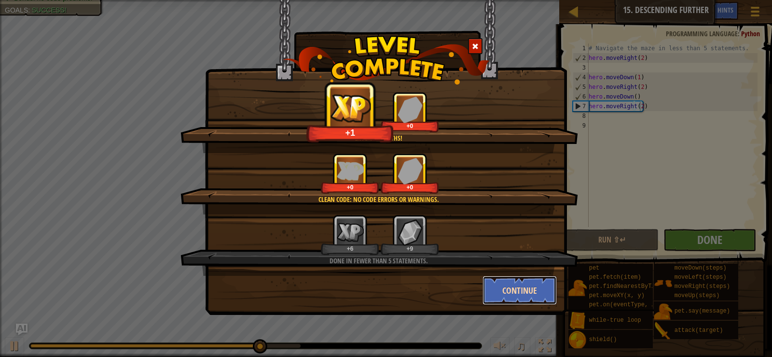
click at [510, 288] on button "Continue" at bounding box center [520, 290] width 75 height 29
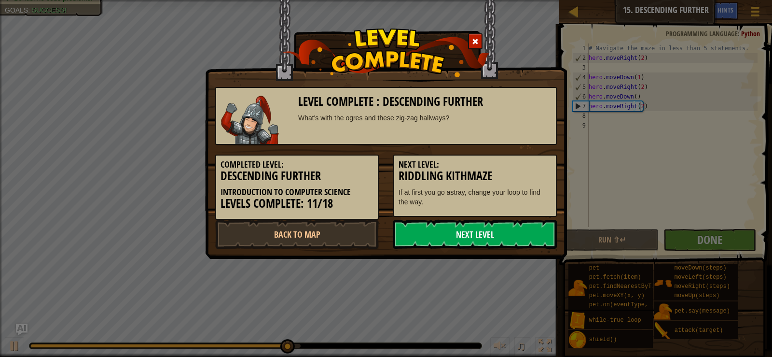
click at [509, 228] on link "Next Level" at bounding box center [475, 234] width 164 height 29
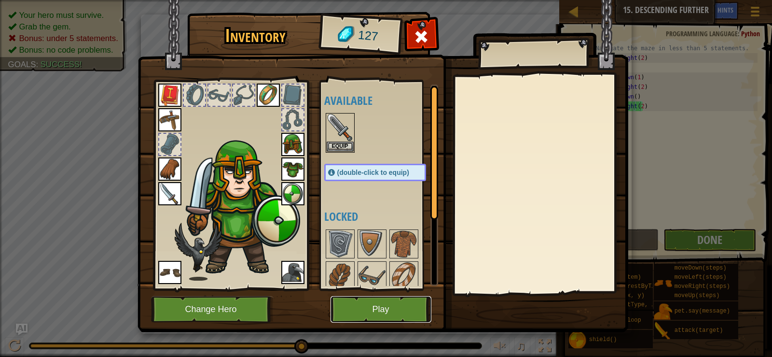
drag, startPoint x: 352, startPoint y: 298, endPoint x: 357, endPoint y: 312, distance: 15.3
click at [357, 312] on button "Play" at bounding box center [381, 309] width 101 height 27
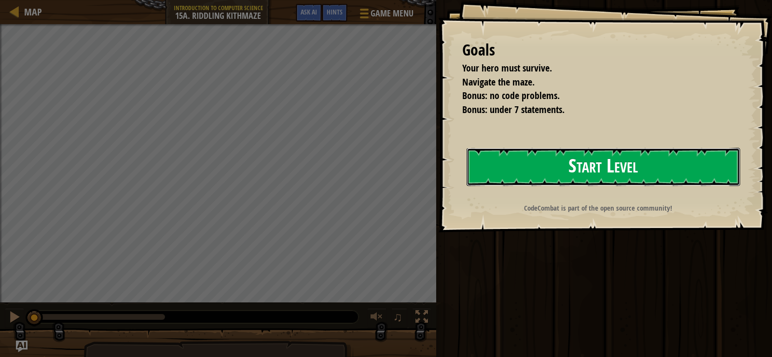
click at [591, 167] on button "Start Level" at bounding box center [604, 167] width 274 height 38
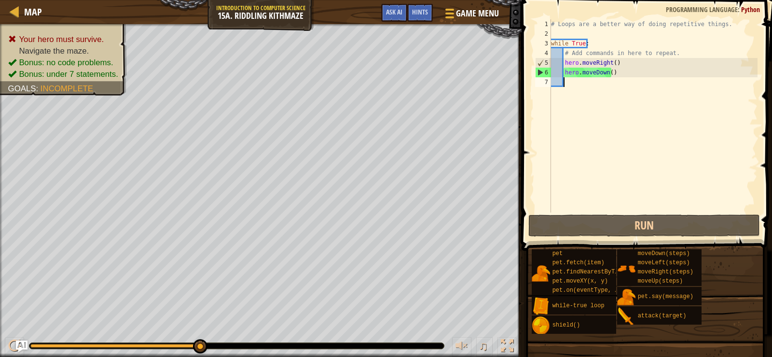
type textarea "m"
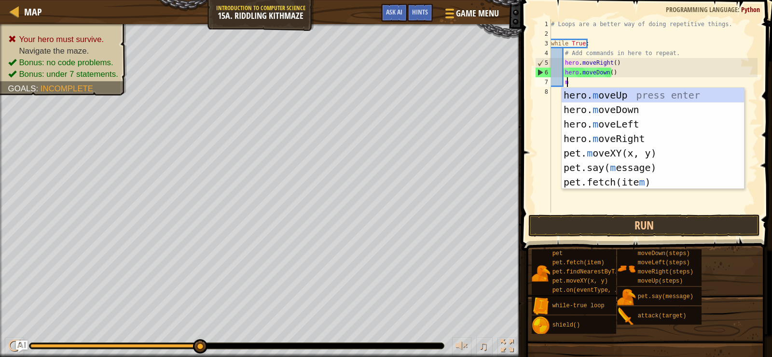
scroll to position [4, 0]
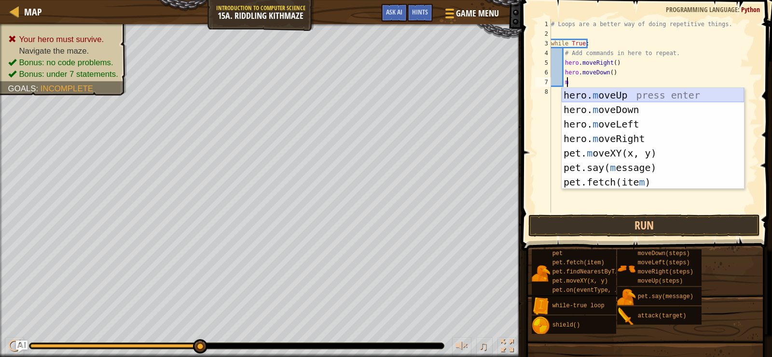
click at [626, 95] on div "hero. m oveUp press enter hero. m oveDown press enter hero. m oveLeft press ent…" at bounding box center [653, 153] width 182 height 130
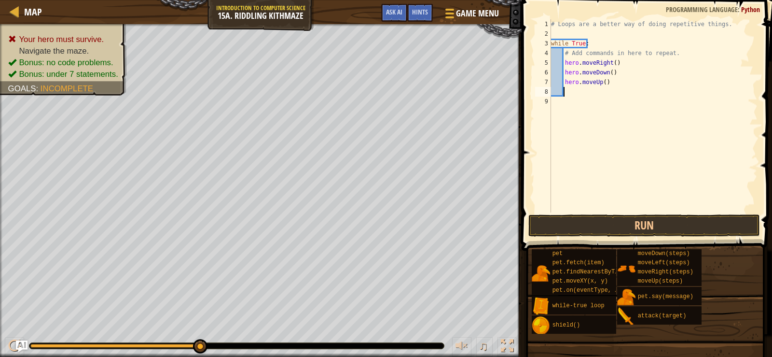
click at [601, 94] on div "# Loops are a better way of doing repetitive things. while True : # Add command…" at bounding box center [653, 125] width 209 height 212
type textarea "m"
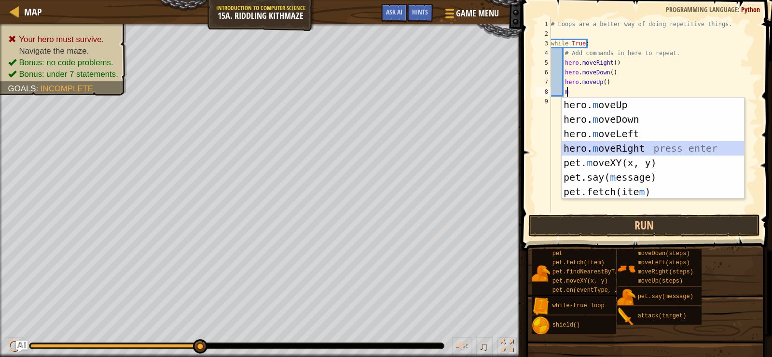
click at [612, 143] on div "hero. m oveUp press enter hero. m oveDown press enter hero. m oveLeft press ent…" at bounding box center [653, 162] width 182 height 130
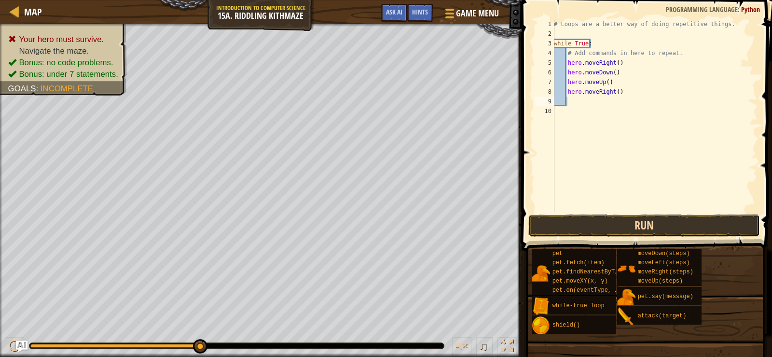
drag, startPoint x: 687, startPoint y: 228, endPoint x: 706, endPoint y: 229, distance: 18.8
click at [696, 228] on button "Run" at bounding box center [645, 225] width 232 height 22
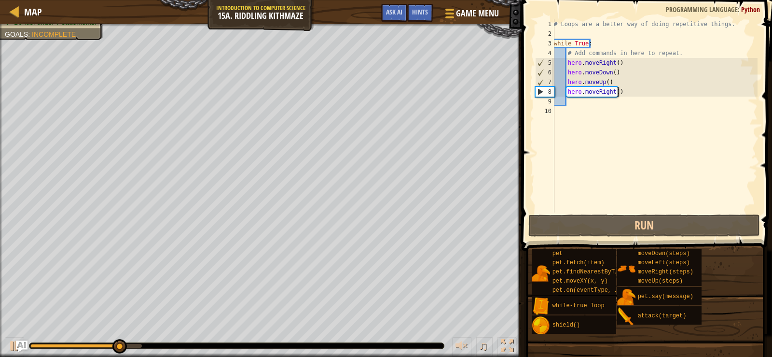
click at [652, 89] on div "# Loops are a better way of doing repetitive things. while True : # Add command…" at bounding box center [655, 125] width 206 height 212
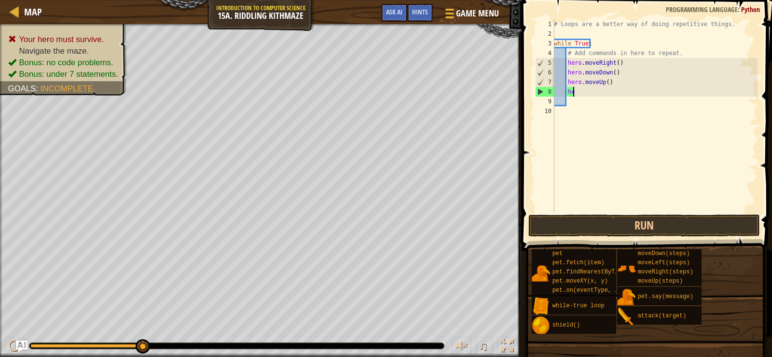
type textarea "h"
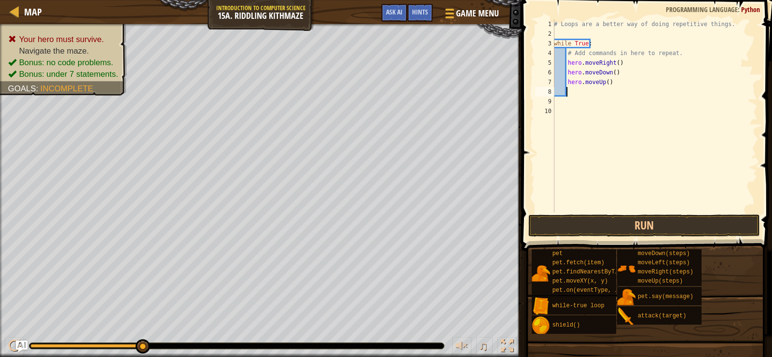
click at [647, 84] on div "# Loops are a better way of doing repetitive things. while True : # Add command…" at bounding box center [655, 125] width 206 height 212
type textarea "h"
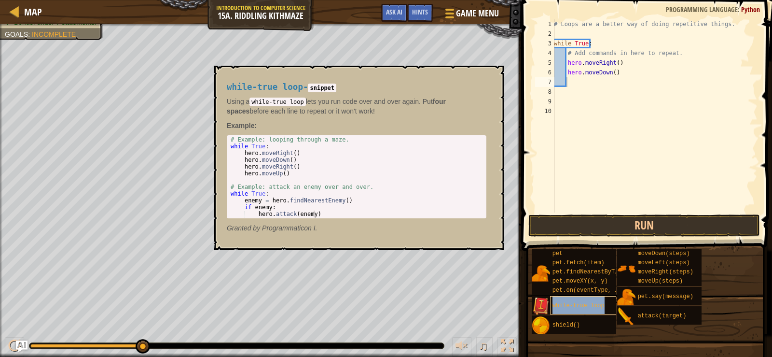
click at [572, 307] on span "while-true loop" at bounding box center [579, 305] width 52 height 7
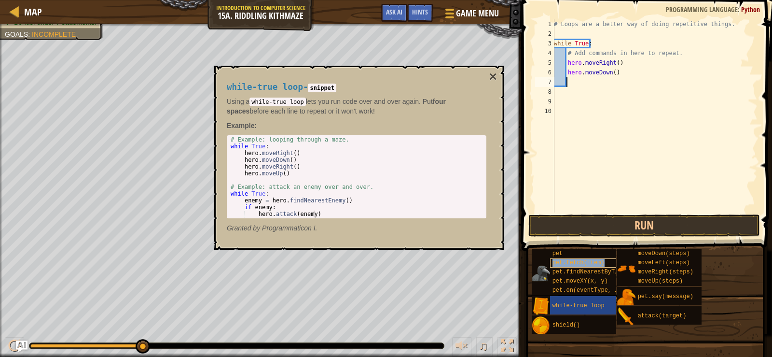
click at [568, 261] on span "pet.fetch(item)" at bounding box center [579, 262] width 52 height 7
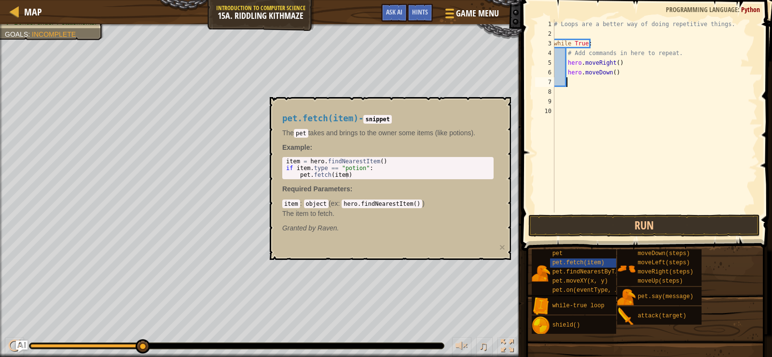
type textarea "pet.fetch(item)"
click at [378, 174] on div "item = hero . findNearestItem ( ) if item . type == "potion" : pet . fetch ( it…" at bounding box center [388, 175] width 208 height 34
drag, startPoint x: 378, startPoint y: 174, endPoint x: 299, endPoint y: 177, distance: 78.7
click at [299, 177] on div "item = hero . findNearestItem ( ) if item . type == "potion" : pet . fetch ( it…" at bounding box center [388, 175] width 208 height 34
click at [328, 173] on div "pet.fetch(item) 1 2 3 item = hero . findNearestItem ( ) if item . type == "poti…" at bounding box center [388, 168] width 208 height 20
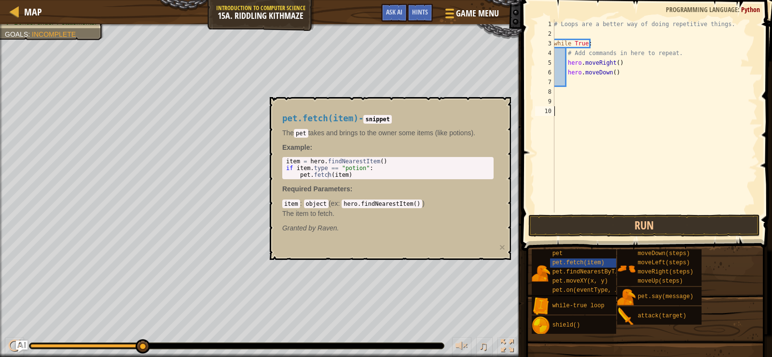
scroll to position [4, 0]
drag, startPoint x: 328, startPoint y: 173, endPoint x: 574, endPoint y: 206, distance: 248.3
click at [574, 206] on div "# Loops are a better way of doing repetitive things. while True : # Add command…" at bounding box center [655, 125] width 206 height 212
click at [577, 78] on div "# Loops are a better way of doing repetitive things. while True : # Add command…" at bounding box center [655, 125] width 206 height 212
click at [613, 225] on button "Run" at bounding box center [645, 225] width 232 height 22
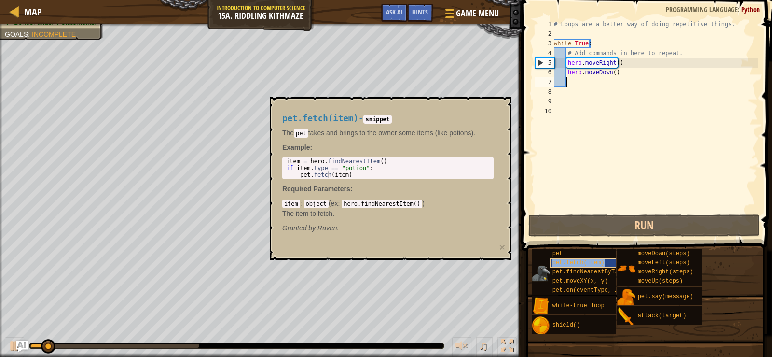
click at [590, 265] on span "pet.fetch(item)" at bounding box center [579, 262] width 52 height 7
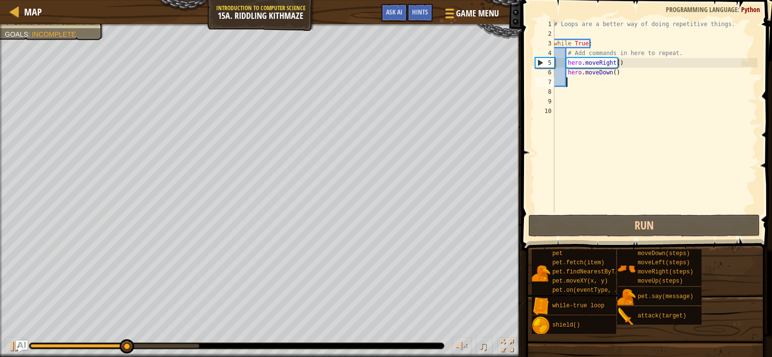
click at [632, 83] on div "# Loops are a better way of doing repetitive things. while True : # Add command…" at bounding box center [655, 125] width 206 height 212
click at [630, 77] on div "# Loops are a better way of doing repetitive things. while True : # Add command…" at bounding box center [655, 125] width 206 height 212
type textarea "hero.moveDown()"
click at [630, 95] on div "# Loops are a better way of doing repetitive things. while True : # Add command…" at bounding box center [655, 125] width 206 height 212
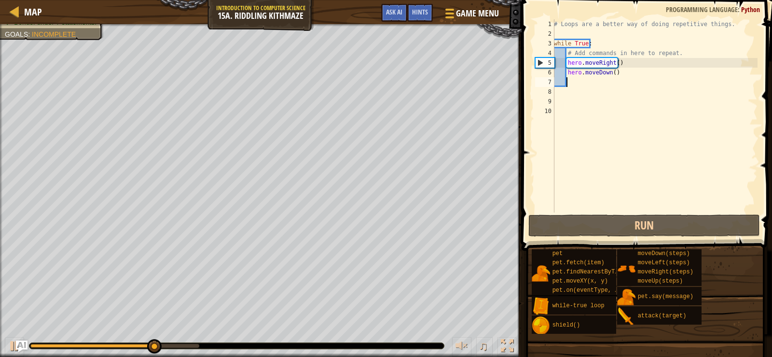
click at [630, 84] on div "# Loops are a better way of doing repetitive things. while True : # Add command…" at bounding box center [655, 125] width 206 height 212
type textarea "m"
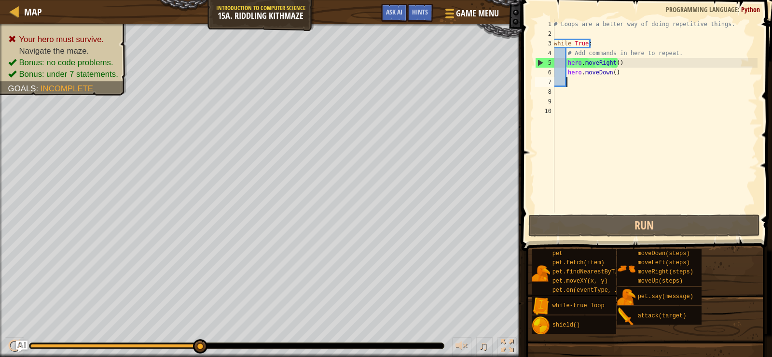
type textarea "l"
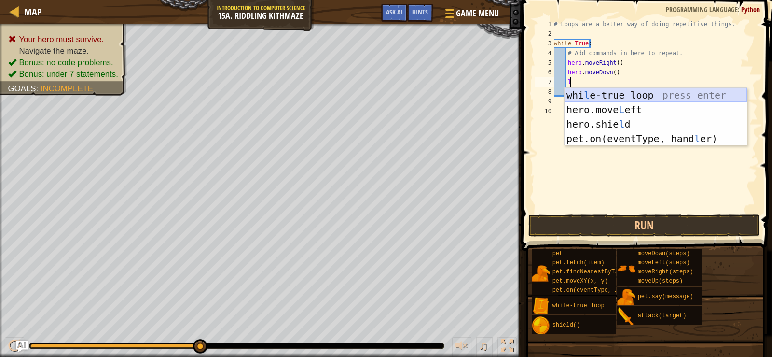
click at [665, 92] on div "whi l e-true loop press enter hero.move L eft press enter hero.[PERSON_NAME] pr…" at bounding box center [656, 131] width 182 height 87
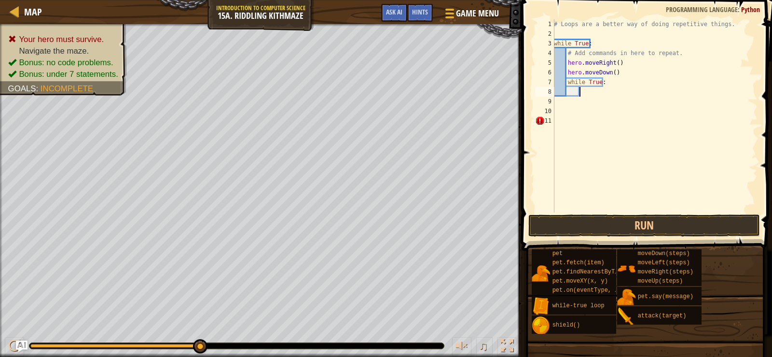
click at [620, 85] on div "# Loops are a better way of doing repetitive things. while True : # Add command…" at bounding box center [655, 125] width 206 height 212
type textarea "while True:"
click at [621, 97] on div "# Loops are a better way of doing repetitive things. while True : # Add command…" at bounding box center [655, 125] width 206 height 212
click at [616, 92] on div "# Loops are a better way of doing repetitive things. while True : # Add command…" at bounding box center [655, 125] width 206 height 212
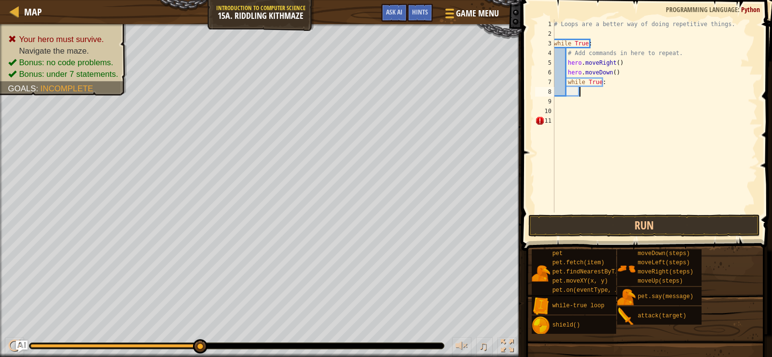
type textarea ","
type textarea "m"
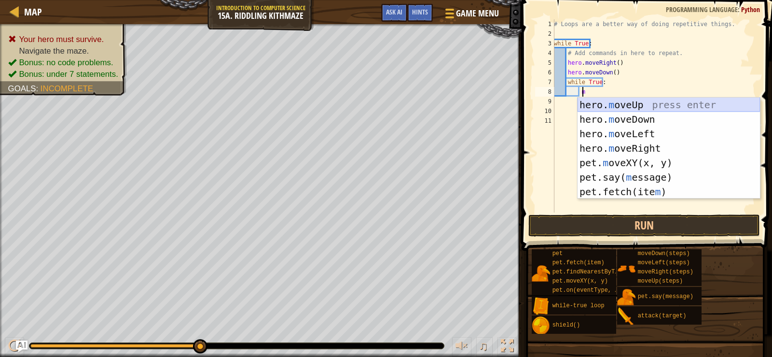
click at [635, 99] on div "hero. m oveUp press enter hero. m oveDown press enter hero. m oveLeft press ent…" at bounding box center [669, 162] width 182 height 130
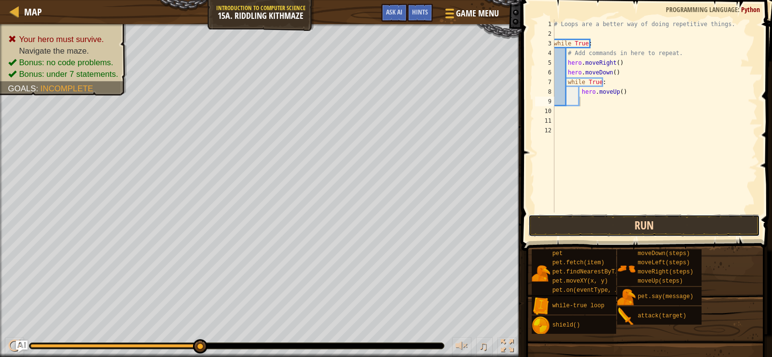
click at [663, 219] on button "Run" at bounding box center [645, 225] width 232 height 22
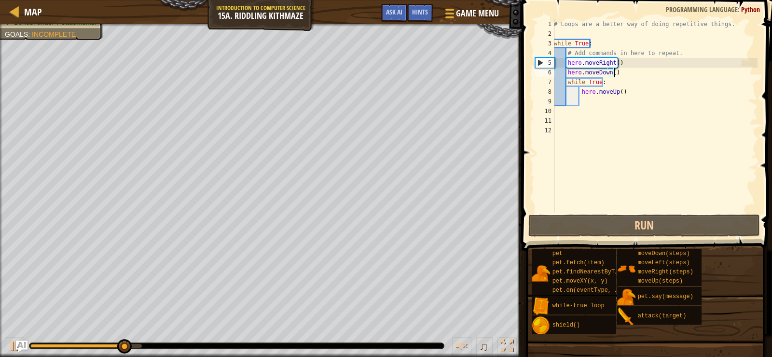
click at [640, 75] on div "# Loops are a better way of doing repetitive things. while True : # Add command…" at bounding box center [655, 125] width 206 height 212
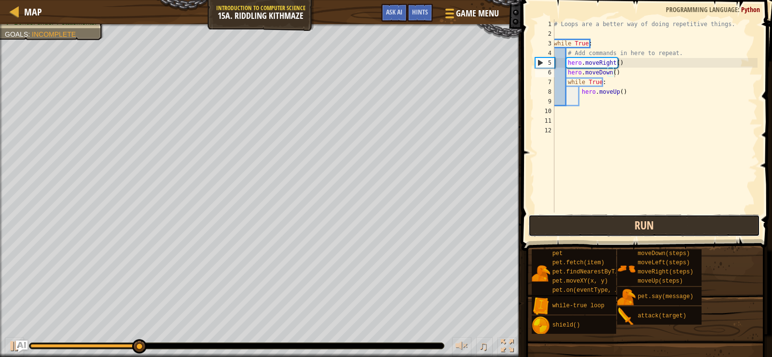
click at [659, 222] on button "Run" at bounding box center [645, 225] width 232 height 22
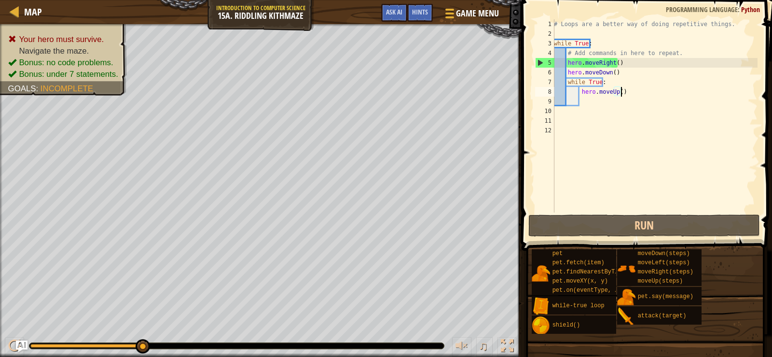
click at [633, 94] on div "# Loops are a better way of doing repetitive things. while True : # Add command…" at bounding box center [655, 125] width 206 height 212
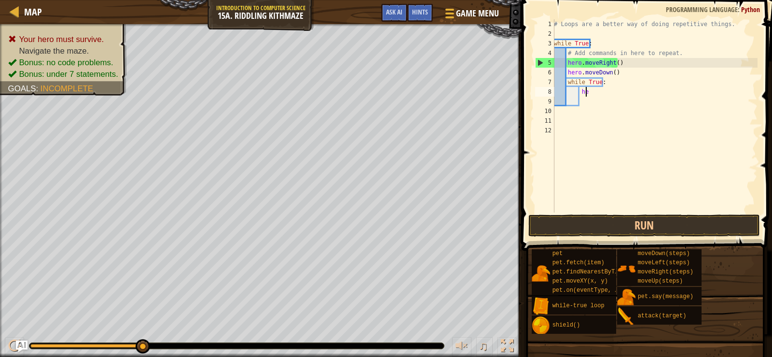
type textarea "h"
type textarea "m"
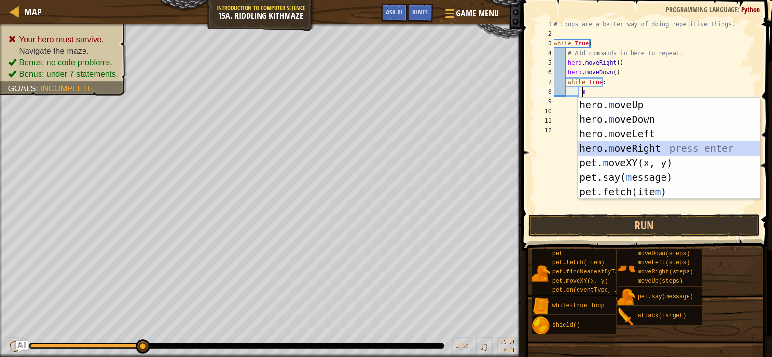
click at [652, 151] on div "hero. m oveUp press enter hero. m oveDown press enter hero. m oveLeft press ent…" at bounding box center [669, 162] width 182 height 130
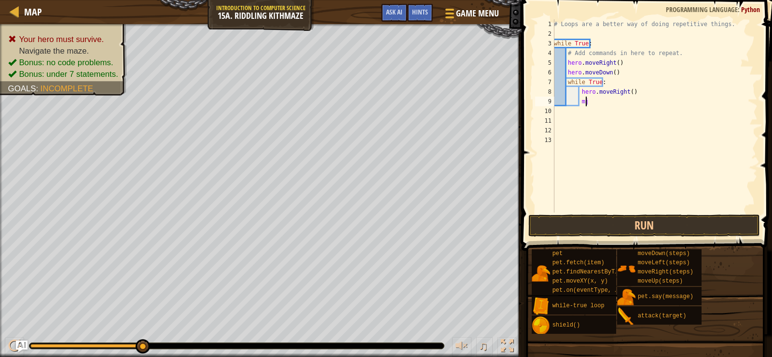
scroll to position [4, 2]
type textarea "m"
click at [600, 103] on div "# Loops are a better way of doing repetitive things. while True : # Add command…" at bounding box center [655, 125] width 206 height 212
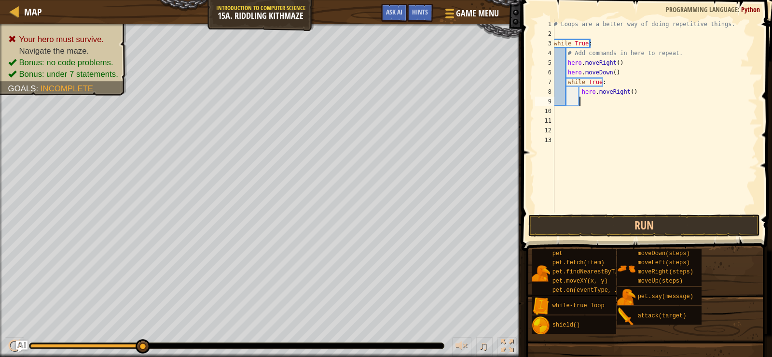
type textarea "m"
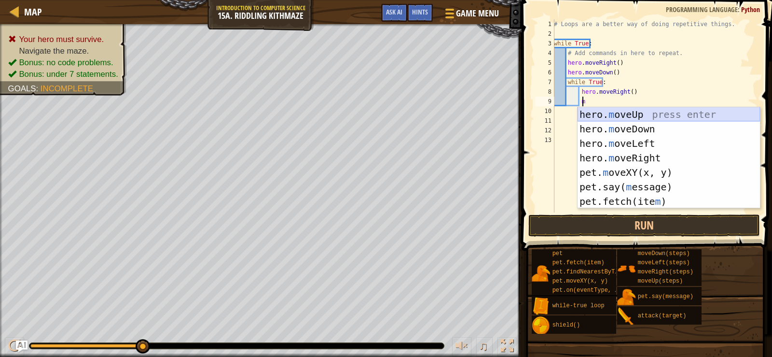
click at [612, 111] on div "hero. m oveUp press enter hero. m oveDown press enter hero. m oveLeft press ent…" at bounding box center [669, 172] width 182 height 130
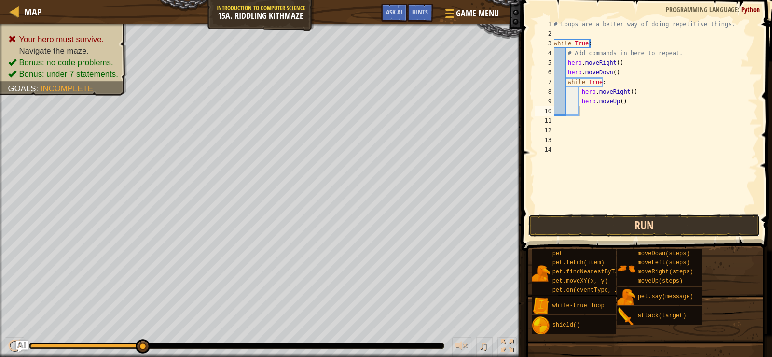
click at [645, 219] on button "Run" at bounding box center [645, 225] width 232 height 22
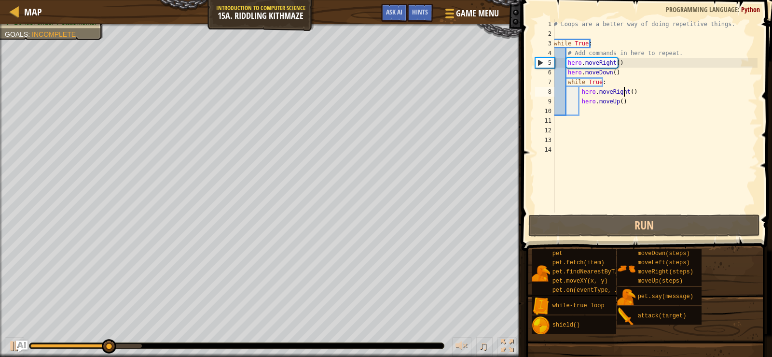
click at [626, 92] on div "# Loops are a better way of doing repetitive things. while True : # Add command…" at bounding box center [655, 125] width 206 height 212
click at [627, 92] on div "# Loops are a better way of doing repetitive things. while True : # Add command…" at bounding box center [655, 125] width 206 height 212
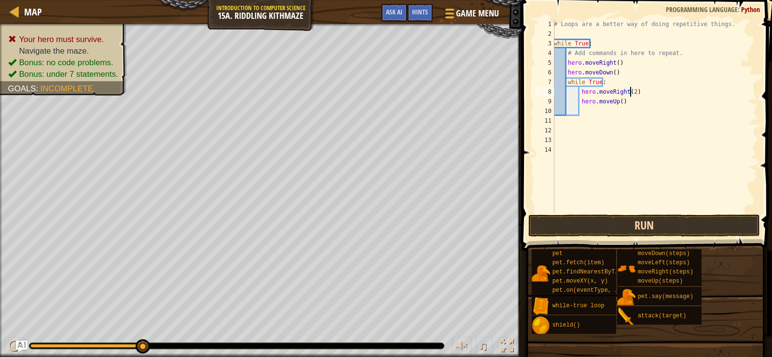
type textarea "hero.moveRight(2)"
click at [588, 226] on button "Run" at bounding box center [645, 225] width 232 height 22
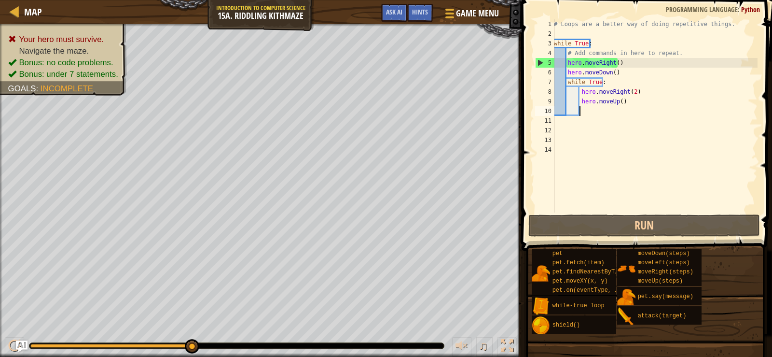
click at [619, 115] on div "# Loops are a better way of doing repetitive things. while True : # Add command…" at bounding box center [655, 125] width 206 height 212
type textarea "m"
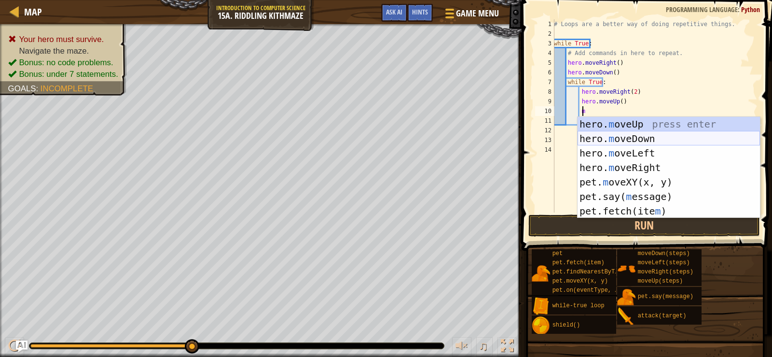
click at [660, 138] on div "hero. m oveUp press enter hero. m oveDown press enter hero. m oveLeft press ent…" at bounding box center [669, 182] width 182 height 130
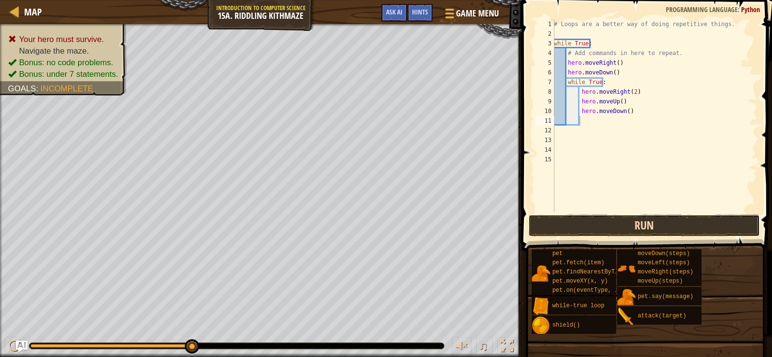
click at [673, 221] on button "Run" at bounding box center [645, 225] width 232 height 22
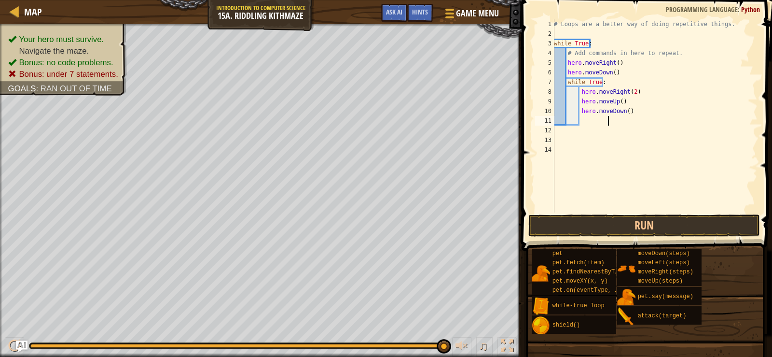
click at [690, 238] on span at bounding box center [648, 111] width 258 height 279
click at [693, 219] on button "Run" at bounding box center [645, 225] width 232 height 22
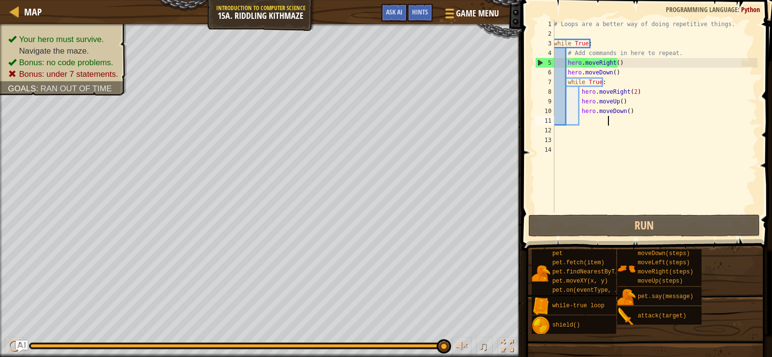
click at [671, 115] on div "# Loops are a better way of doing repetitive things. while True : # Add command…" at bounding box center [655, 125] width 206 height 212
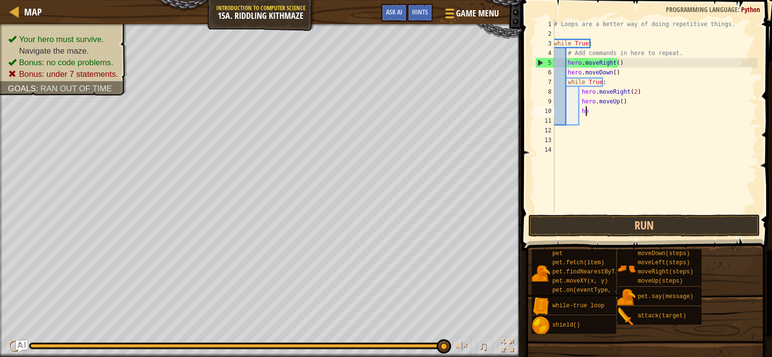
type textarea "h"
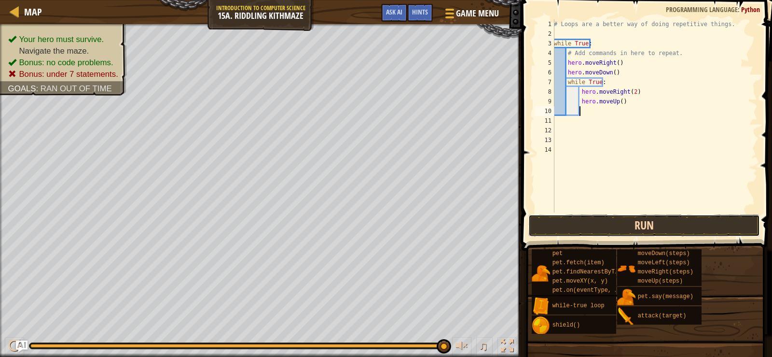
click at [654, 221] on button "Run" at bounding box center [645, 225] width 232 height 22
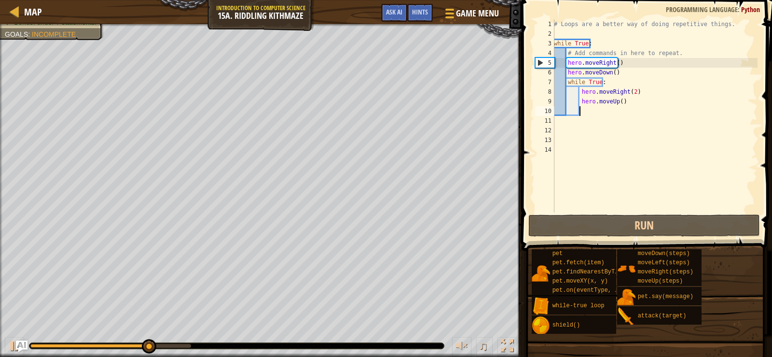
click at [618, 109] on div "# Loops are a better way of doing repetitive things. while True : # Add command…" at bounding box center [655, 125] width 206 height 212
type textarea "m"
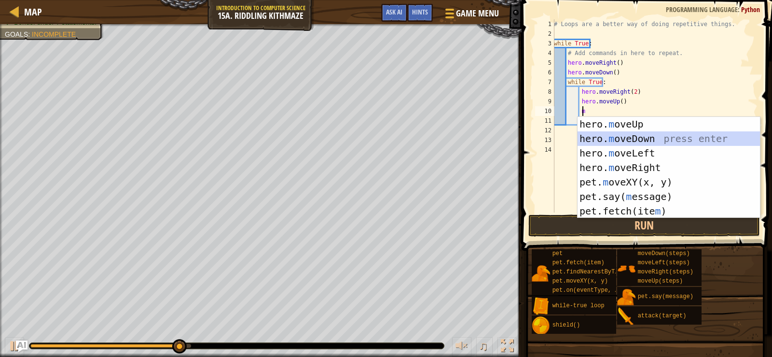
click at [633, 141] on div "hero. m oveUp press enter hero. m oveDown press enter hero. m oveLeft press ent…" at bounding box center [669, 182] width 182 height 130
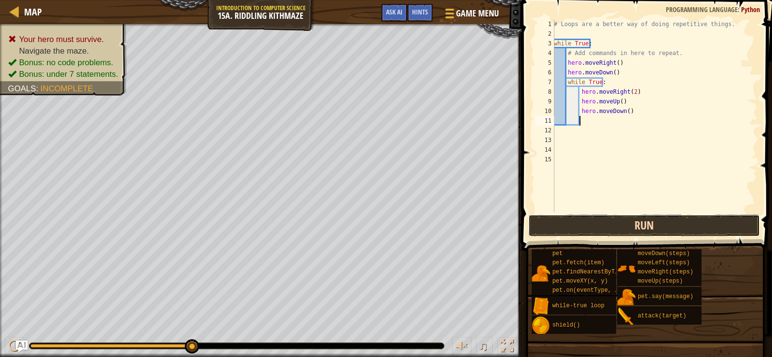
click at [617, 216] on button "Run" at bounding box center [645, 225] width 232 height 22
